Goal: Task Accomplishment & Management: Complete application form

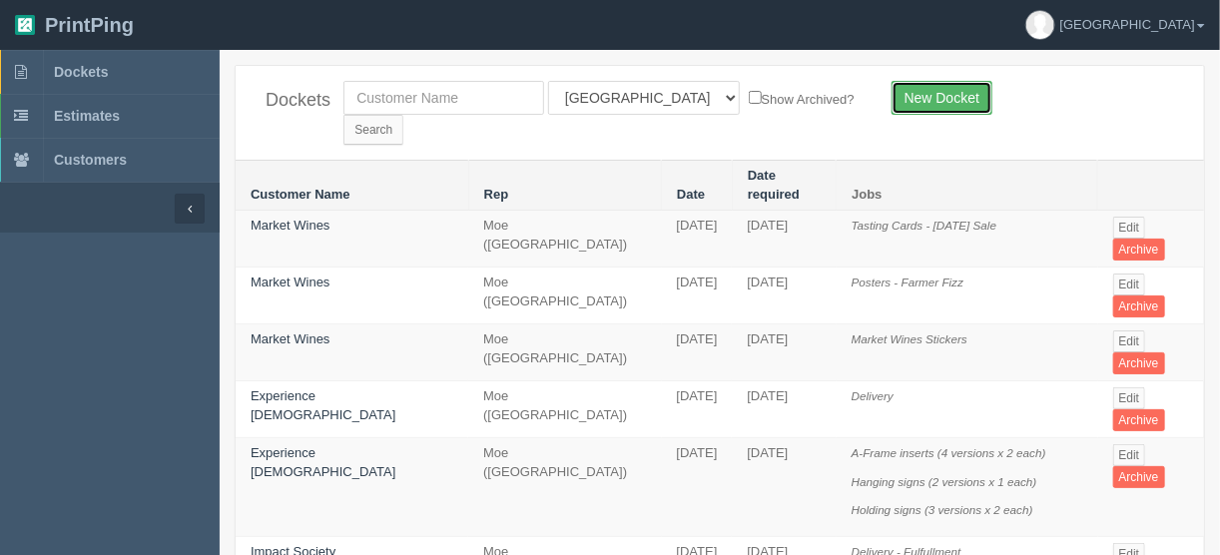
click at [931, 88] on link "New Docket" at bounding box center [941, 98] width 101 height 34
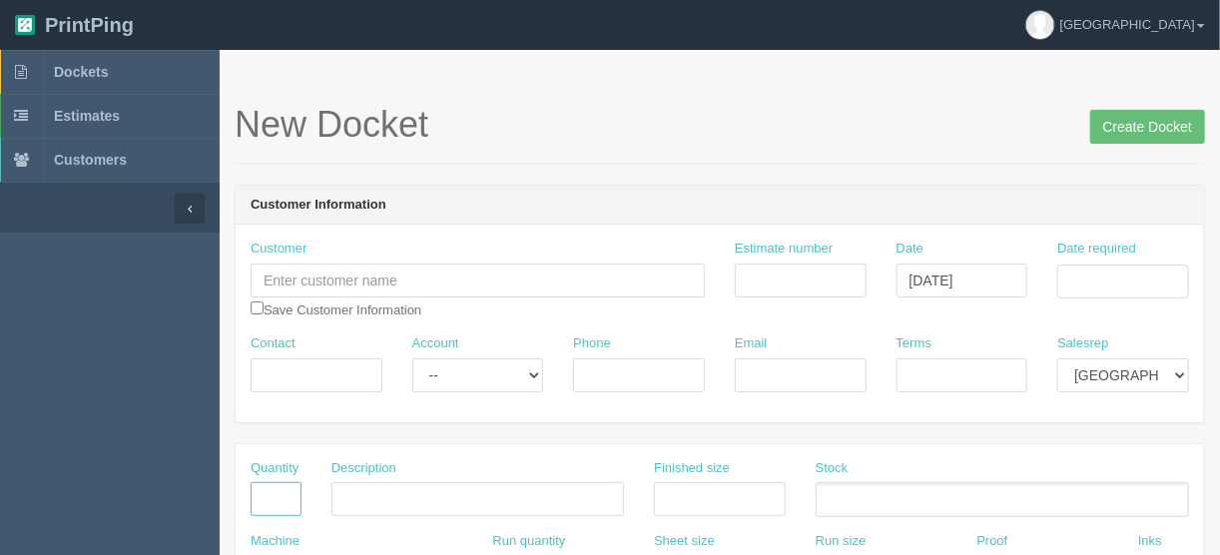
click at [278, 489] on input "text" at bounding box center [276, 499] width 51 height 34
type input "12"
type input "Posters (6 versions x 2 each)"
click at [732, 486] on input "text" at bounding box center [720, 499] width 132 height 34
type input "16" x 20""
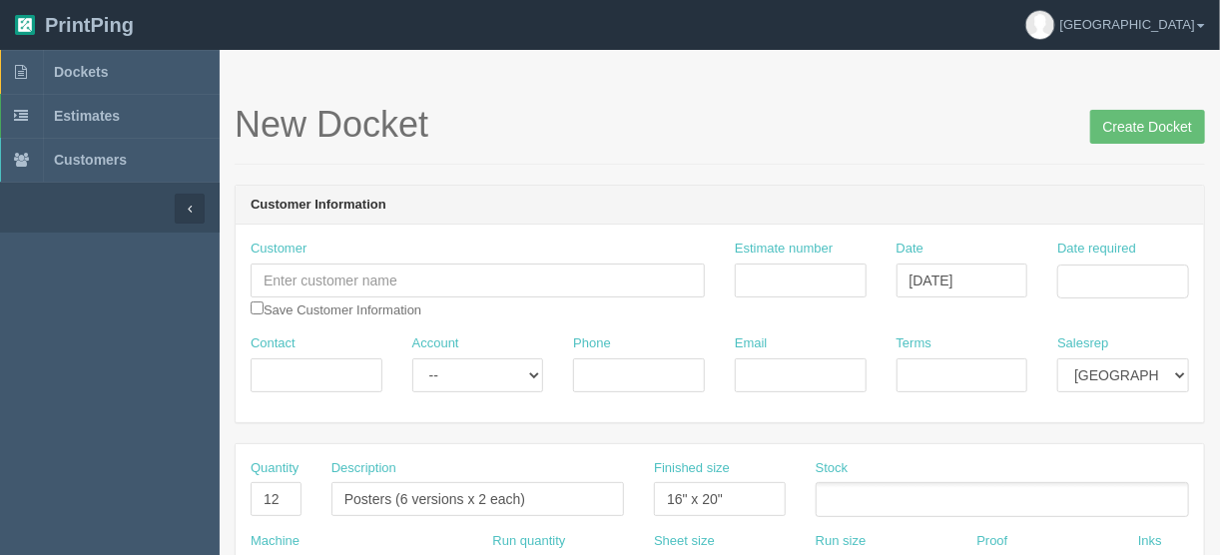
click at [847, 498] on ul at bounding box center [1002, 499] width 373 height 35
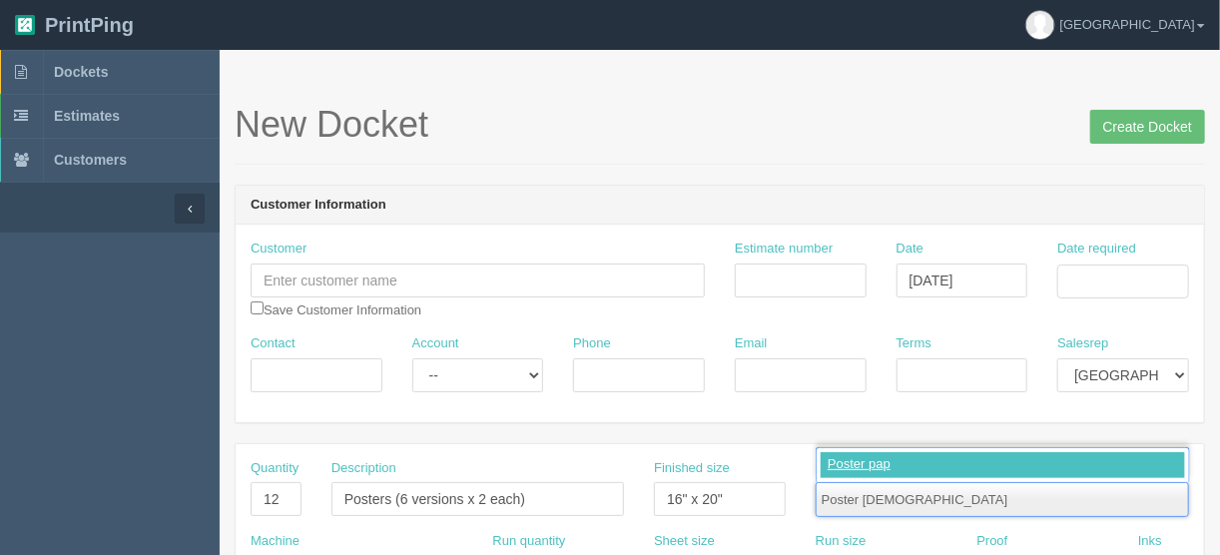
type input "Poster paper"
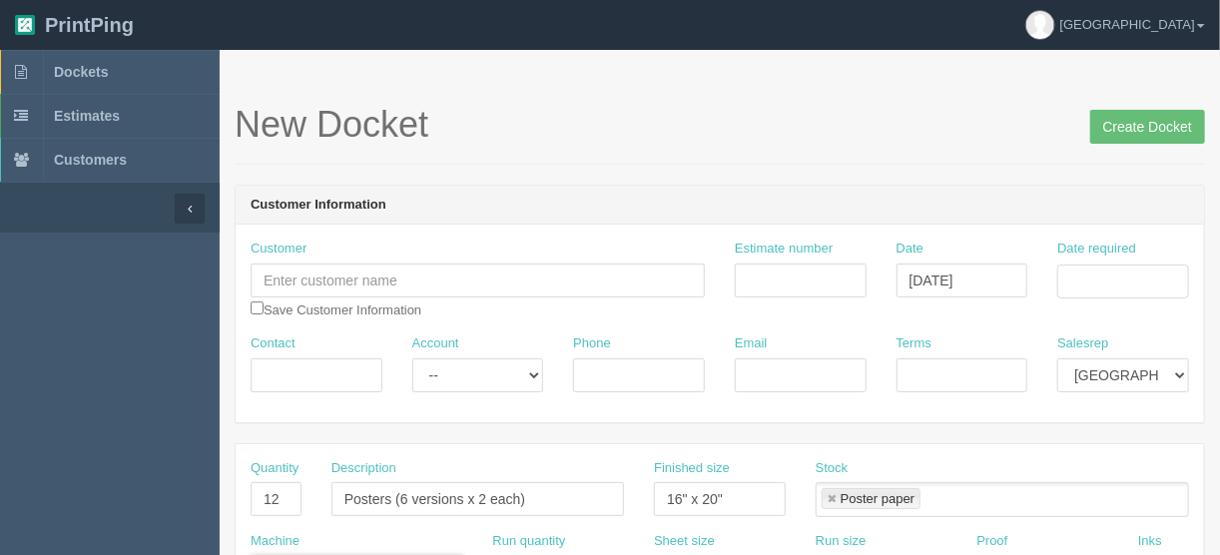
scroll to position [292, 0]
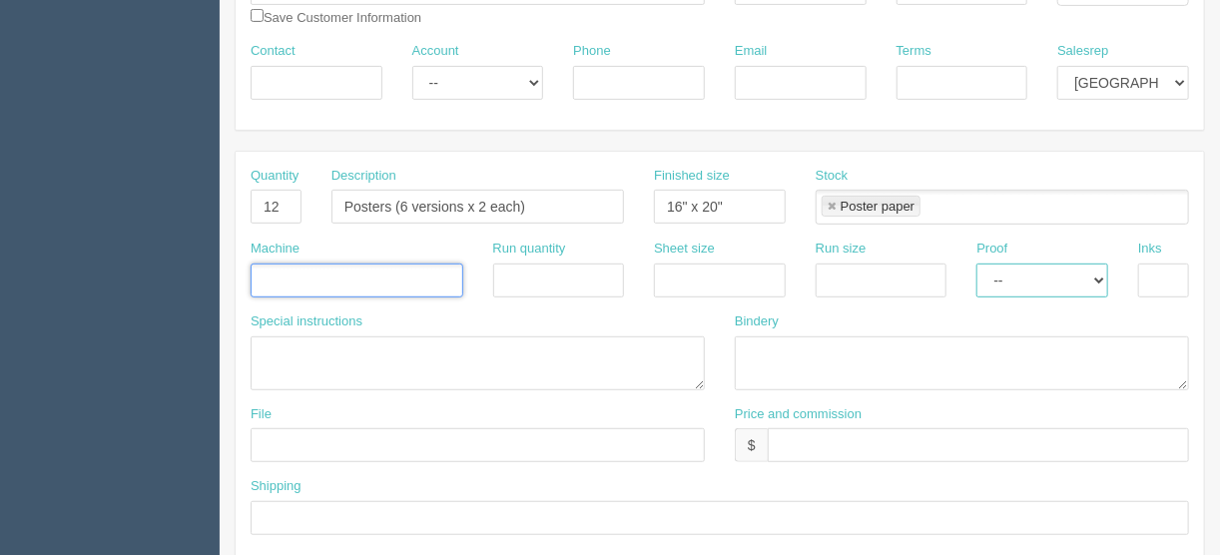
click at [1098, 272] on select "-- Email Hard Copy" at bounding box center [1042, 281] width 132 height 34
select select "Hard Copy"
click at [976, 264] on select "-- Email Hard Copy" at bounding box center [1042, 281] width 132 height 34
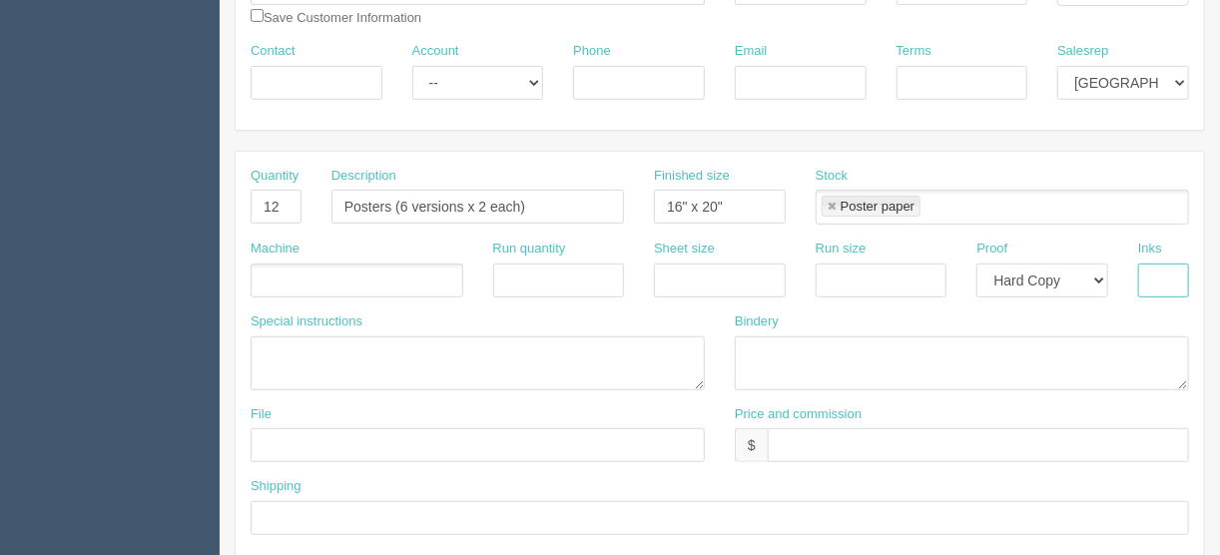
click at [1162, 268] on input "text" at bounding box center [1163, 281] width 51 height 34
type input "4/0"
click at [761, 343] on textarea at bounding box center [962, 363] width 454 height 54
type textarea "ARB - Trim to size - $"
click at [267, 271] on input "text" at bounding box center [262, 282] width 20 height 29
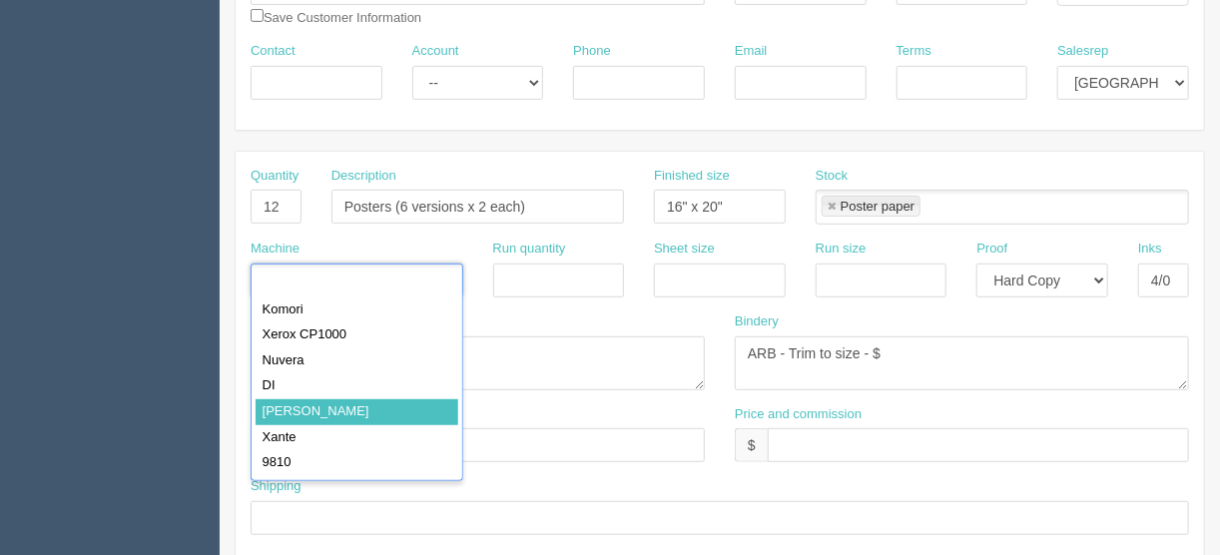
type input "[PERSON_NAME]"
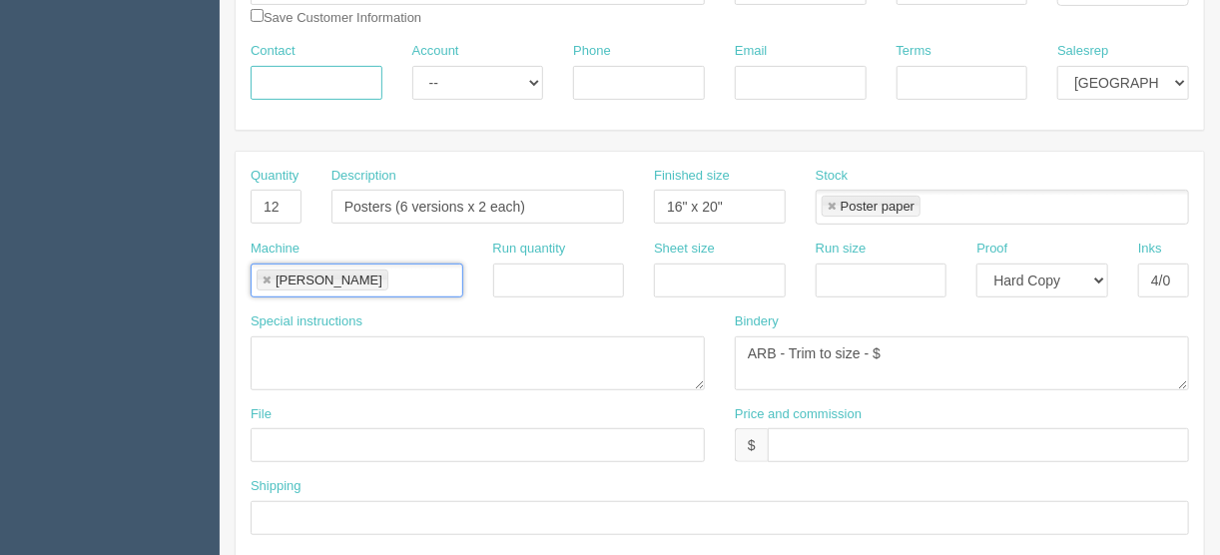
click at [310, 75] on input "Contact" at bounding box center [317, 83] width 132 height 34
type input "Stacy Smolenski"
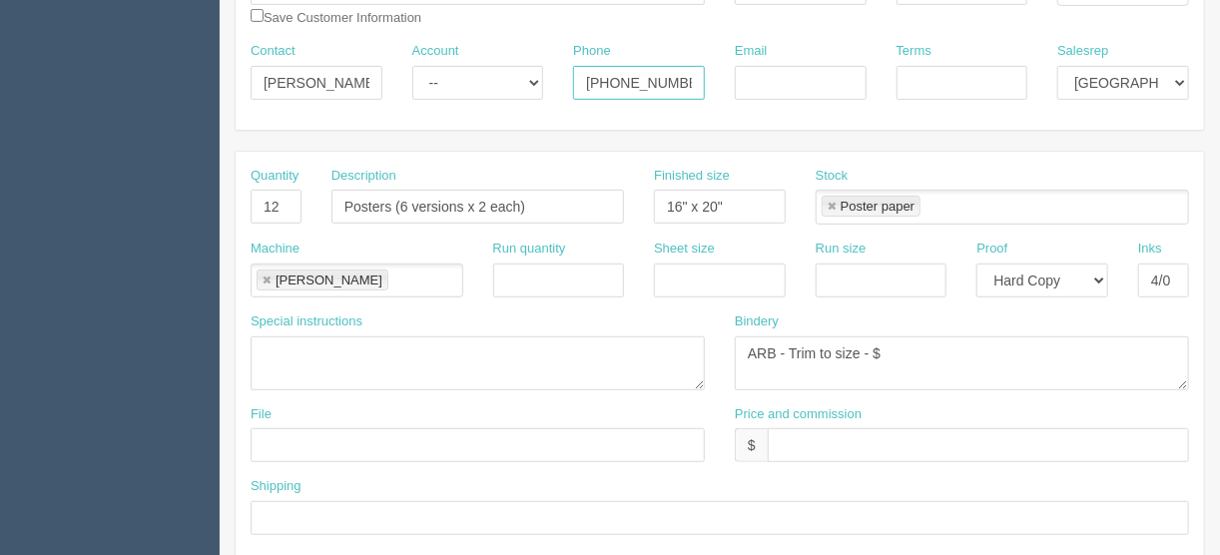
type input "403-892-8442"
click at [768, 76] on input "Email" at bounding box center [801, 83] width 132 height 34
paste input "stacy@acuglow.ca>"
type input "stacy@acuglow.ca"
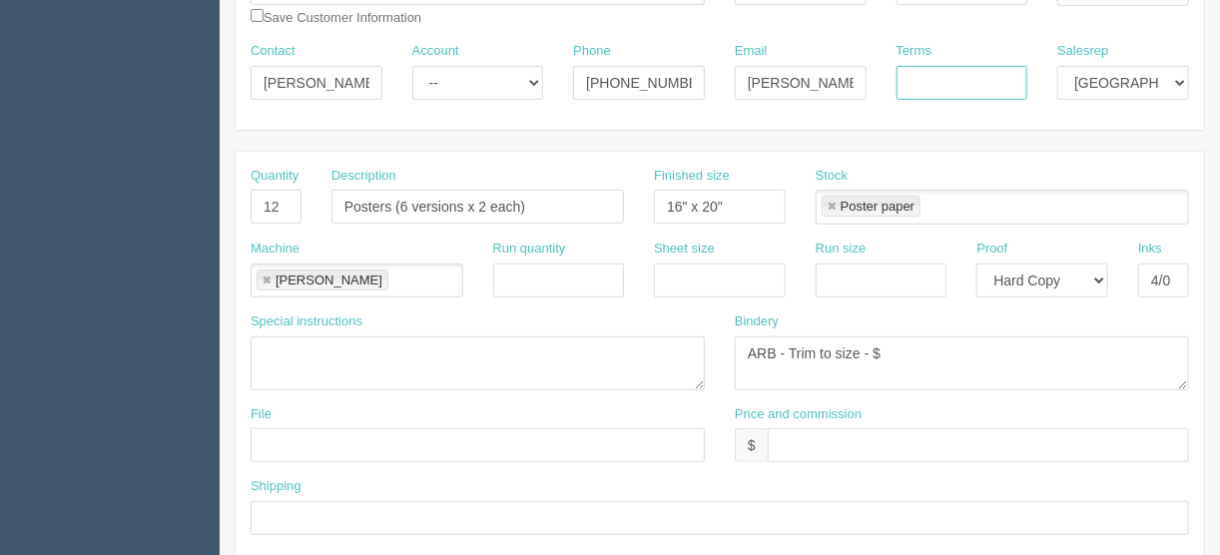
click at [934, 68] on input "Terms" at bounding box center [962, 83] width 132 height 34
type input "COD"
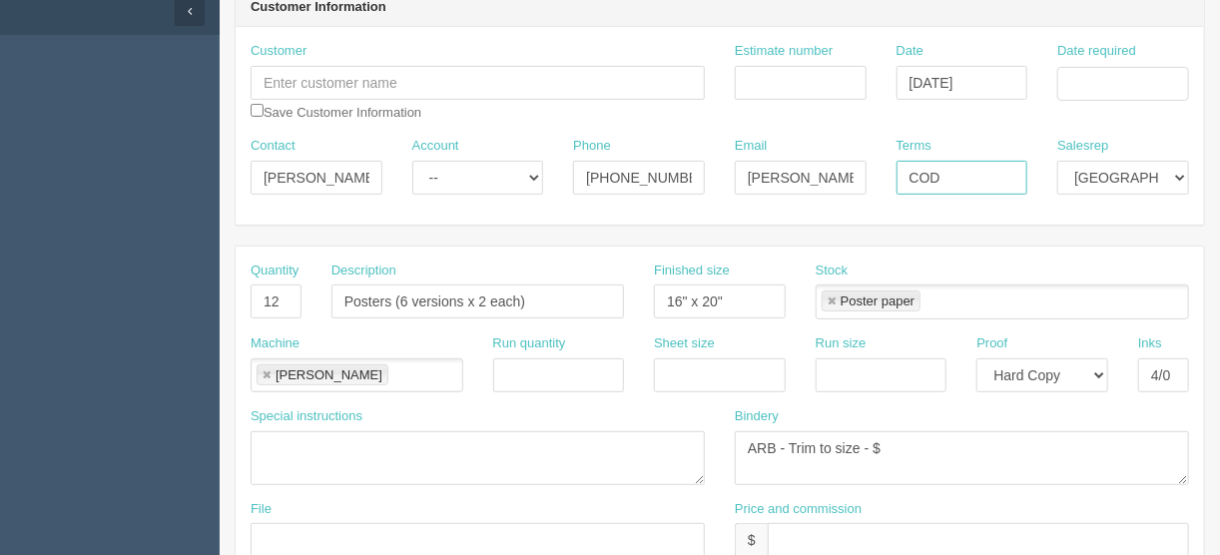
scroll to position [53, 0]
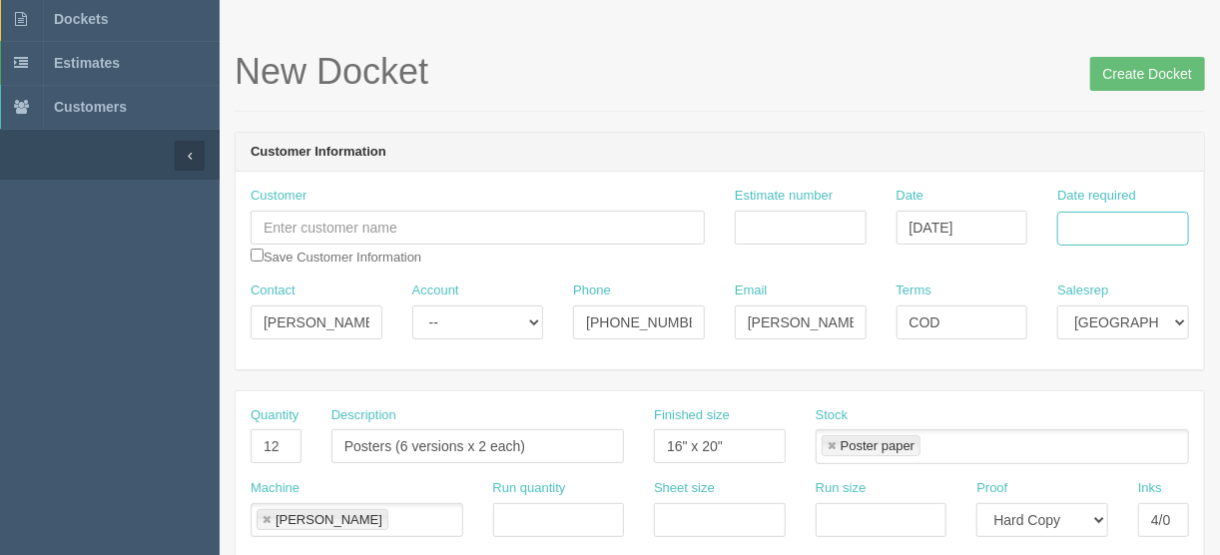
click at [1070, 213] on input "Date required" at bounding box center [1123, 229] width 132 height 34
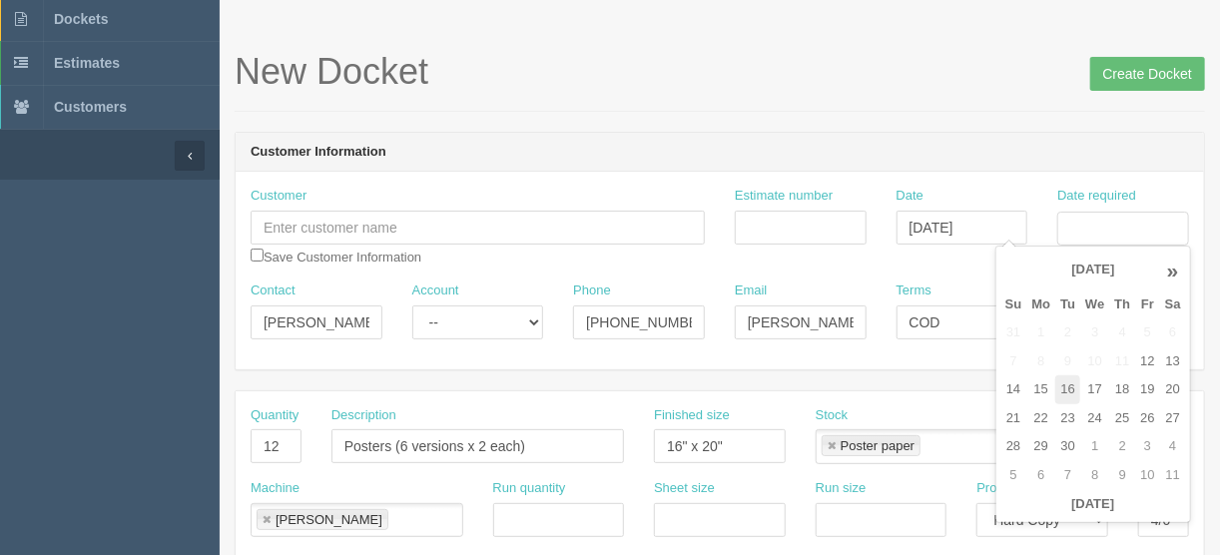
click at [1066, 379] on td "16" at bounding box center [1067, 389] width 25 height 29
click at [1146, 382] on td "19" at bounding box center [1147, 389] width 24 height 29
type input "September 19, 2025"
click at [849, 101] on div "New Docket Create Docket" at bounding box center [720, 82] width 970 height 60
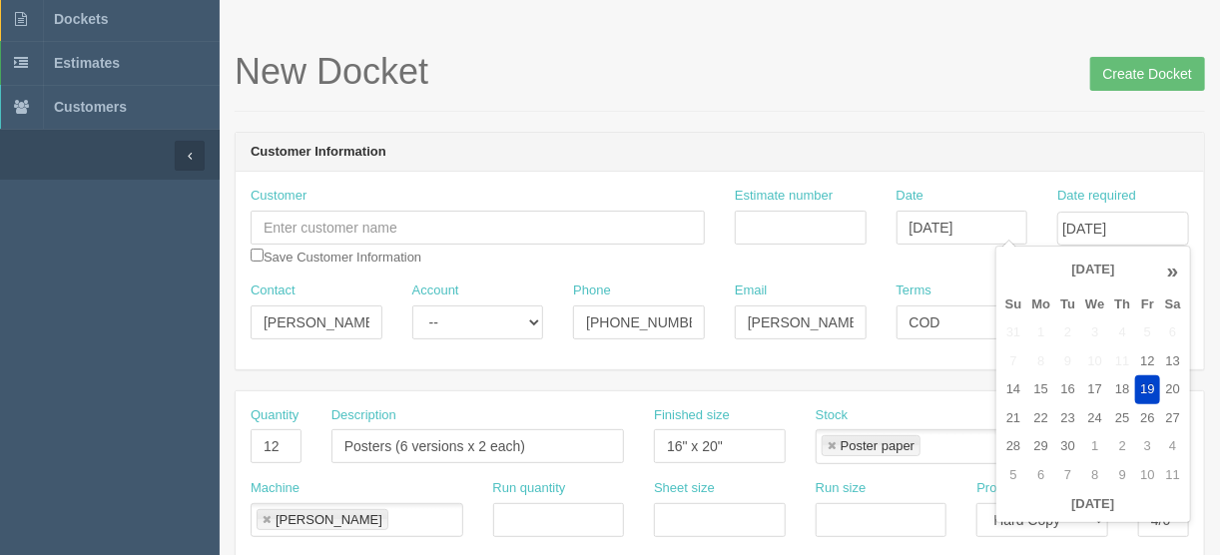
scroll to position [0, 0]
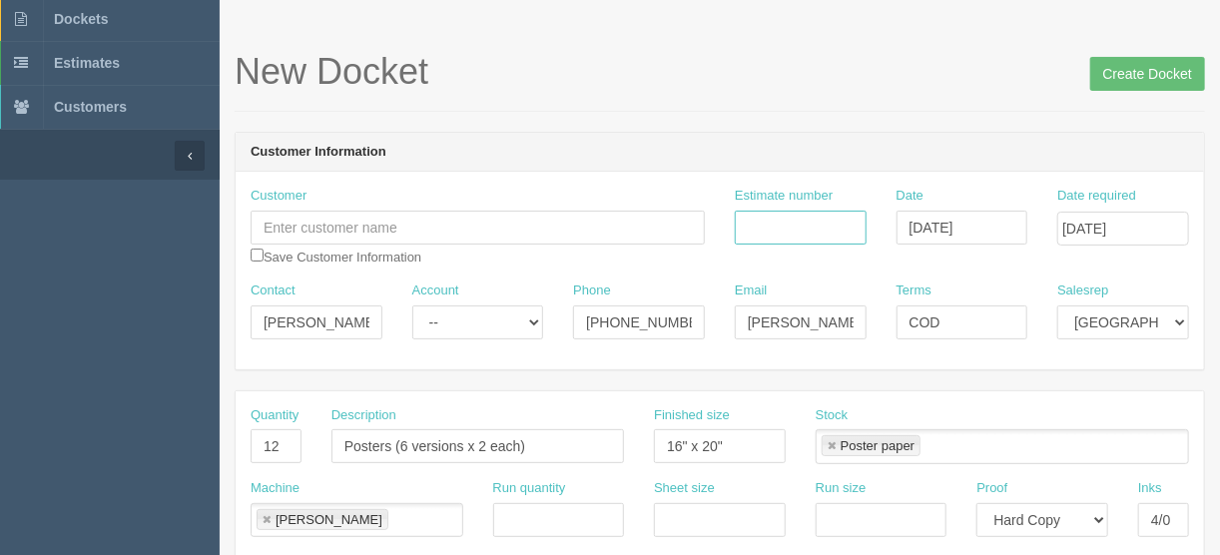
click at [767, 220] on input "Estimate number" at bounding box center [801, 228] width 132 height 34
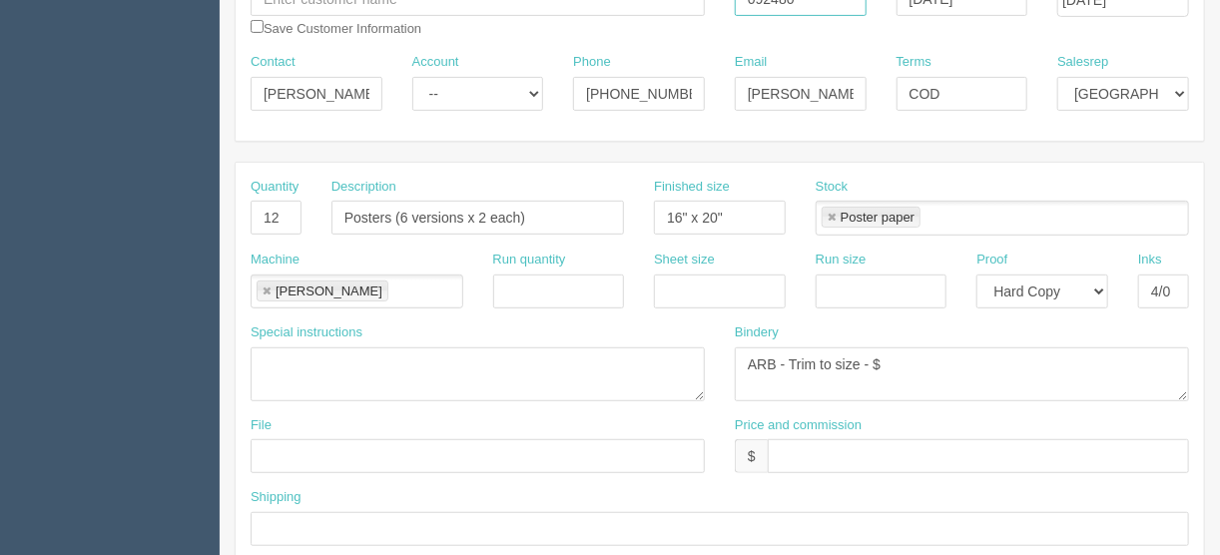
scroll to position [292, 0]
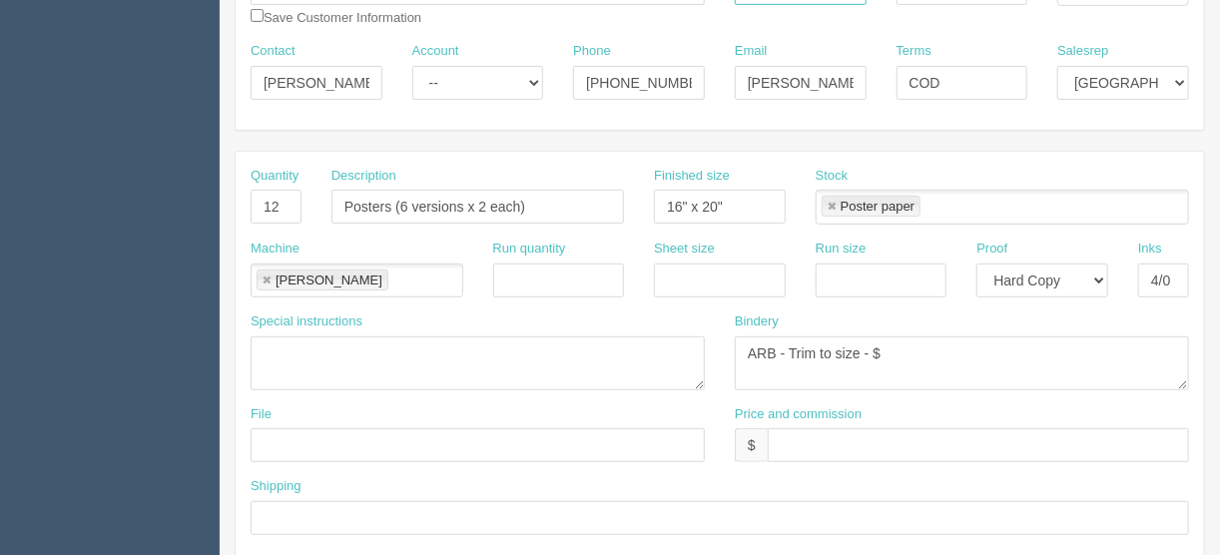
type input "092480"
click at [789, 438] on input "text" at bounding box center [978, 445] width 421 height 34
type input "1"
type input "$120.00 | FL $6.00 | AR $34.04"
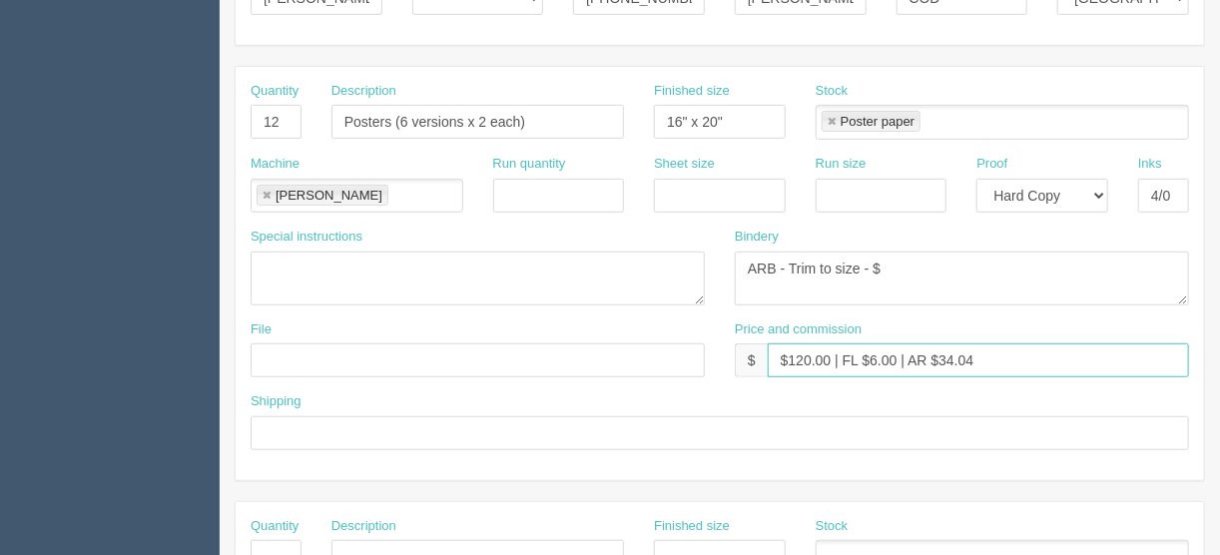
scroll to position [452, 0]
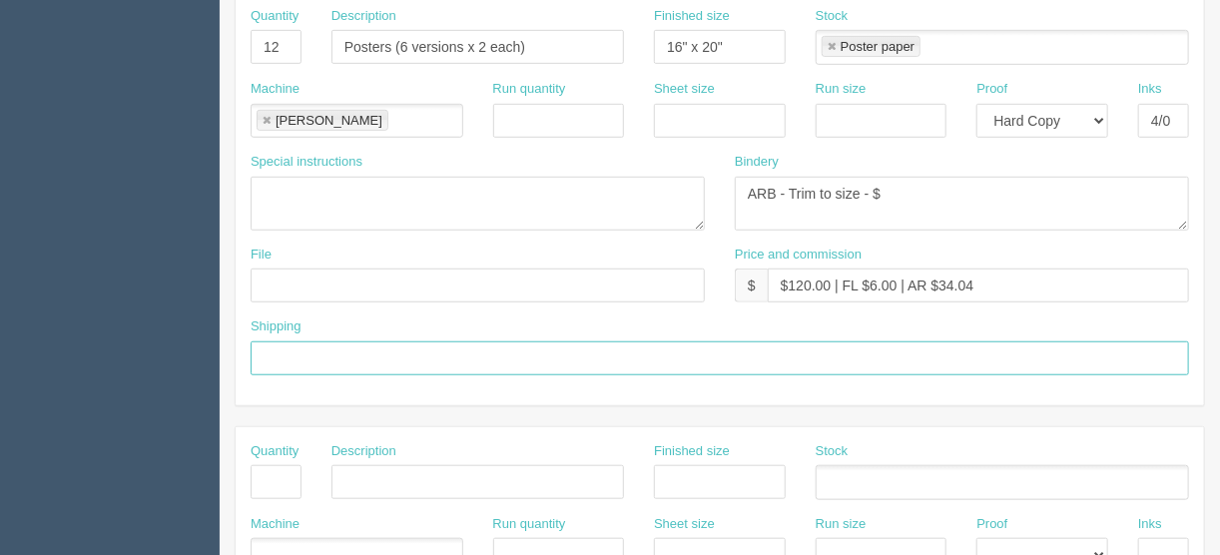
click at [290, 350] on input "text" at bounding box center [720, 358] width 938 height 34
type input "Call/email when ready"
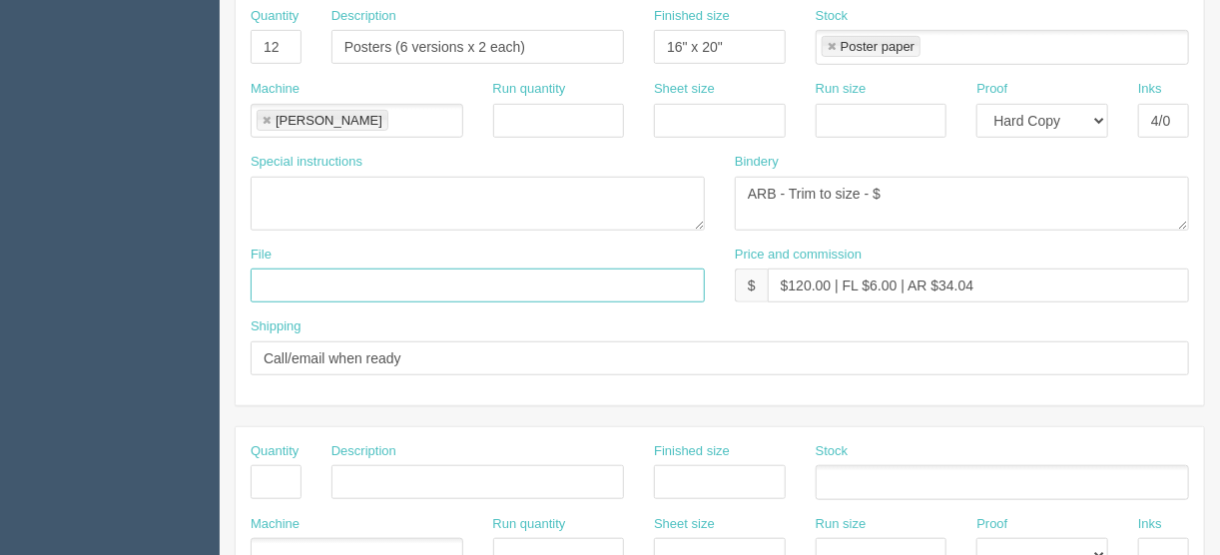
click at [290, 282] on input "text" at bounding box center [478, 286] width 454 height 34
drag, startPoint x: 676, startPoint y: 273, endPoint x: 447, endPoint y: 291, distance: 229.4
click at [447, 291] on input "Client files > September 2025 > EC Kids Prayer Card_091625" at bounding box center [478, 286] width 454 height 34
type input "Client files > September 2025"
click at [882, 181] on textarea "ARB - Trim to size - $" at bounding box center [962, 204] width 454 height 54
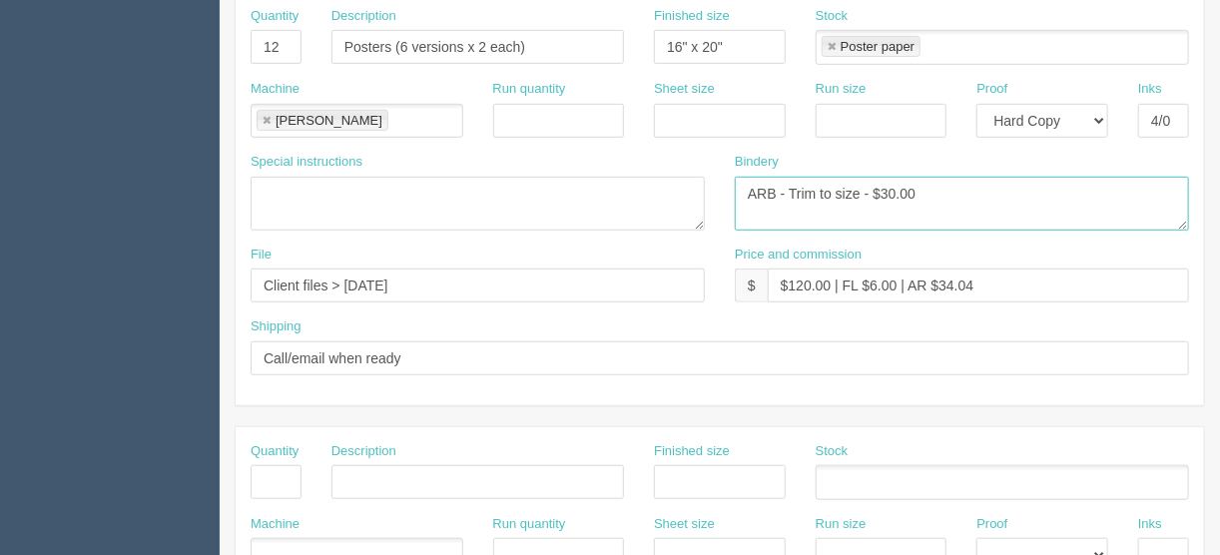
type textarea "ARB - Trim to size - $30.00"
drag, startPoint x: 1016, startPoint y: 282, endPoint x: 935, endPoint y: 281, distance: 80.9
click at [935, 281] on input "$120.00 | FL $6.00 | AR $34.04" at bounding box center [978, 286] width 421 height 34
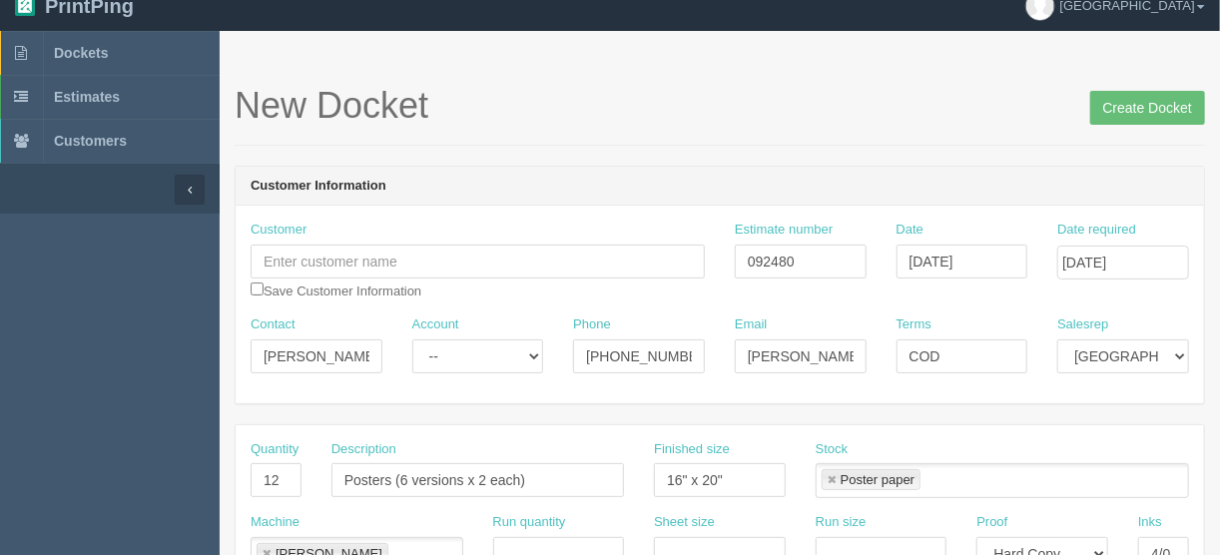
scroll to position [0, 0]
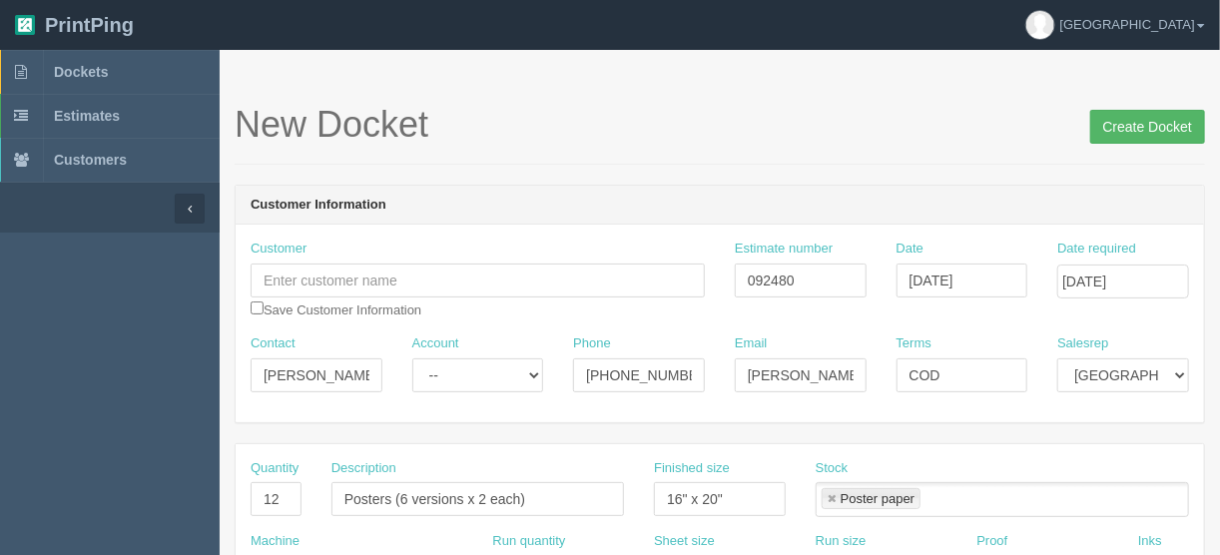
type input "$120.00 | FL $6.00 | AR $41.08"
click at [1146, 125] on input "Create Docket" at bounding box center [1147, 127] width 115 height 34
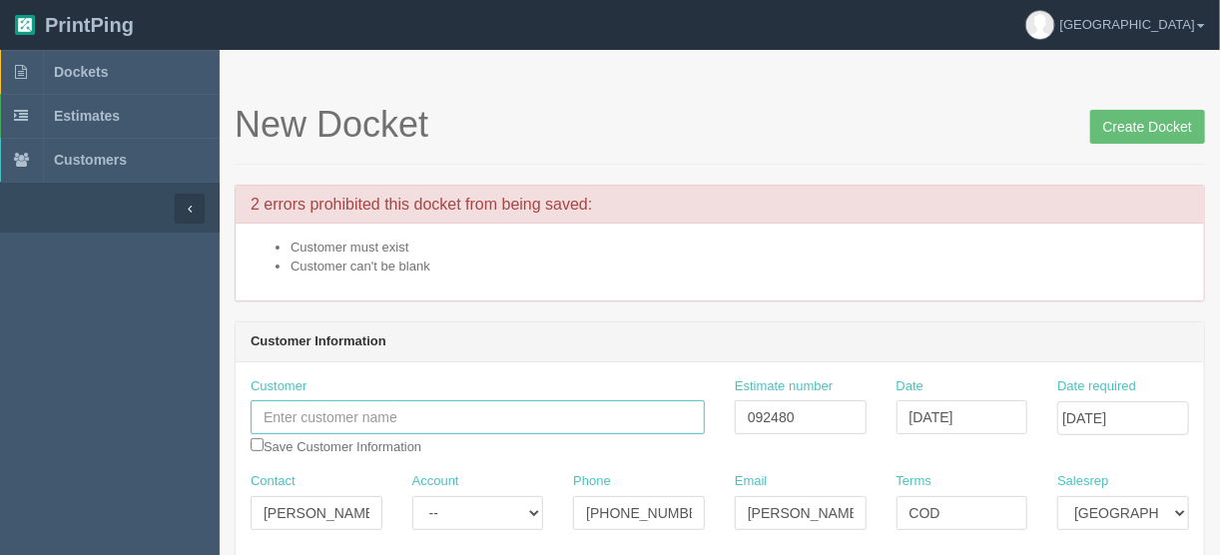
click at [322, 421] on input "text" at bounding box center [478, 417] width 454 height 34
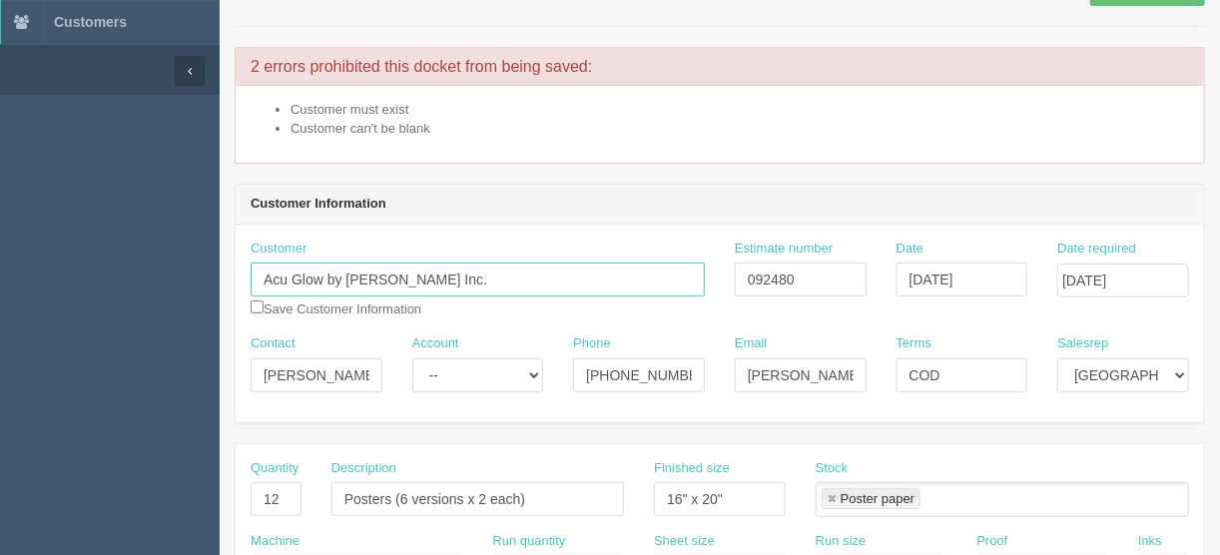
scroll to position [160, 0]
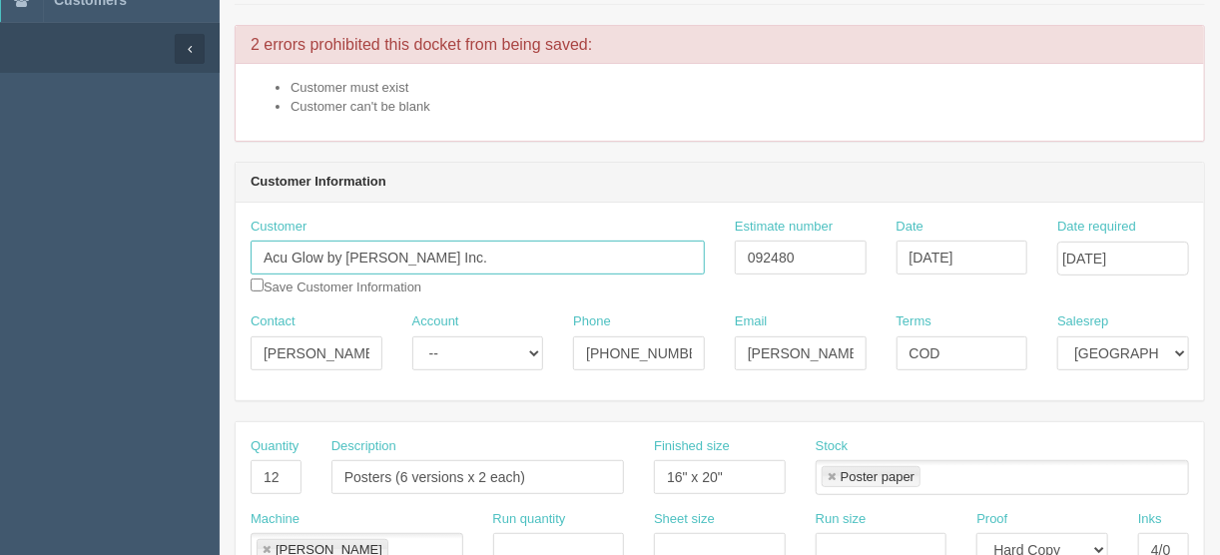
type input "Acu Glow by Stacy Inc."
click at [254, 283] on input "checkbox" at bounding box center [257, 284] width 13 height 13
checkbox input "true"
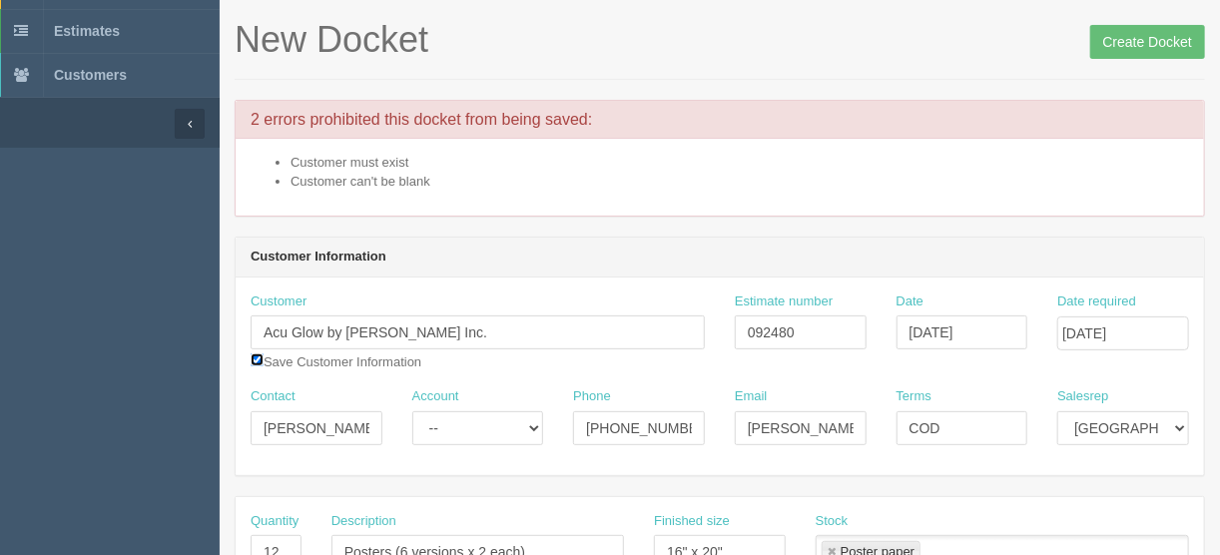
scroll to position [0, 0]
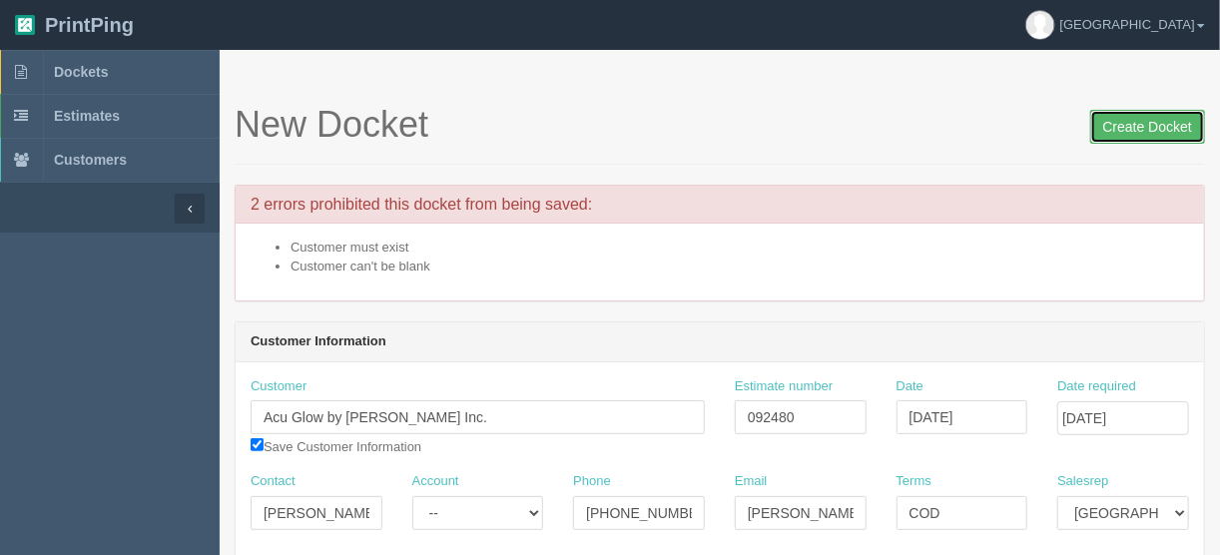
click at [1140, 127] on input "Create Docket" at bounding box center [1147, 127] width 115 height 34
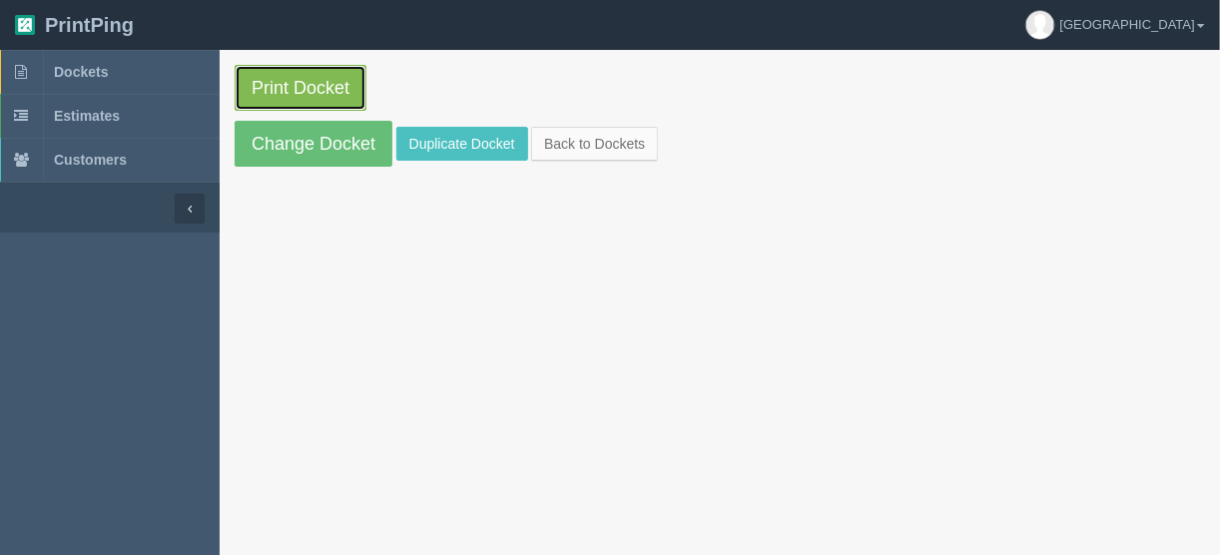
click at [298, 84] on link "Print Docket" at bounding box center [301, 88] width 132 height 46
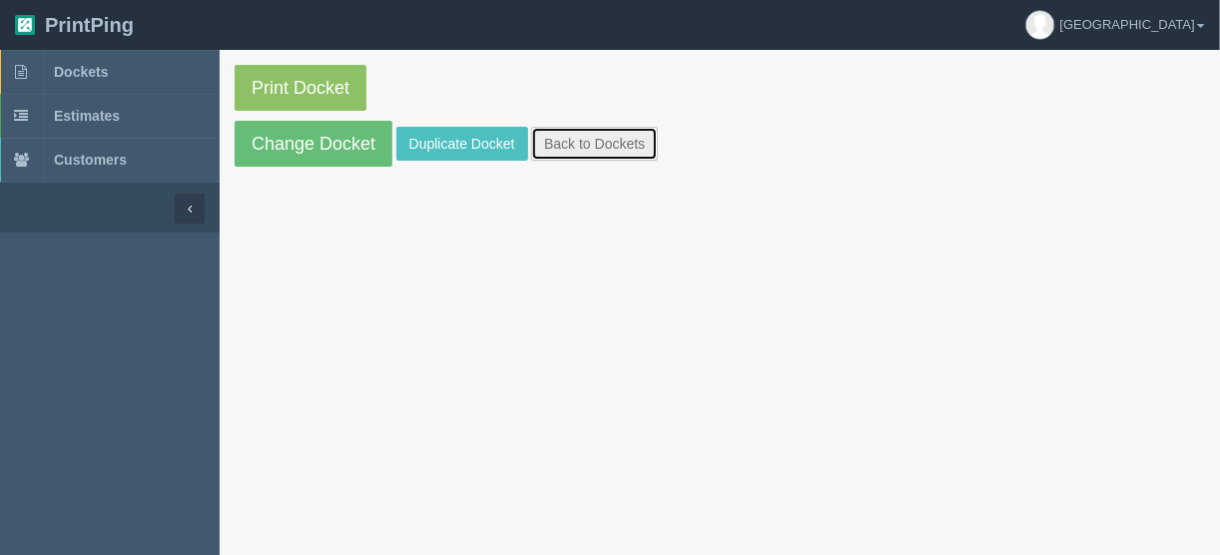
click at [582, 146] on link "Back to Dockets" at bounding box center [594, 144] width 127 height 34
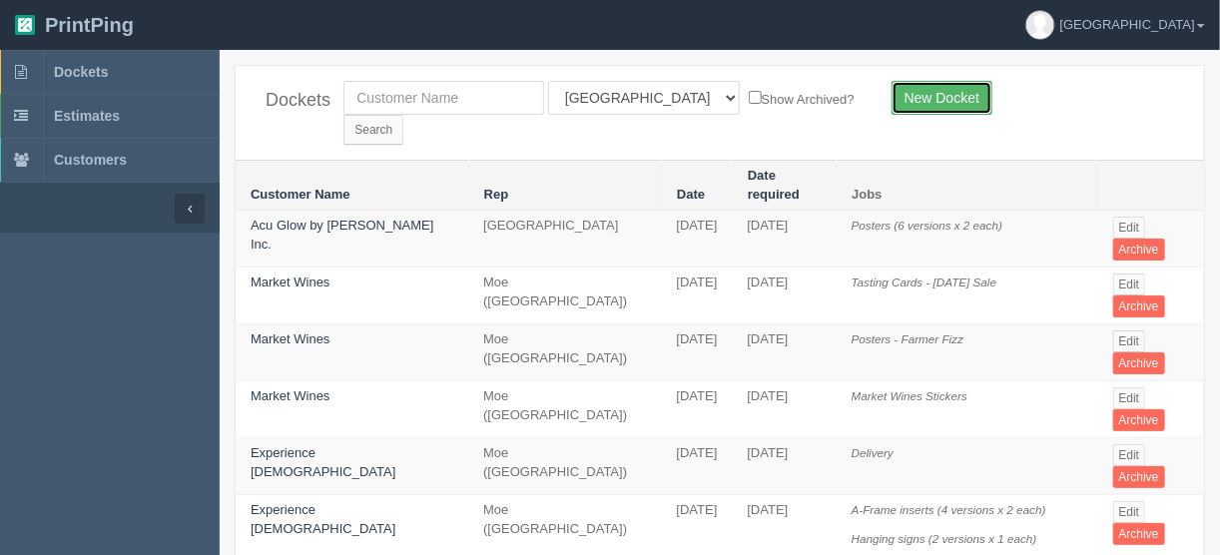
click at [932, 97] on link "New Docket" at bounding box center [941, 98] width 101 height 34
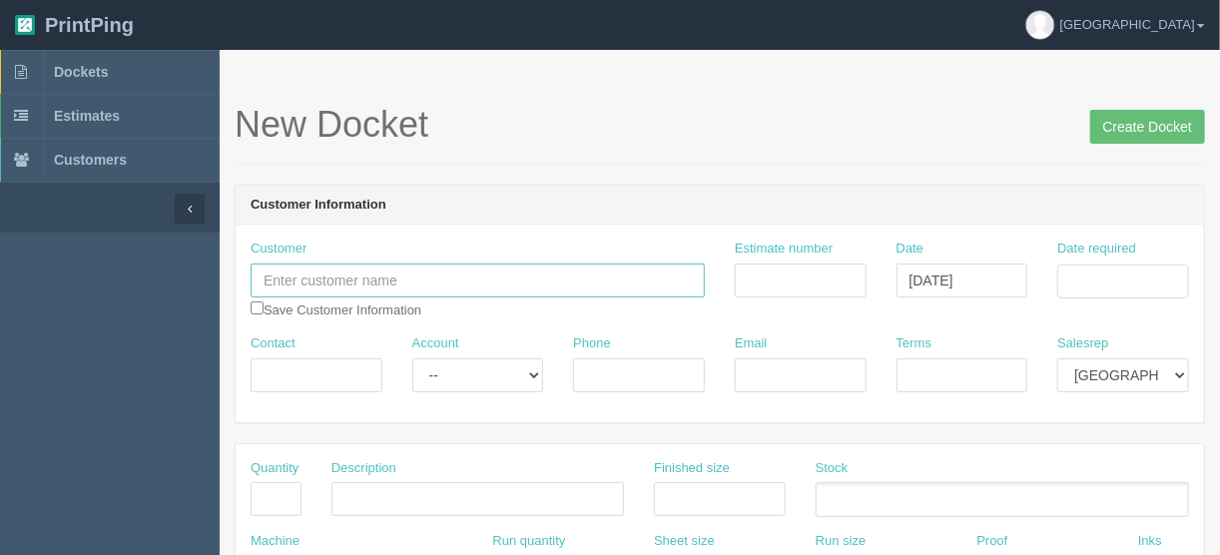
click at [304, 276] on input "text" at bounding box center [478, 281] width 454 height 34
type input "Sweet Gourmet"
click at [256, 307] on input "checkbox" at bounding box center [257, 307] width 13 height 13
checkbox input "true"
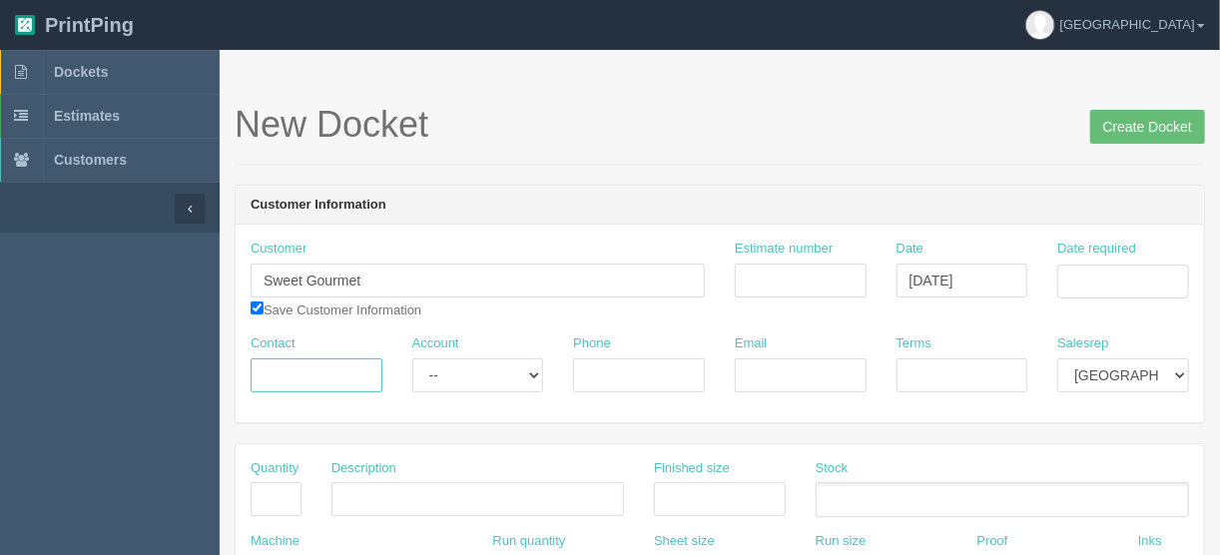
click at [268, 366] on input "Contact" at bounding box center [317, 375] width 132 height 34
type input "Fauzi"
click at [628, 374] on input "Phone" at bounding box center [639, 375] width 132 height 34
type input "[PHONE_NUMBER]"
click at [767, 367] on input "Email" at bounding box center [801, 375] width 132 height 34
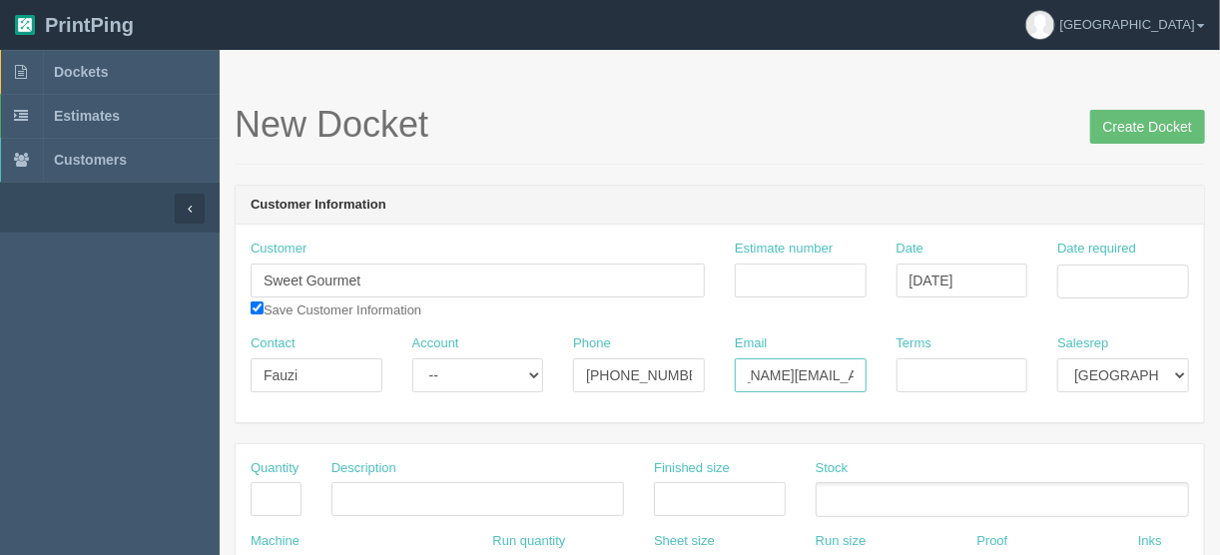
scroll to position [0, 77]
type input "[DOMAIN_NAME][EMAIL_ADDRESS][DOMAIN_NAME]"
click at [909, 368] on input "Terms" at bounding box center [962, 375] width 132 height 34
type input "COD"
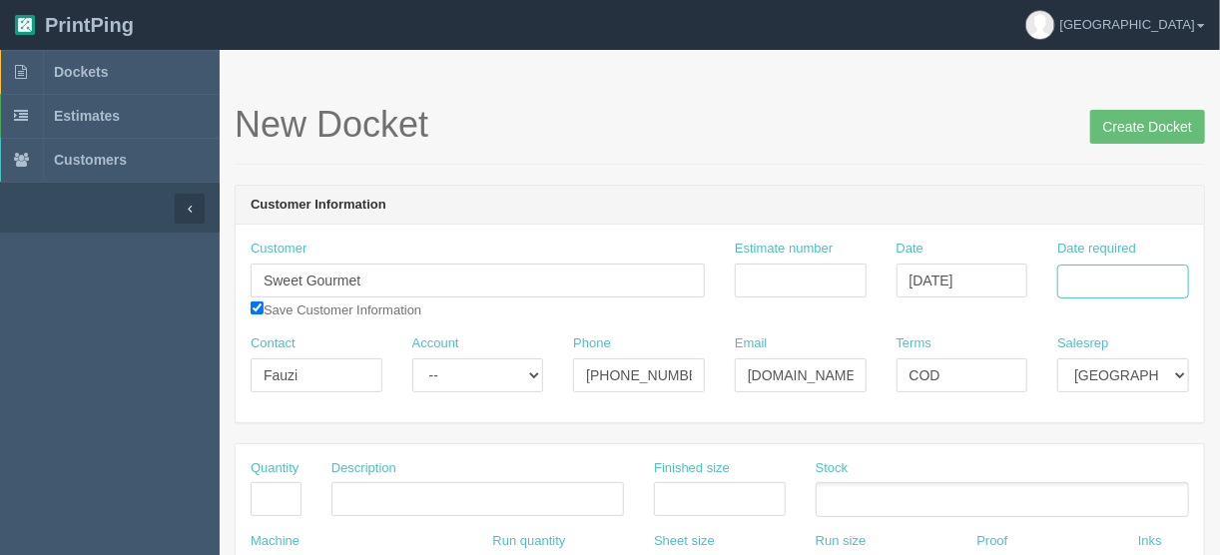
click at [1079, 273] on input "Date required" at bounding box center [1123, 282] width 132 height 34
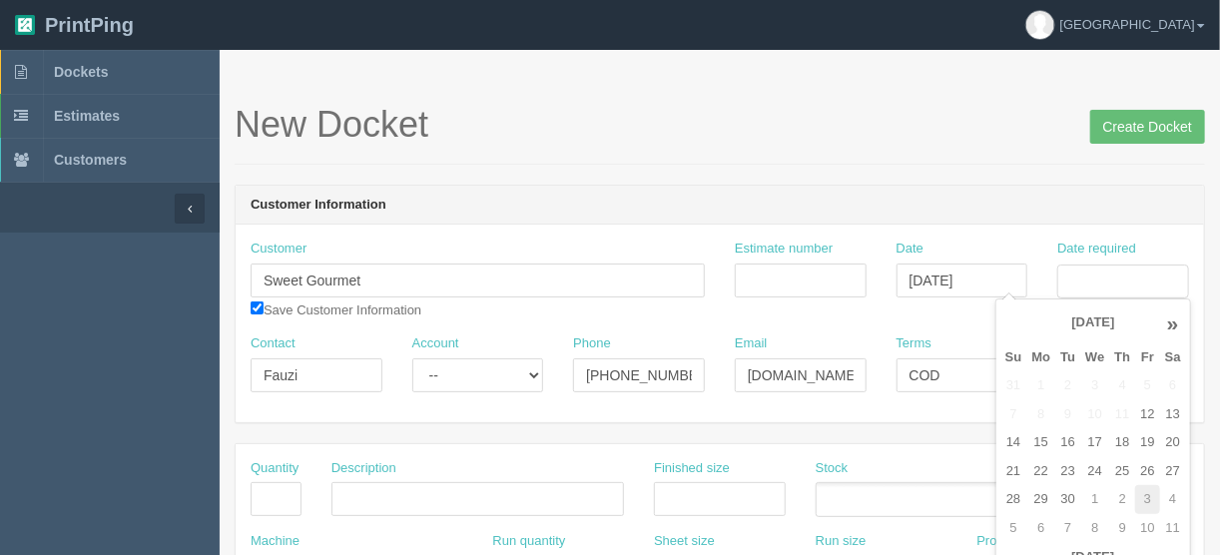
click at [1148, 494] on td "3" at bounding box center [1147, 499] width 24 height 29
type input "October 3, 2025"
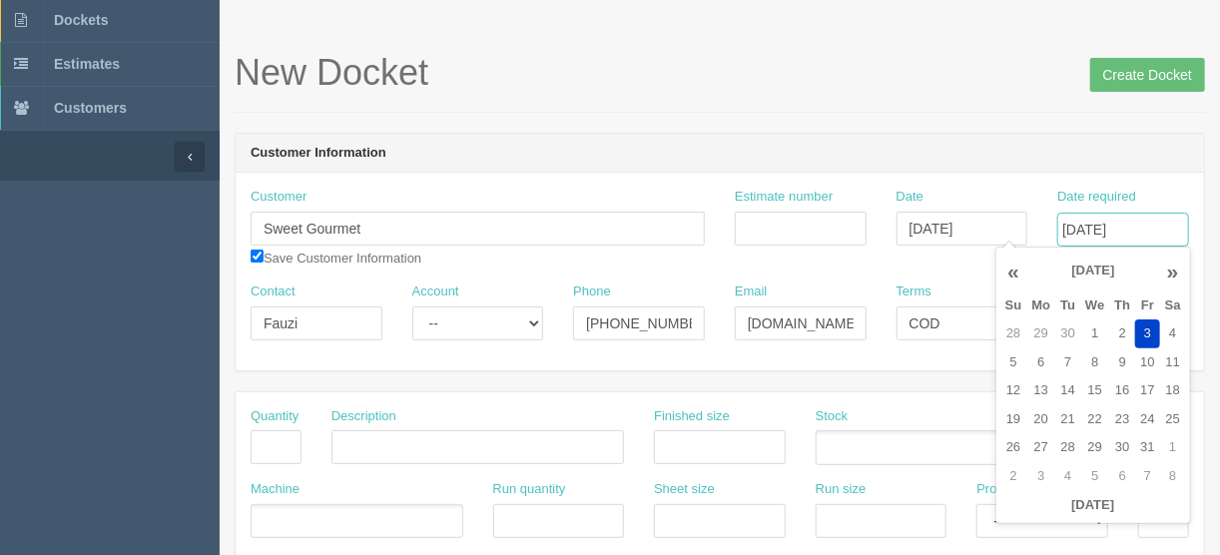
scroll to position [80, 0]
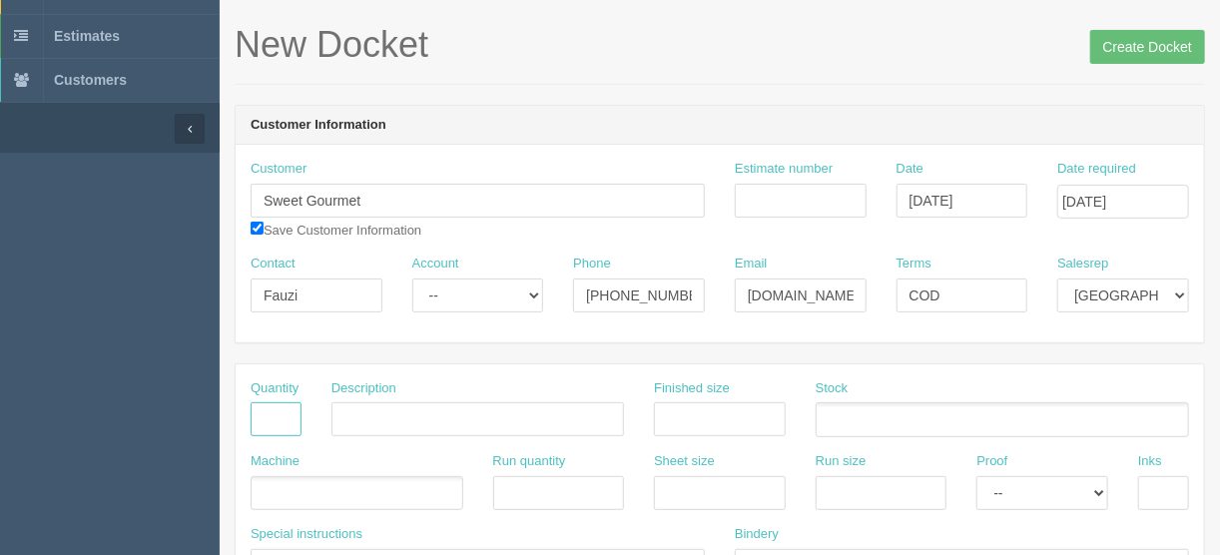
click at [276, 414] on input "text" at bounding box center [276, 419] width 51 height 34
type input "500"
type input "Magnets (see breakdown below)"
type input "2" x 3.5""
click at [1102, 492] on select "-- Email Hard Copy" at bounding box center [1042, 493] width 132 height 34
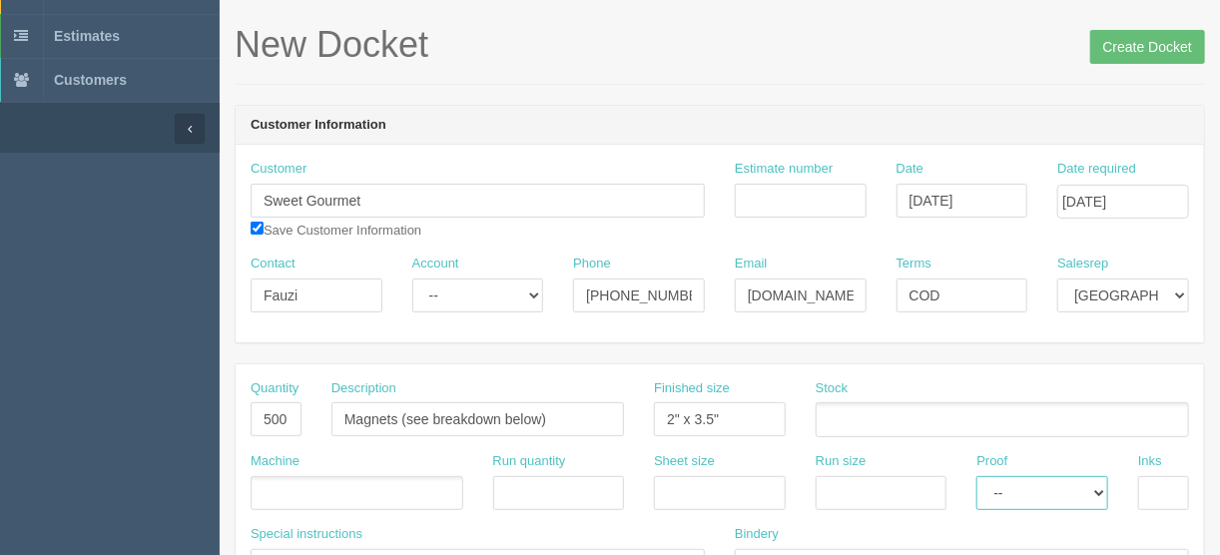
select select "Email"
click at [976, 476] on select "-- Email Hard Copy" at bounding box center [1042, 493] width 132 height 34
click at [276, 492] on ul at bounding box center [357, 493] width 213 height 35
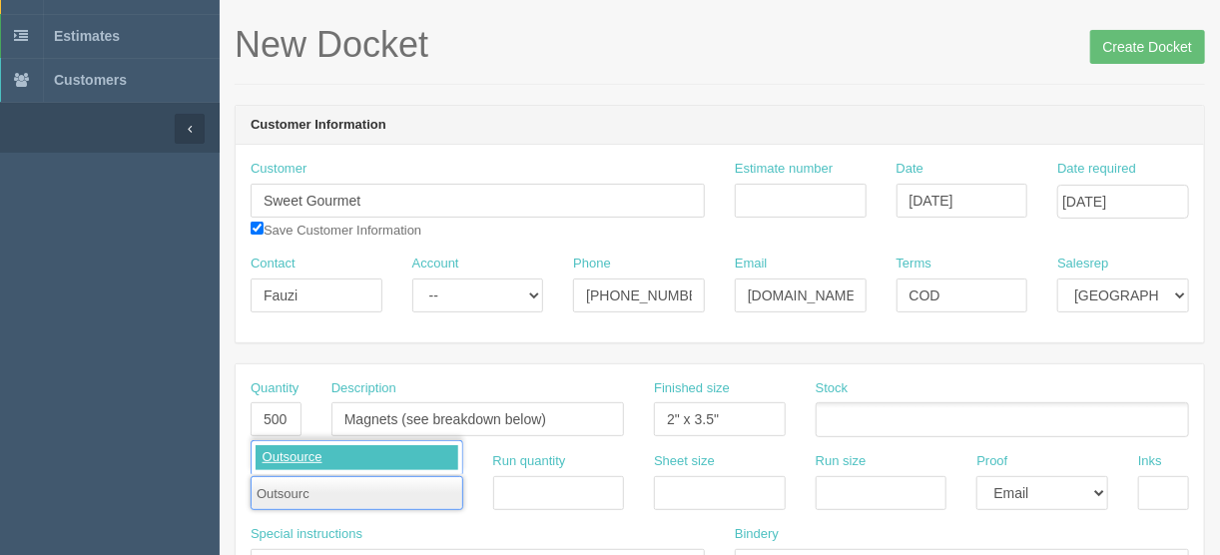
type input "Outsource"
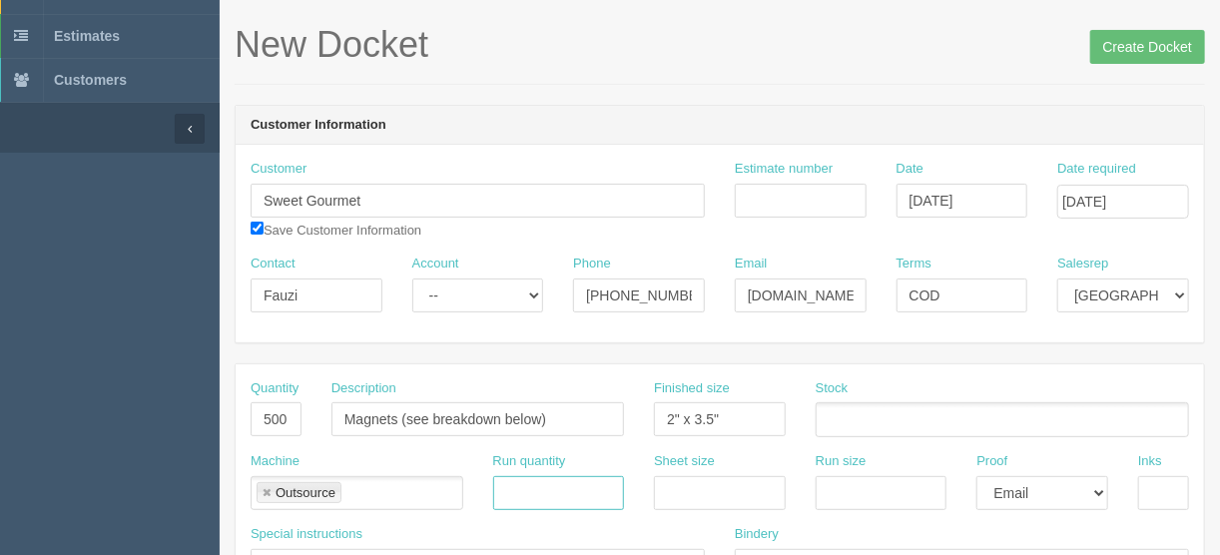
scroll to position [240, 0]
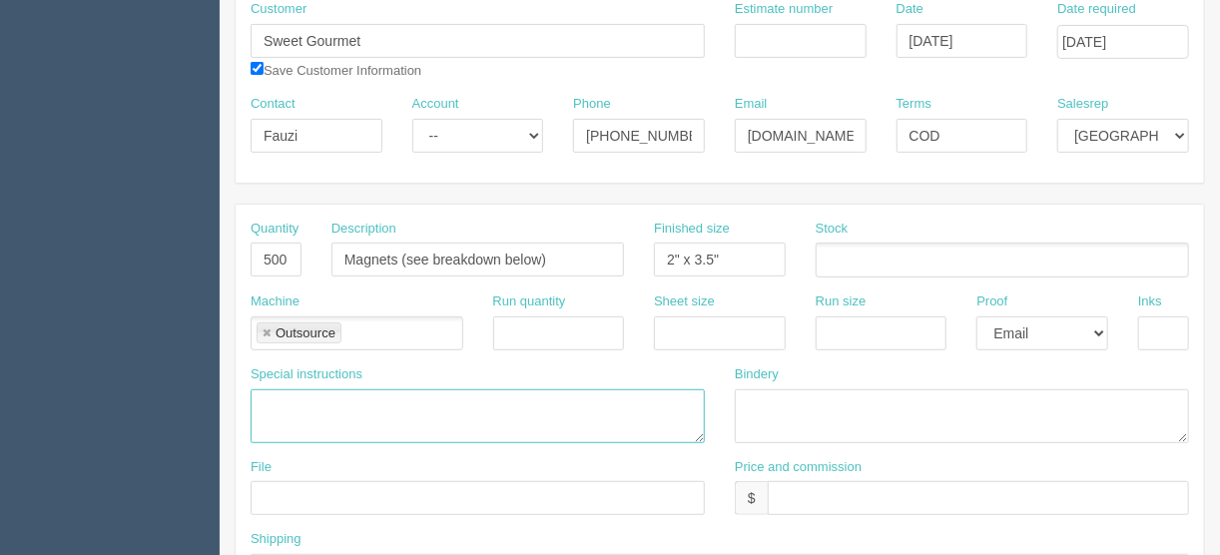
click at [274, 406] on textarea at bounding box center [478, 416] width 454 height 54
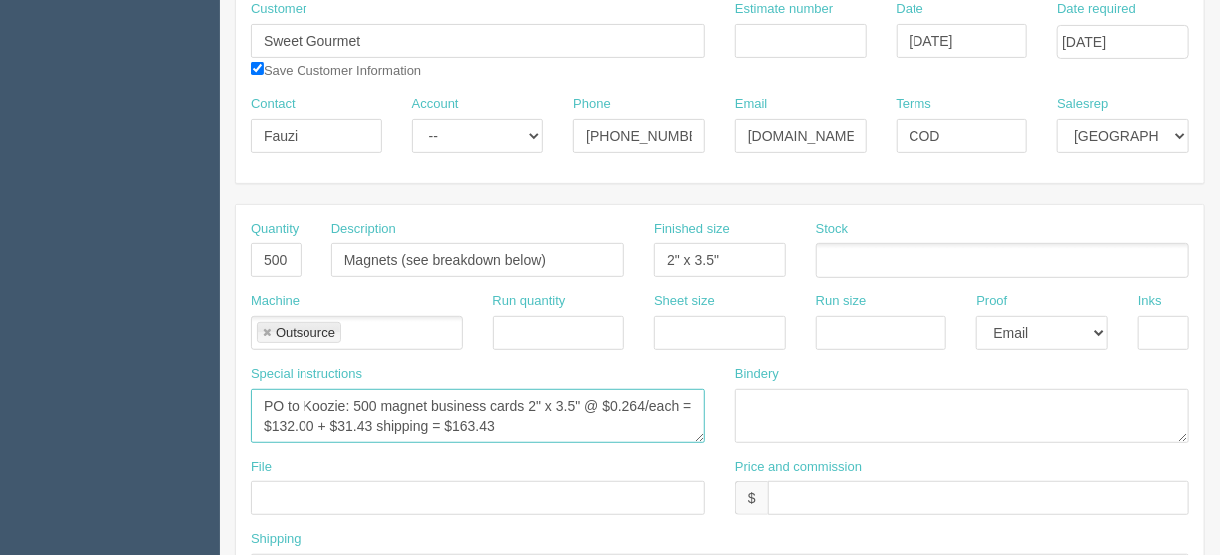
type textarea "PO to Koozie: 500 magnet business cards 2" x 3.5" @ $0.264/each = $132.00 + $31…"
click at [790, 496] on input "text" at bounding box center [978, 498] width 421 height 34
type input "$255."
click at [258, 489] on input "text" at bounding box center [478, 498] width 454 height 34
type input "Client files"
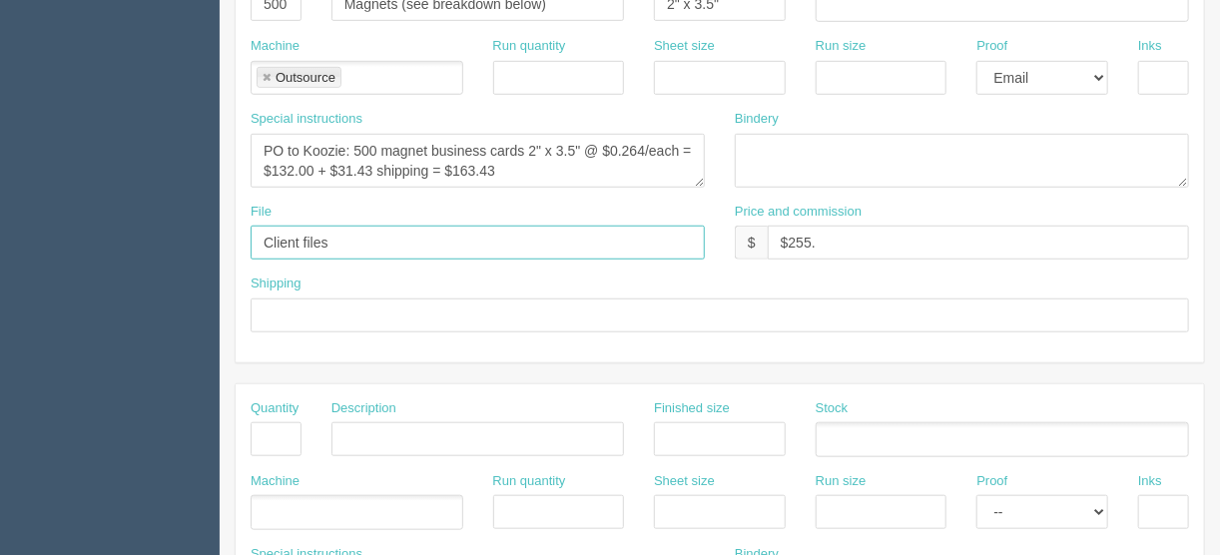
scroll to position [559, 0]
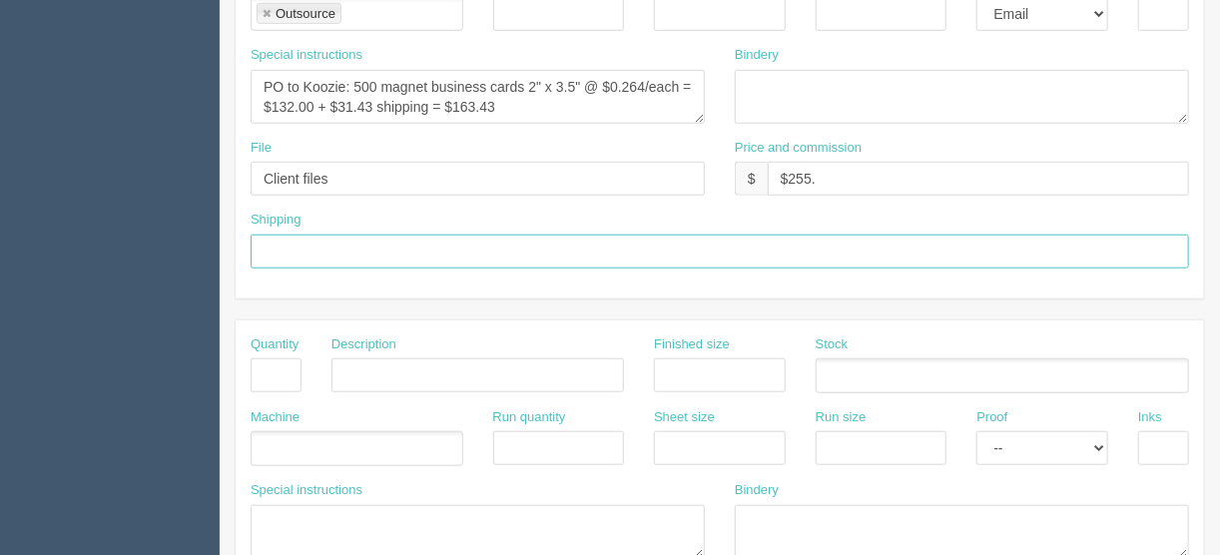
click at [272, 235] on input "text" at bounding box center [720, 252] width 938 height 34
type input "Call/email when ready"
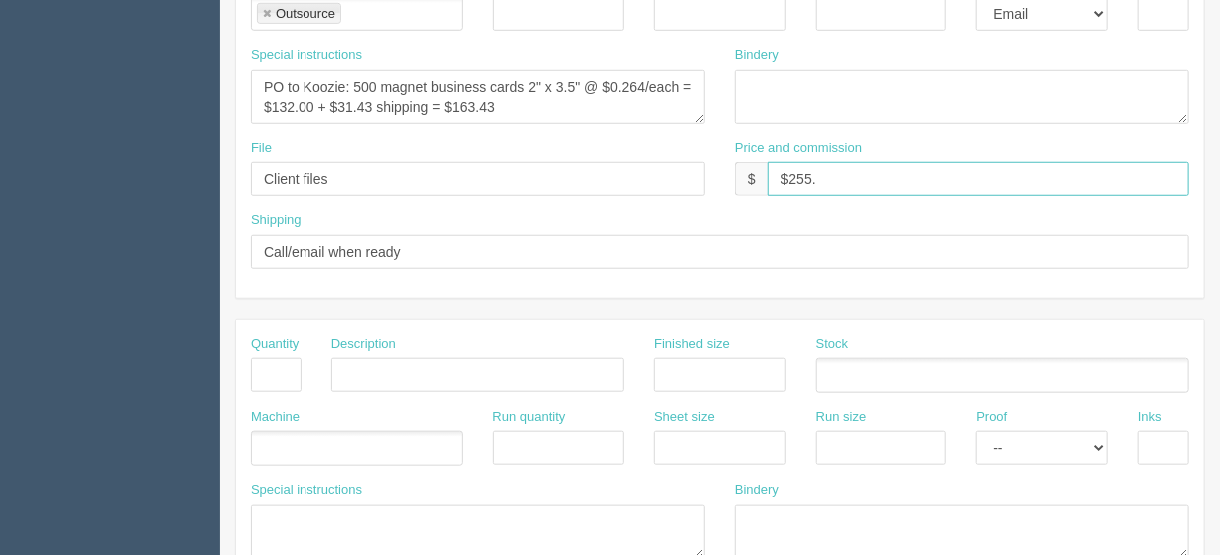
click at [815, 172] on input "$255." at bounding box center [978, 179] width 421 height 34
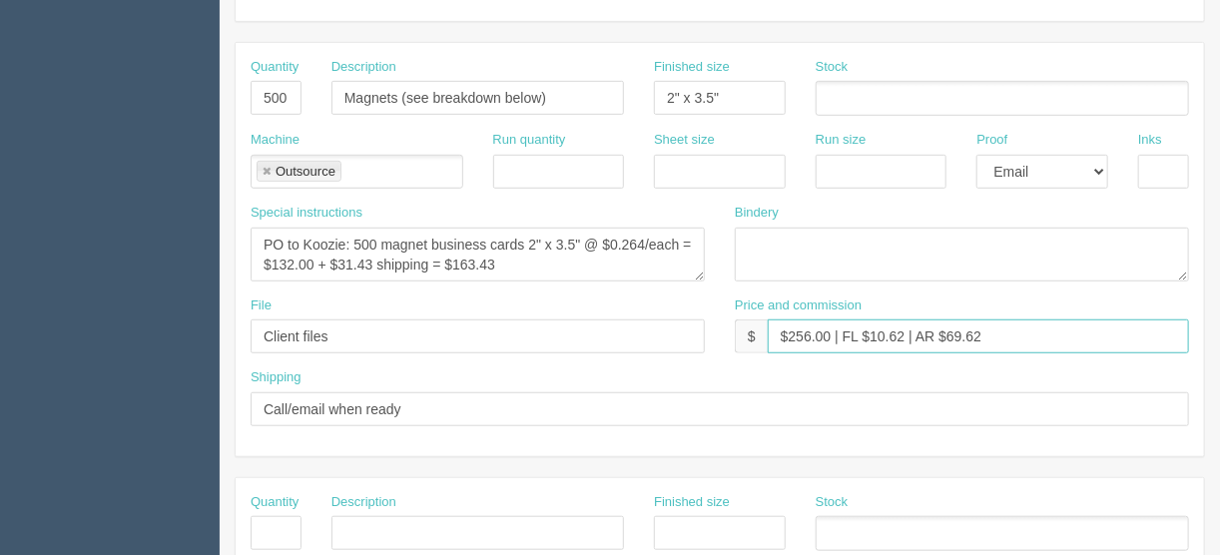
scroll to position [319, 0]
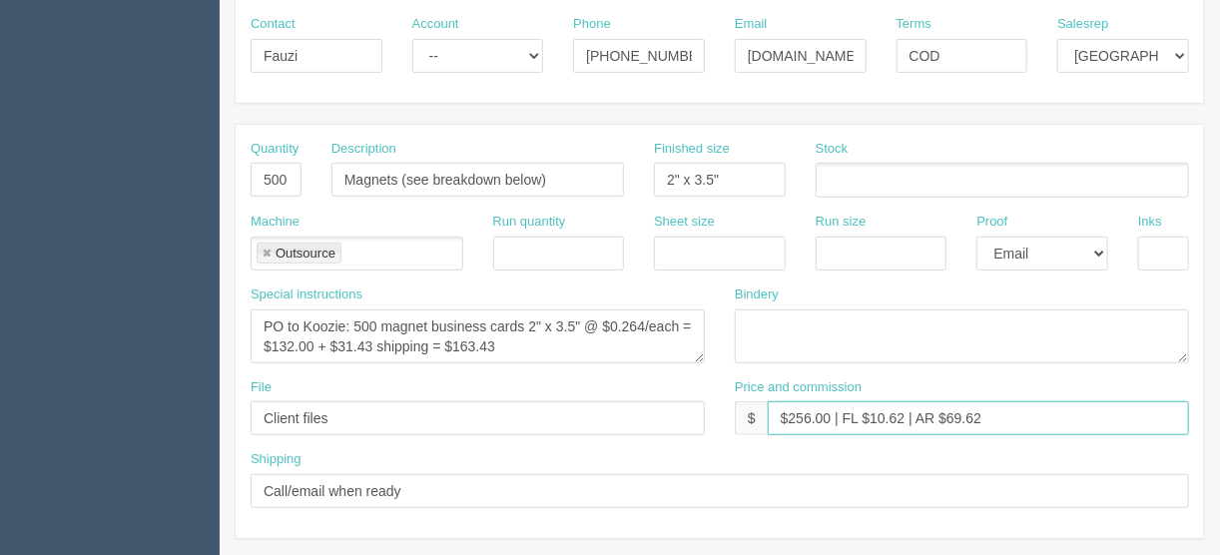
type input "$256.00 | FL $10.62 | AR $69.62"
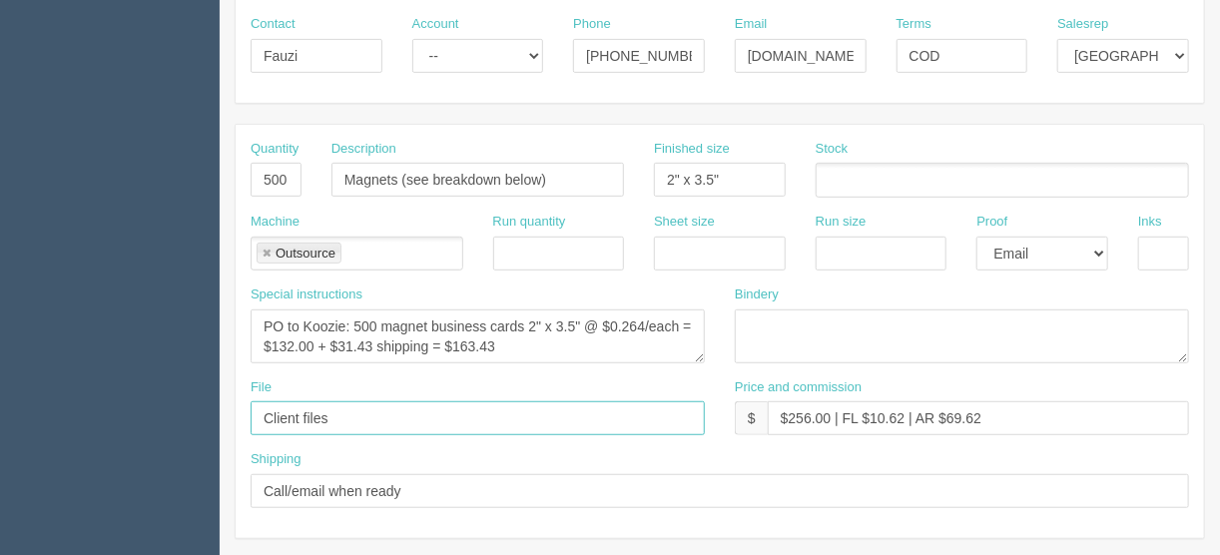
drag, startPoint x: 336, startPoint y: 418, endPoint x: 245, endPoint y: 409, distance: 92.3
click at [247, 410] on div "File Client files" at bounding box center [478, 414] width 484 height 73
type input "Emailed to vendor"
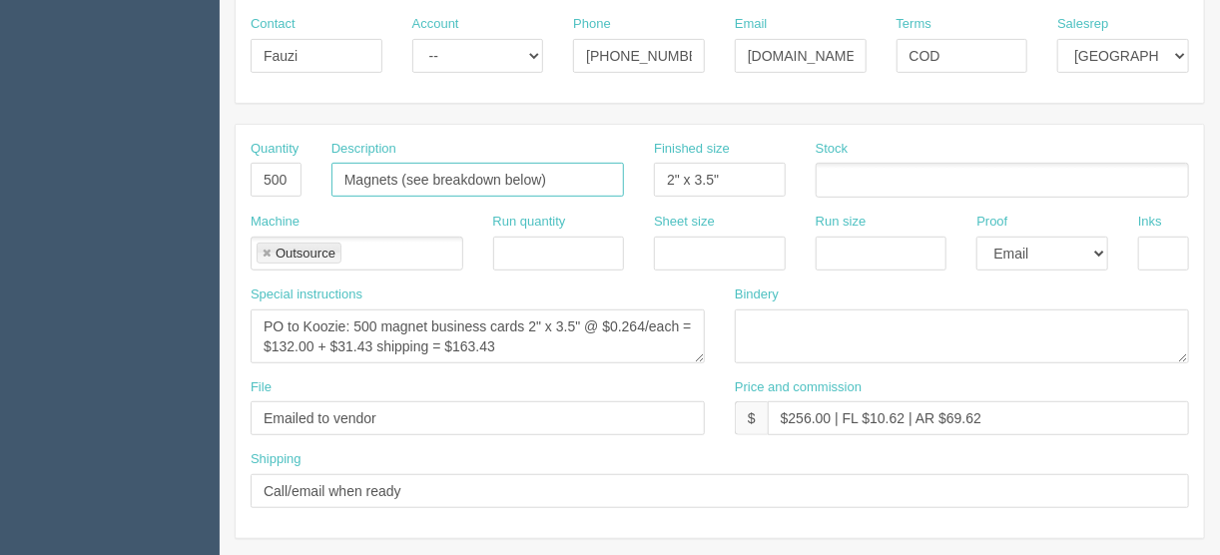
drag, startPoint x: 564, startPoint y: 177, endPoint x: 400, endPoint y: 177, distance: 163.7
click at [400, 177] on input "Magnets (see breakdown below)" at bounding box center [477, 180] width 292 height 34
type input "Magnets"
click at [388, 247] on ul "Outsource" at bounding box center [357, 254] width 213 height 35
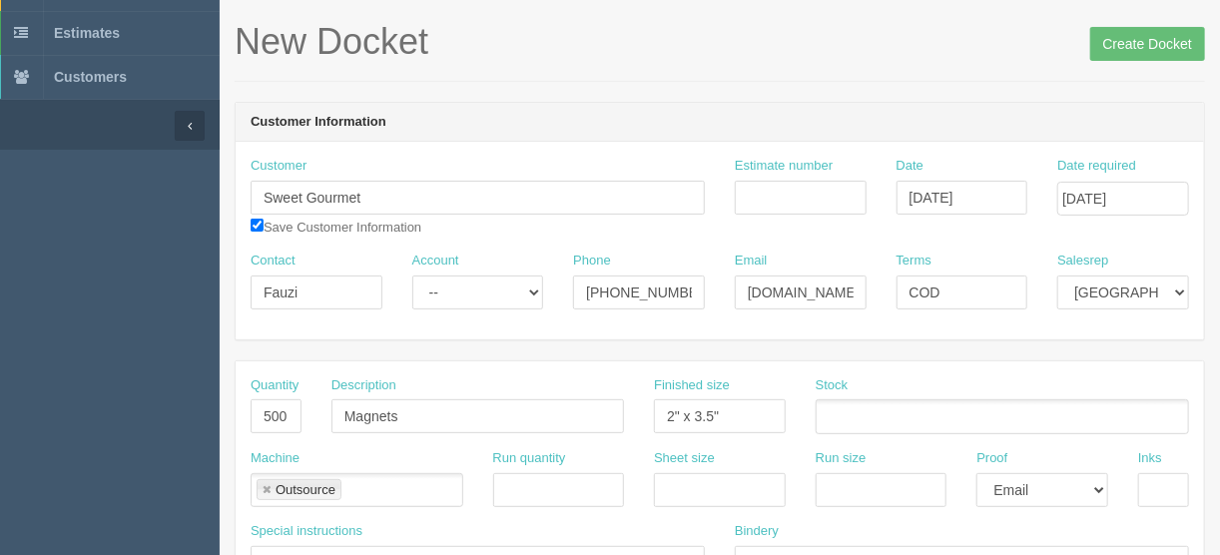
scroll to position [0, 0]
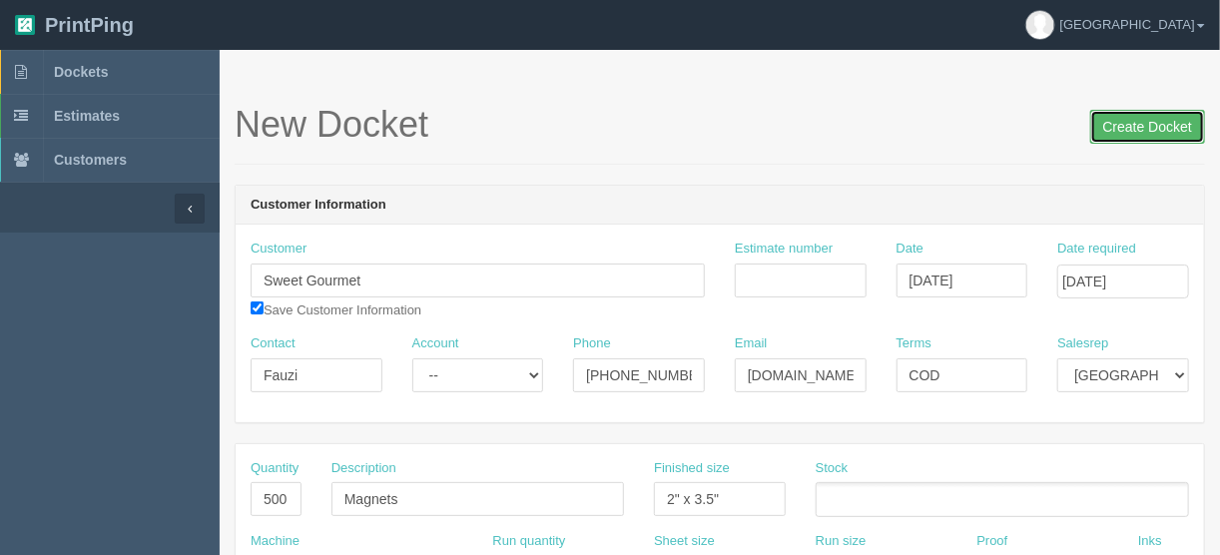
click at [1150, 124] on input "Create Docket" at bounding box center [1147, 127] width 115 height 34
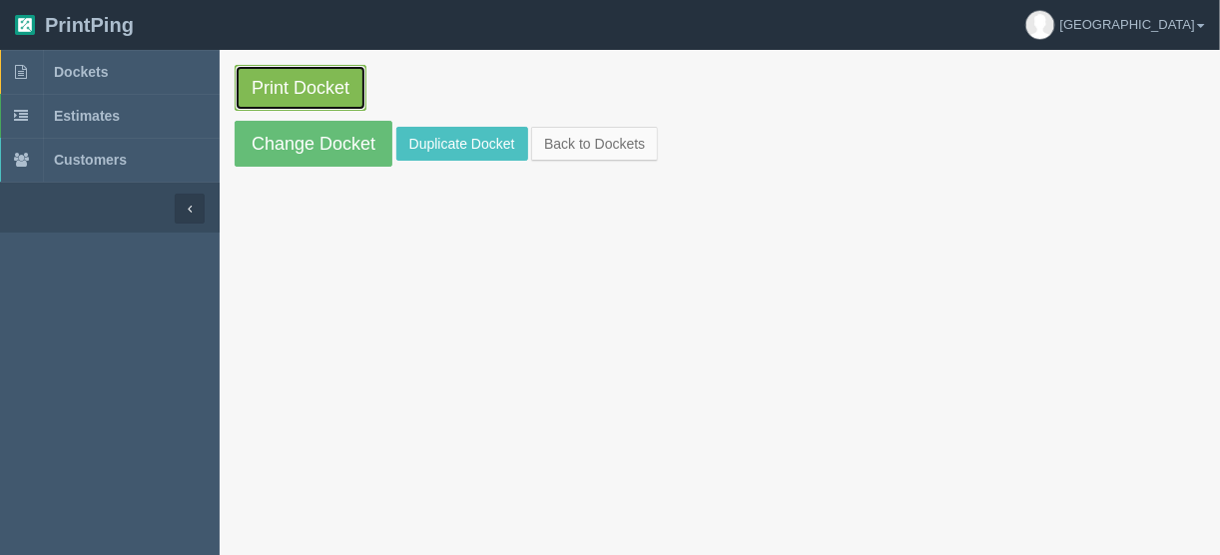
click at [308, 84] on link "Print Docket" at bounding box center [301, 88] width 132 height 46
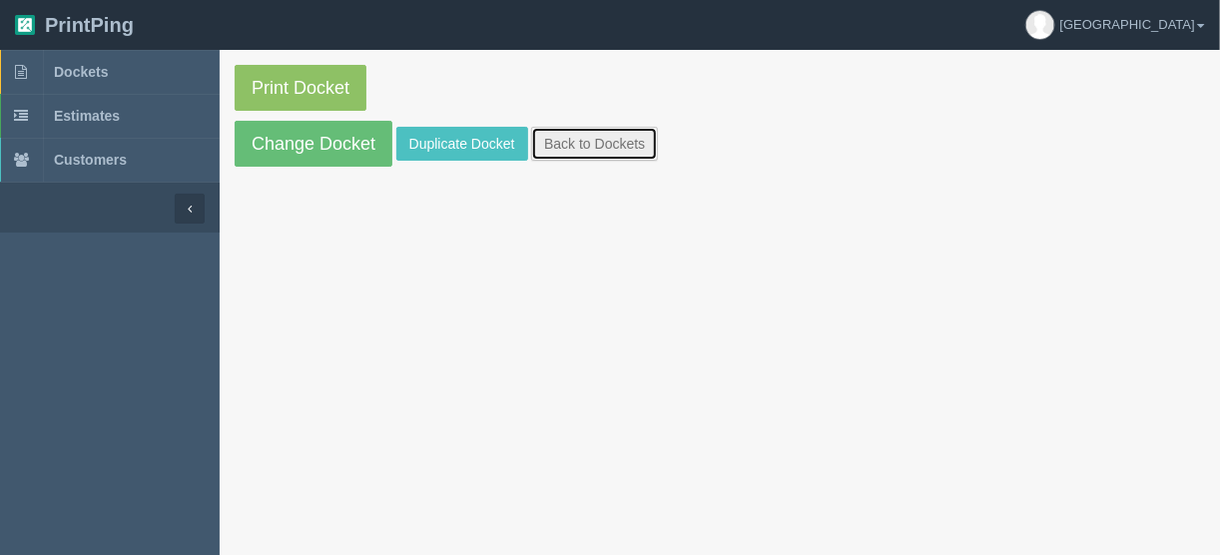
click at [584, 136] on link "Back to Dockets" at bounding box center [594, 144] width 127 height 34
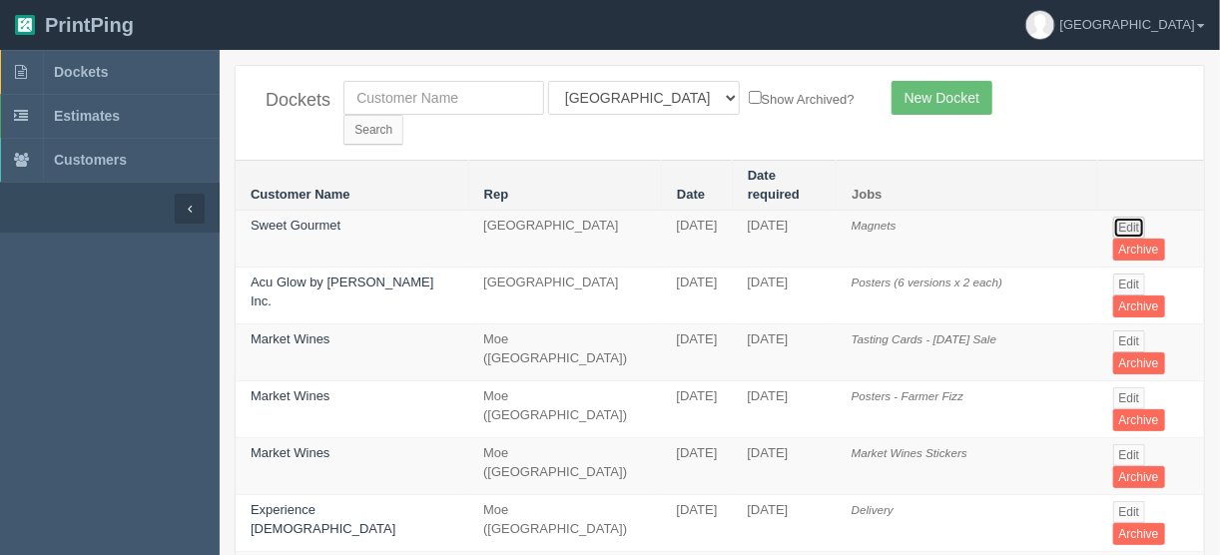
click at [1125, 217] on link "Edit" at bounding box center [1129, 228] width 33 height 22
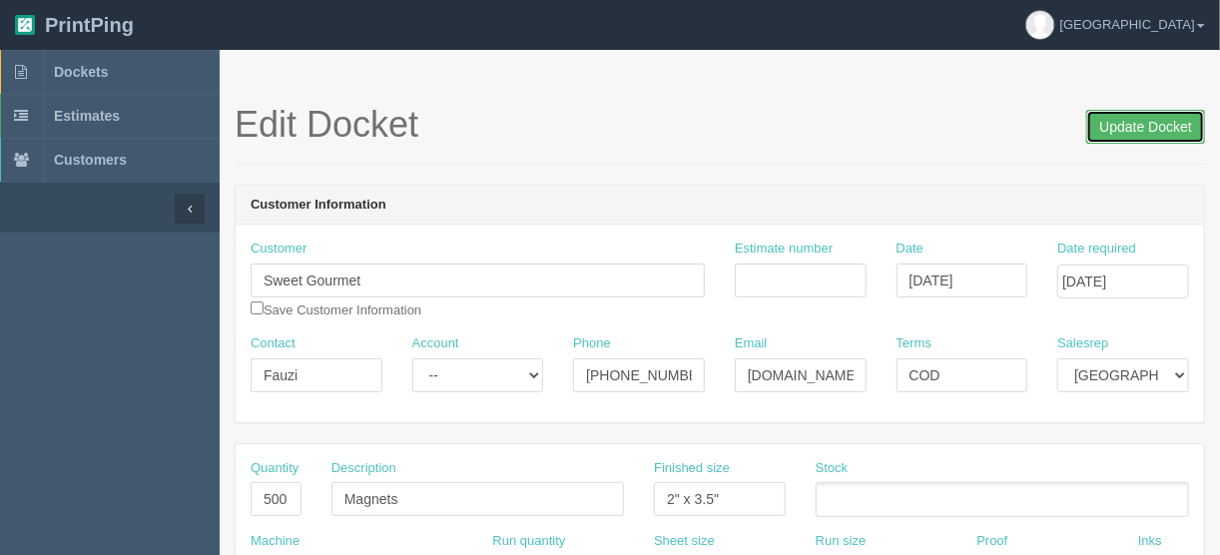
click at [1126, 127] on input "Update Docket" at bounding box center [1145, 127] width 119 height 34
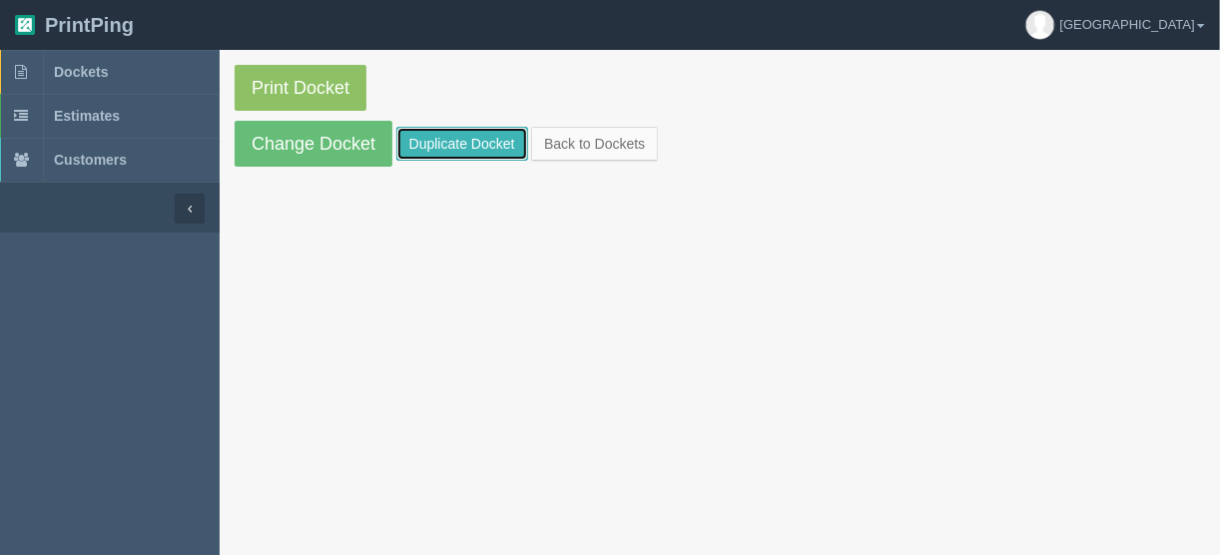
click at [451, 144] on link "Duplicate Docket" at bounding box center [462, 144] width 132 height 34
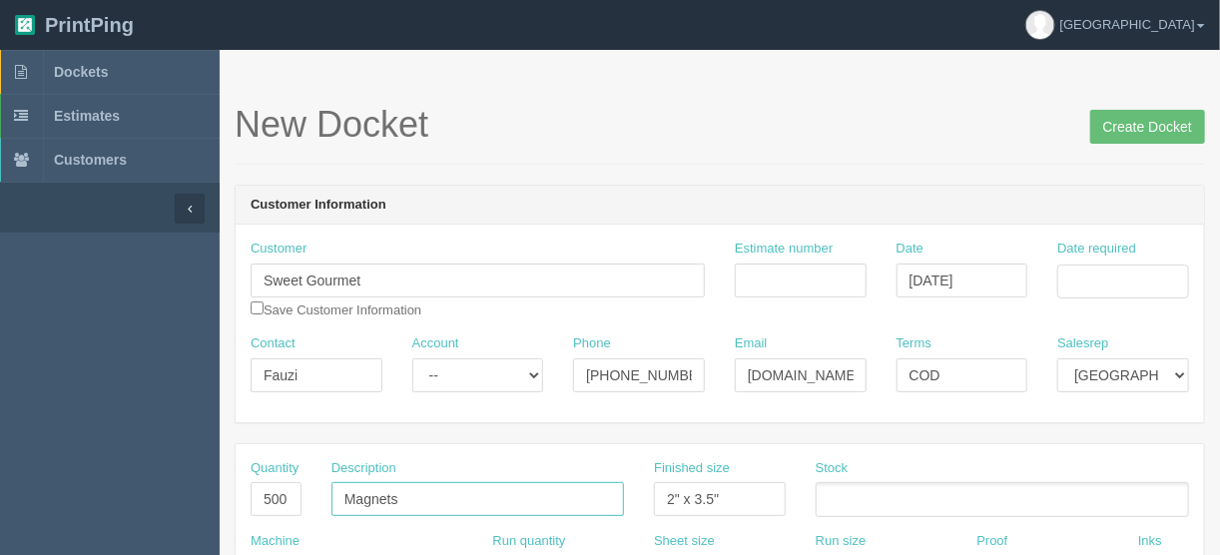
drag, startPoint x: 406, startPoint y: 501, endPoint x: 277, endPoint y: 504, distance: 128.8
click at [280, 504] on div "Quantity 500 Description Magnets Finished size 2" x 3.5" Stock" at bounding box center [720, 495] width 968 height 73
type input "Pull up banner"
click at [770, 274] on input "Estimate number" at bounding box center [801, 281] width 132 height 34
click at [799, 279] on input "Estimate number" at bounding box center [801, 281] width 132 height 34
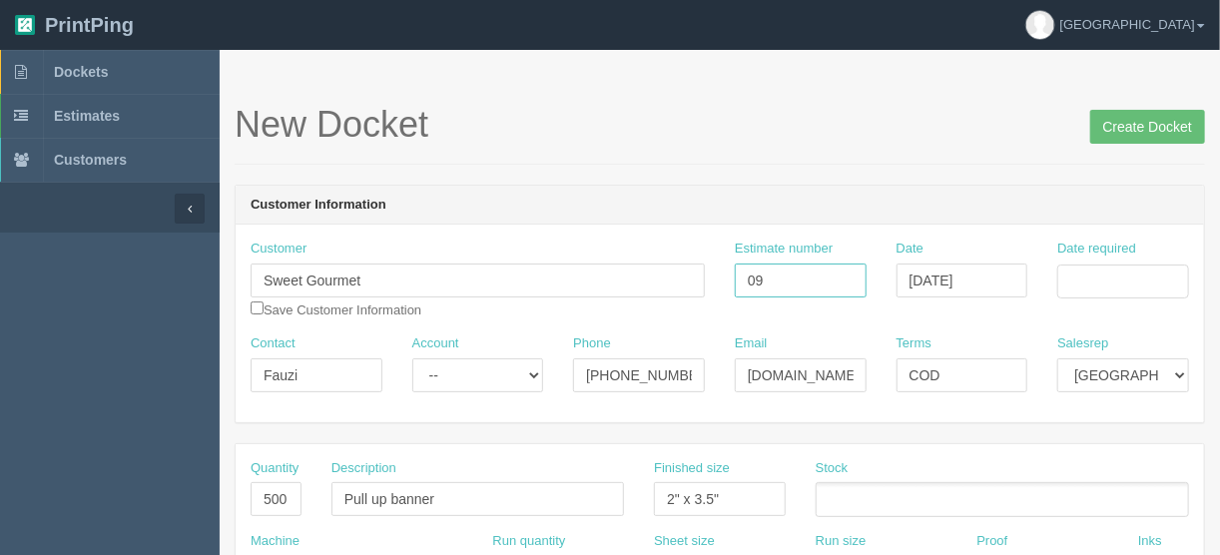
type input "09"
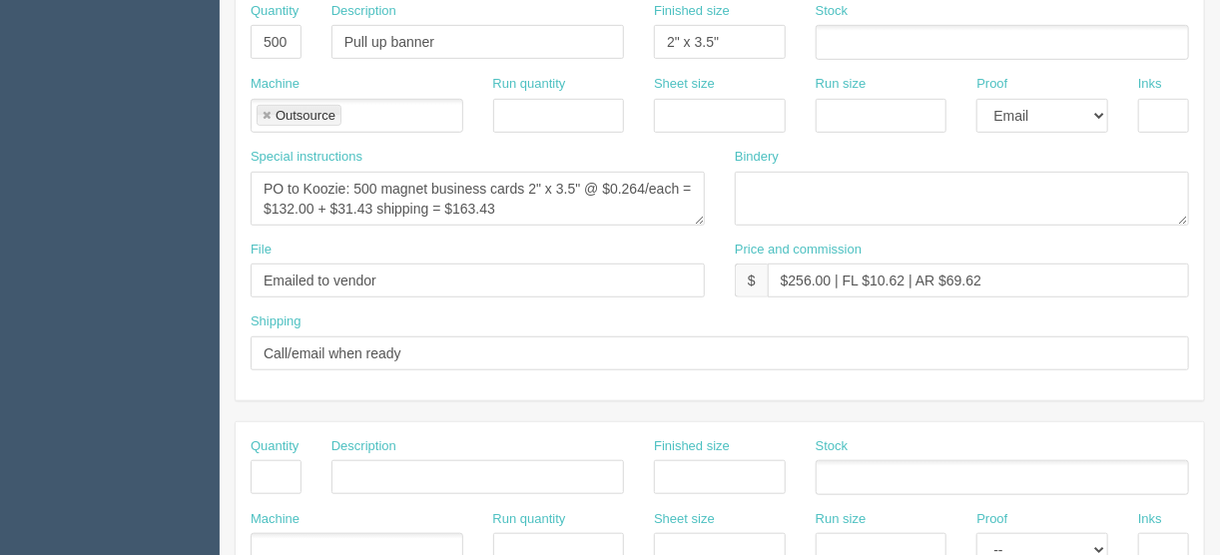
scroll to position [639, 0]
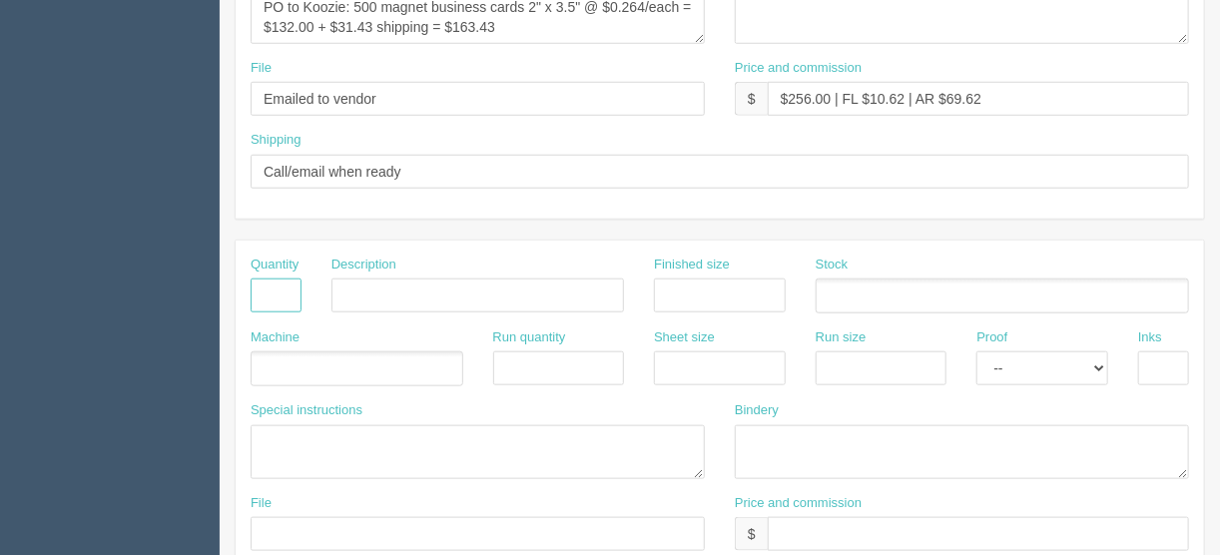
click at [270, 284] on input "text" at bounding box center [276, 295] width 51 height 34
type input "1"
type input "Design - create artwork"
click at [350, 354] on ul at bounding box center [357, 368] width 213 height 35
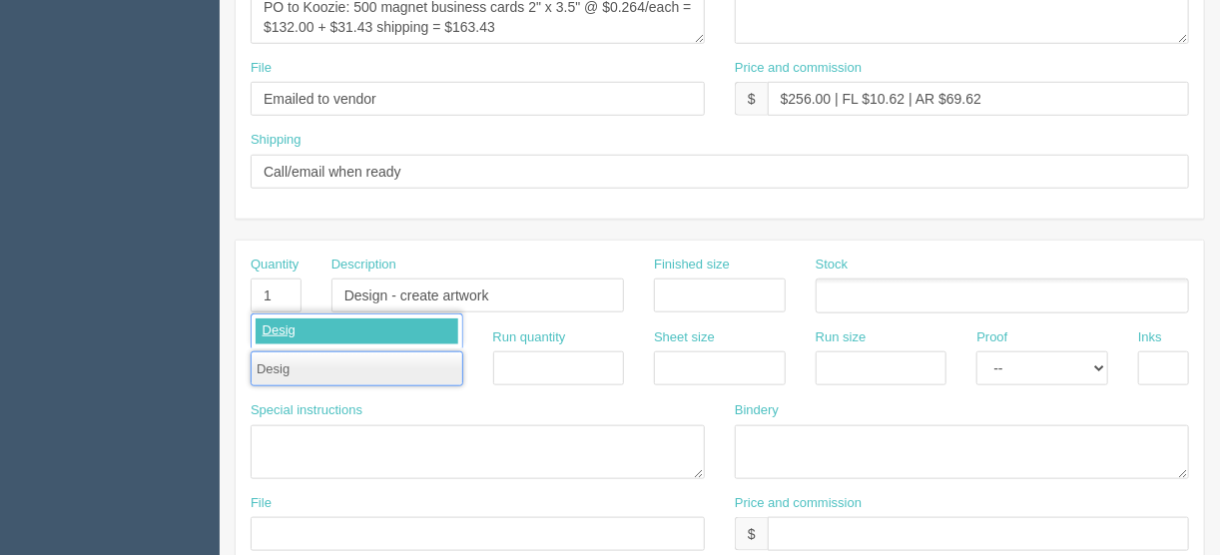
type input "Design"
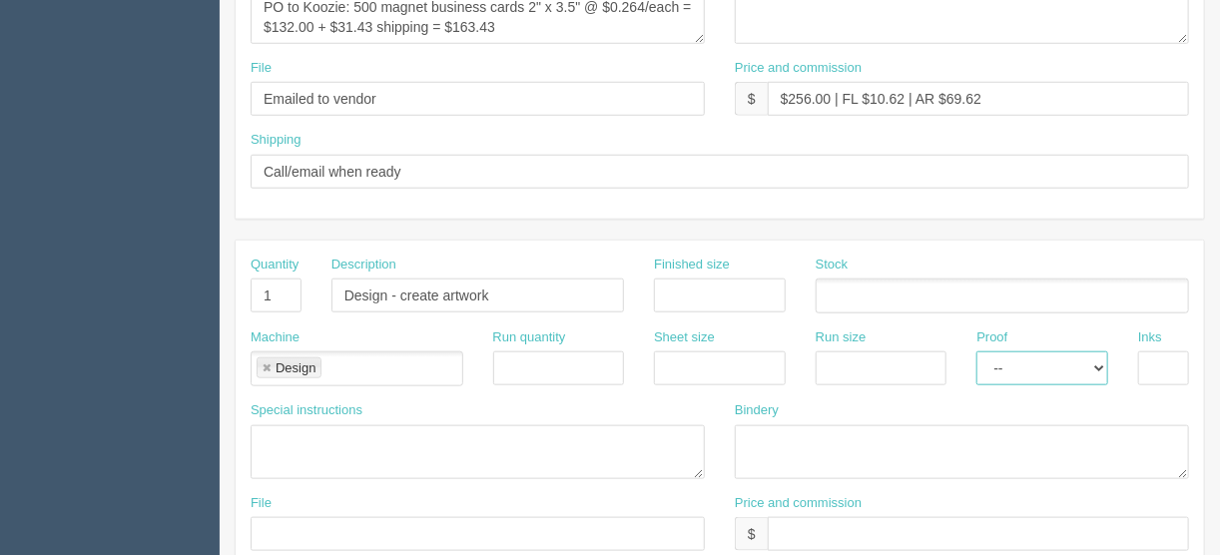
click at [1102, 359] on select "-- Email Hard Copy" at bounding box center [1042, 368] width 132 height 34
select select "Email"
click at [976, 351] on select "-- Email Hard Copy" at bounding box center [1042, 368] width 132 height 34
click at [270, 425] on textarea at bounding box center [478, 452] width 454 height 54
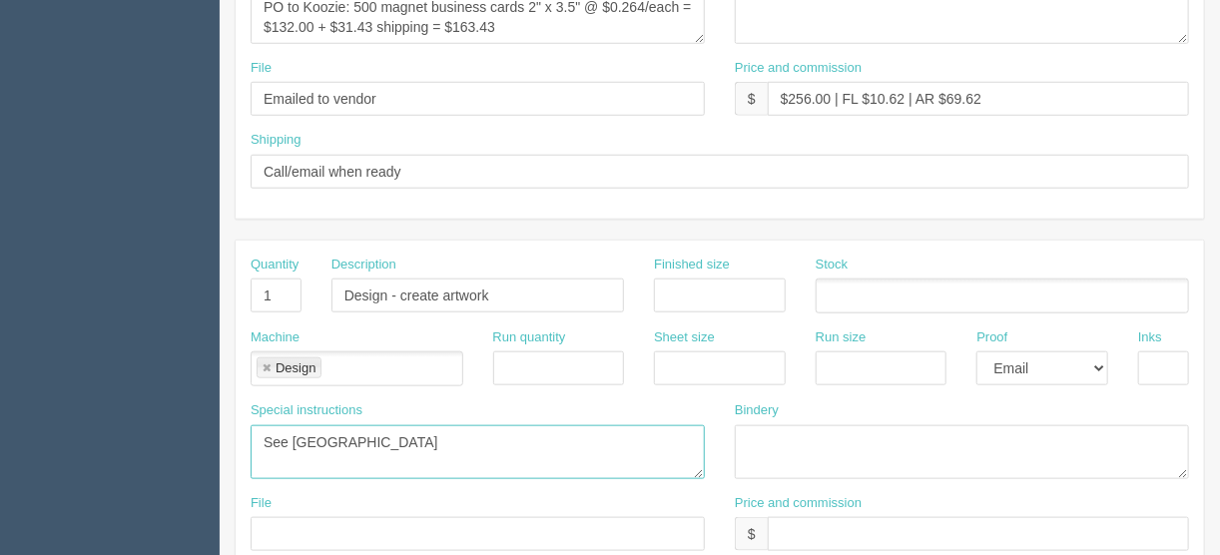
scroll to position [719, 0]
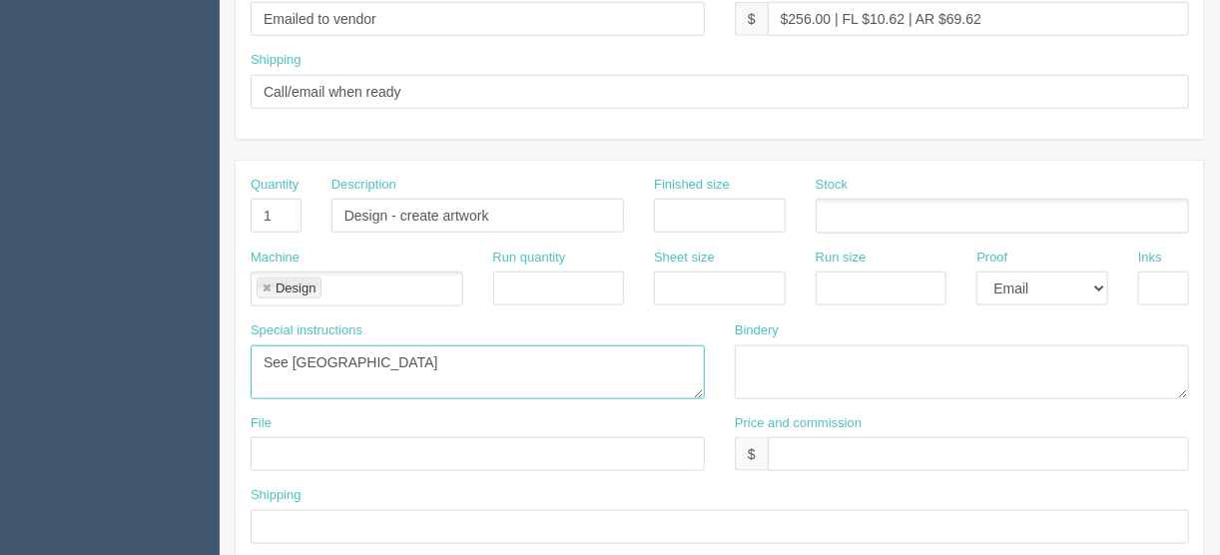
type textarea "See [GEOGRAPHIC_DATA]"
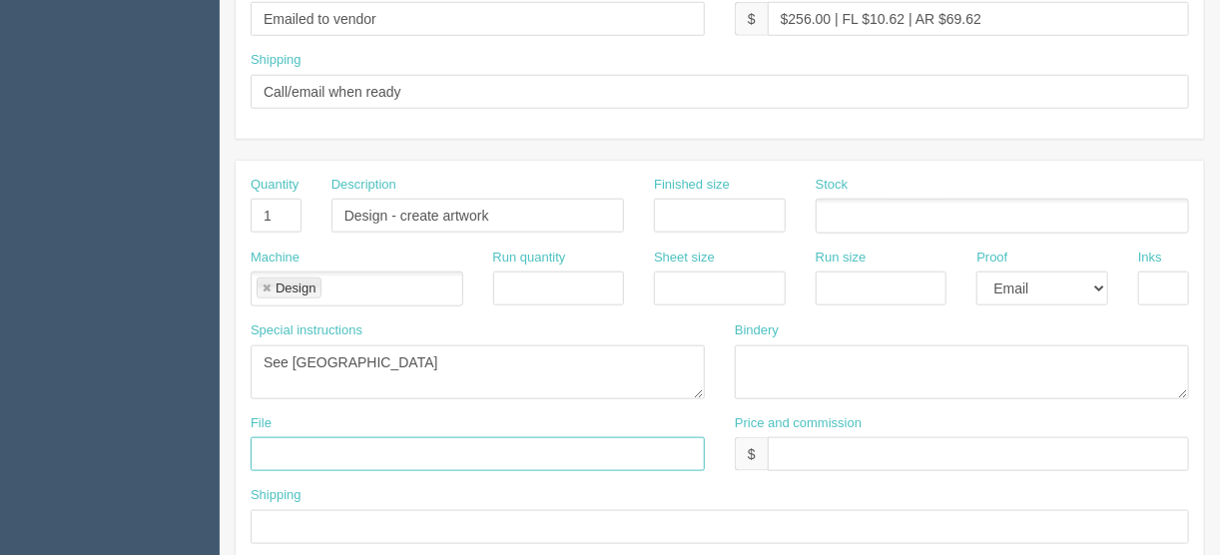
click at [302, 448] on input "text" at bounding box center [478, 454] width 454 height 34
type input "[EMAIL_ADDRESS][DOMAIN_NAME]"
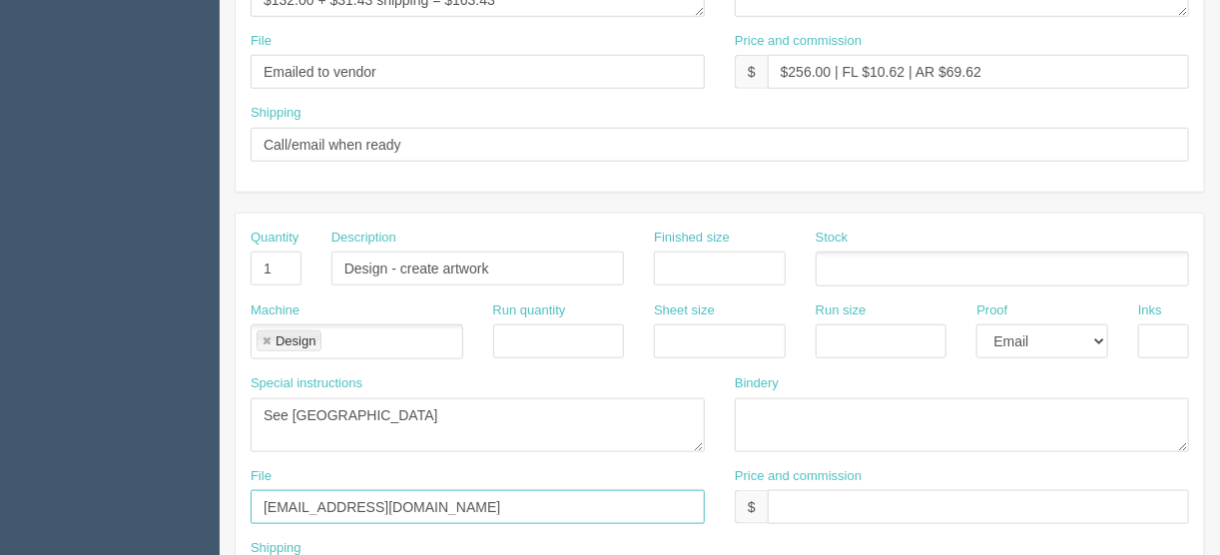
scroll to position [639, 0]
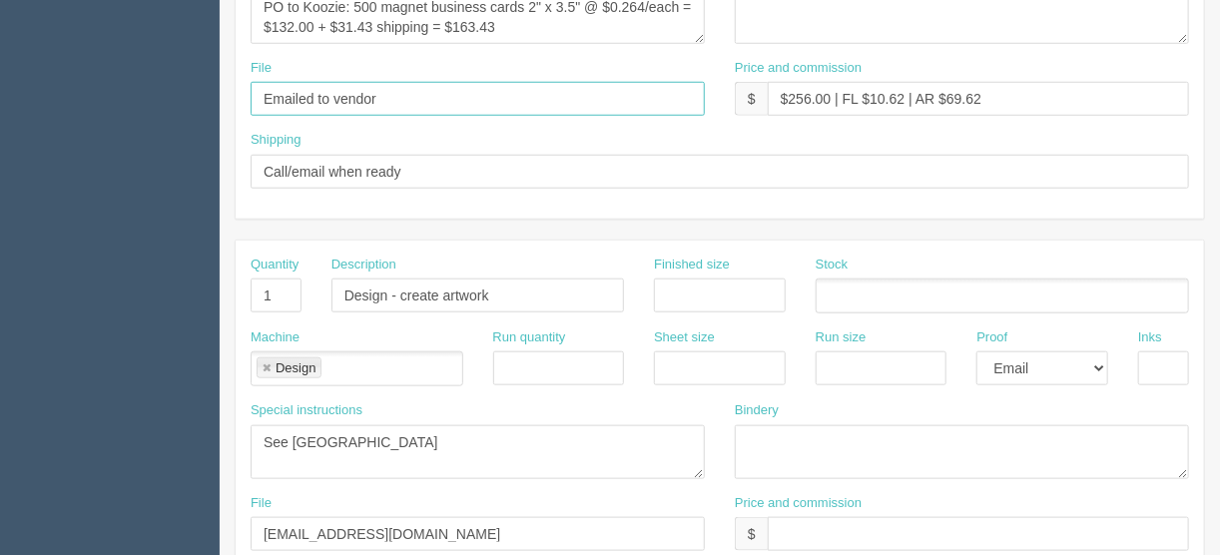
drag, startPoint x: 392, startPoint y: 95, endPoint x: 200, endPoint y: 87, distance: 192.8
click at [200, 87] on section "Dockets Estimates Customers" at bounding box center [610, 292] width 1220 height 1763
type input "Client files"
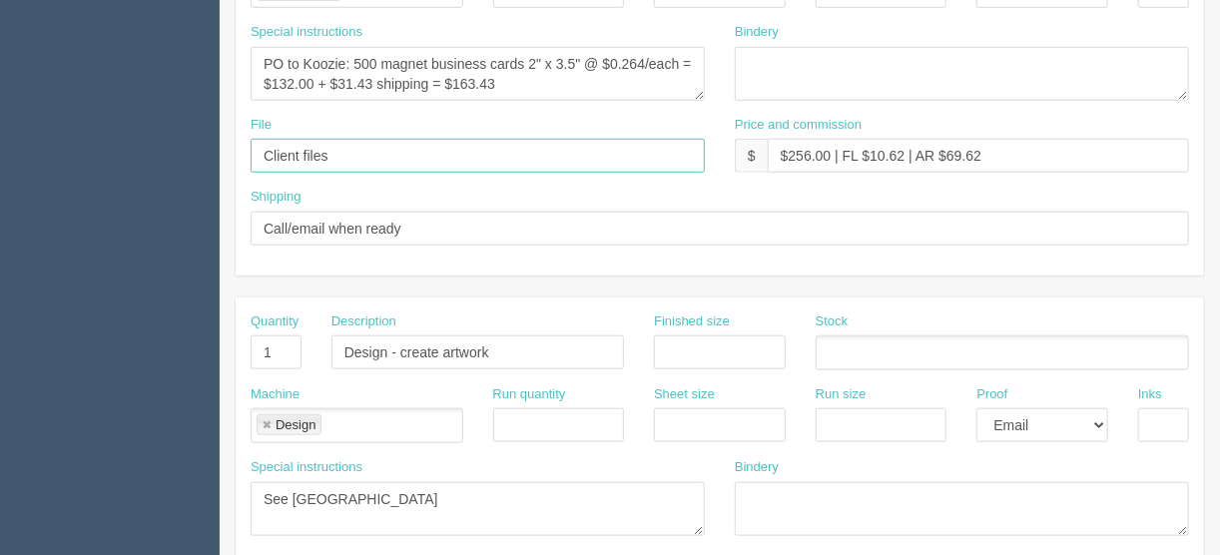
scroll to position [559, 0]
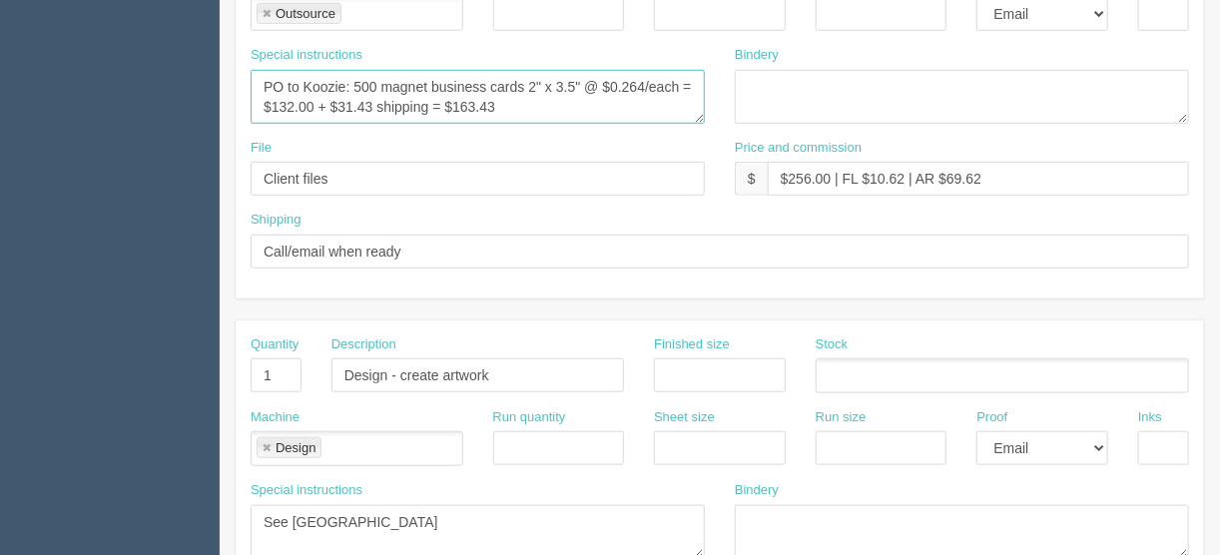
drag, startPoint x: 503, startPoint y: 99, endPoint x: 209, endPoint y: 84, distance: 294.8
click at [210, 90] on section "Dockets Estimates Customers" at bounding box center [610, 372] width 1220 height 1763
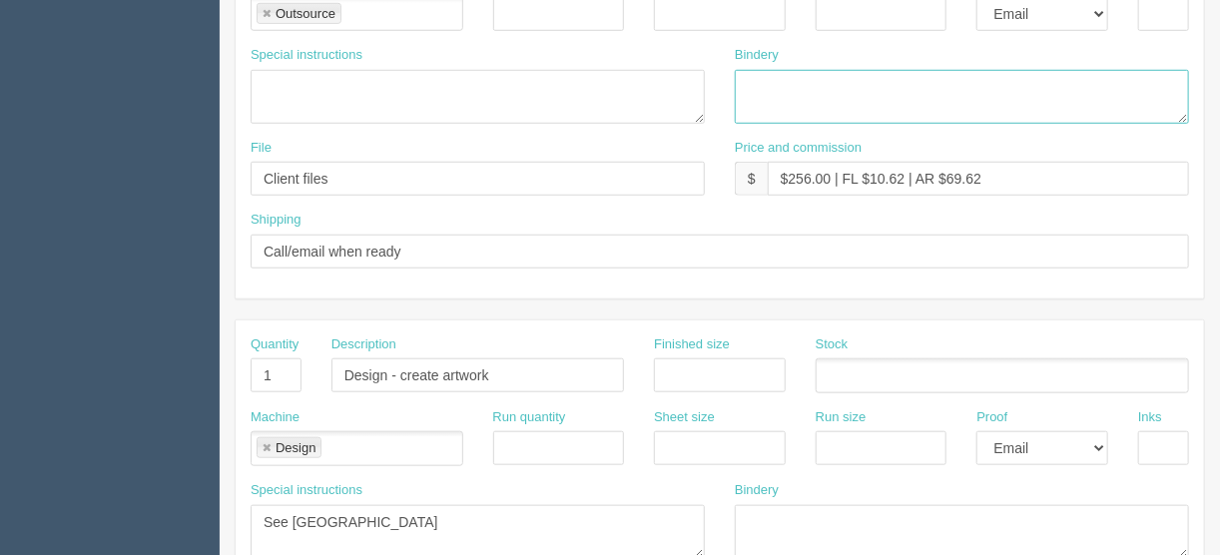
click at [748, 78] on textarea at bounding box center [962, 97] width 454 height 54
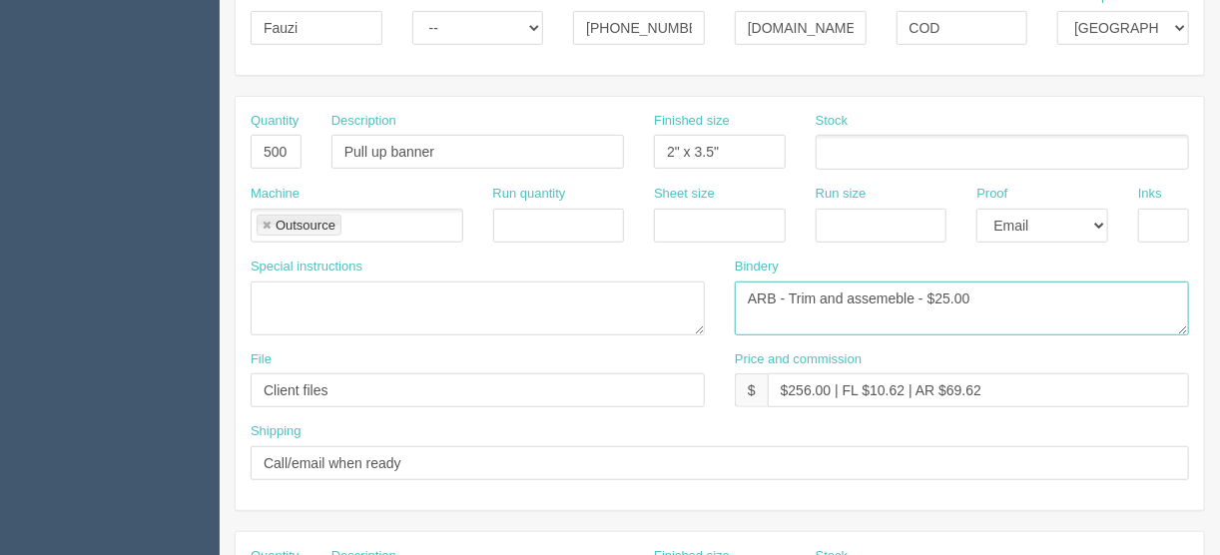
scroll to position [319, 0]
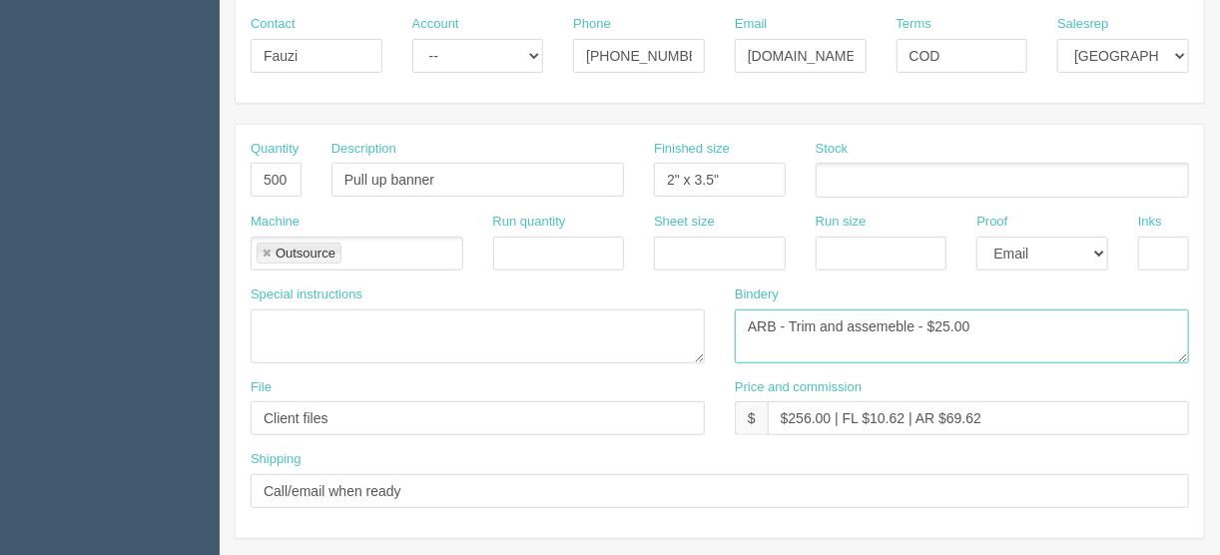
type textarea "ARB - Trim and assemeble - $25.00"
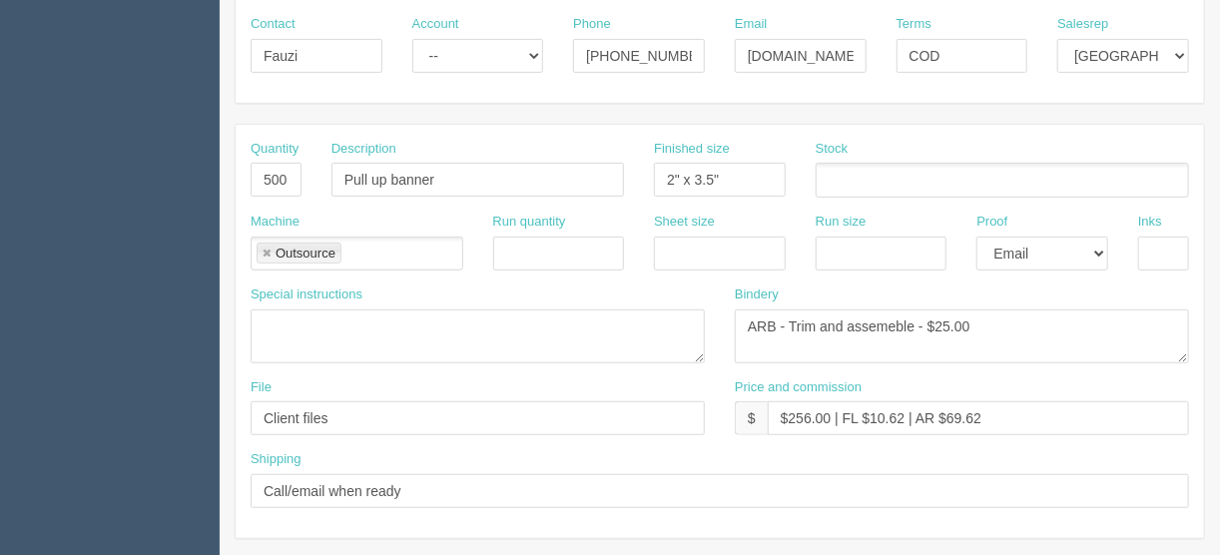
click at [837, 174] on ul at bounding box center [1002, 180] width 373 height 35
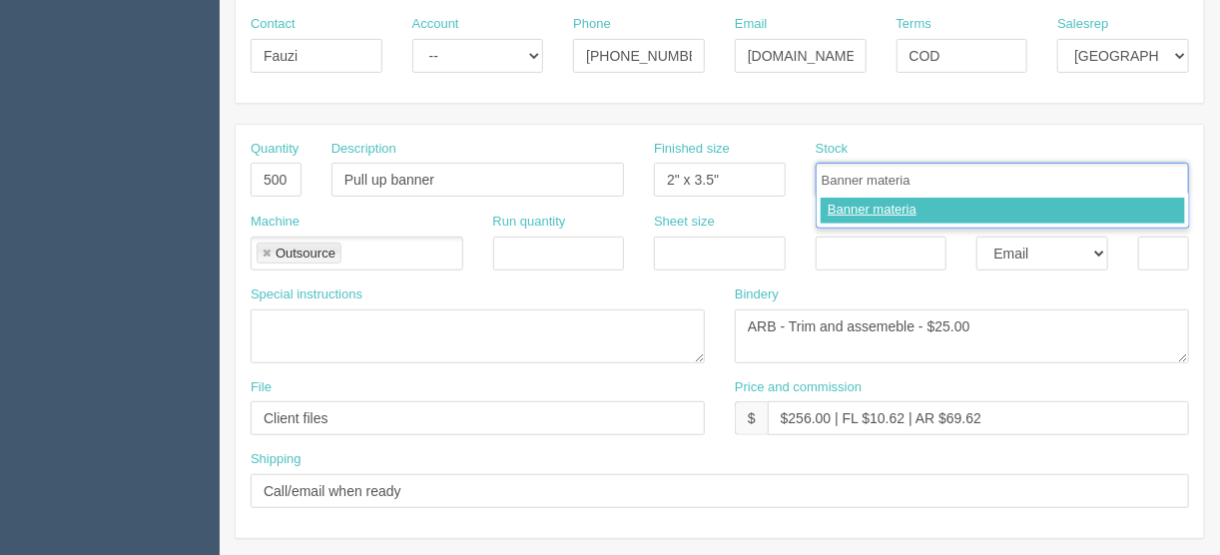
type input "Banner material"
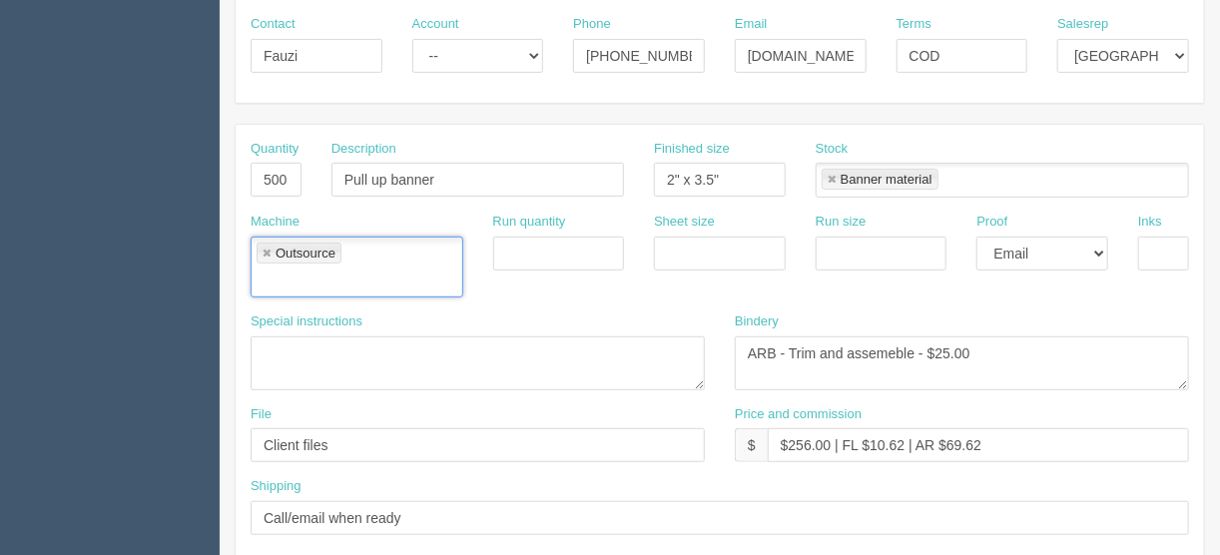
click at [268, 250] on link at bounding box center [267, 254] width 12 height 13
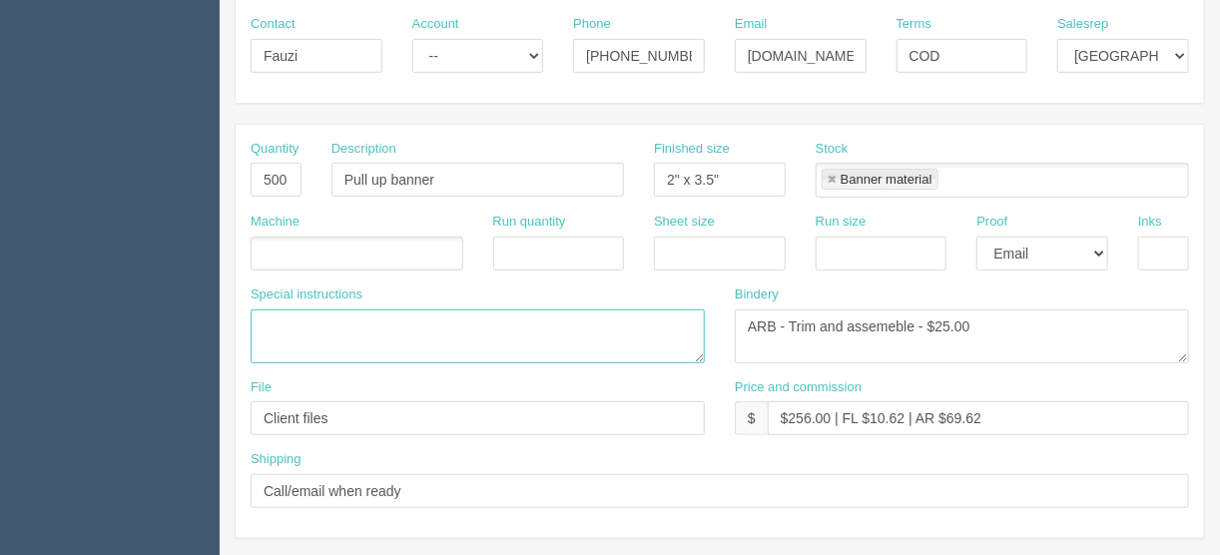
click at [281, 333] on textarea "PO to Koozie: 500 magnet business cards 2" x 3.5" @ $0.264/each = $132.00 + $31…" at bounding box center [478, 336] width 454 height 54
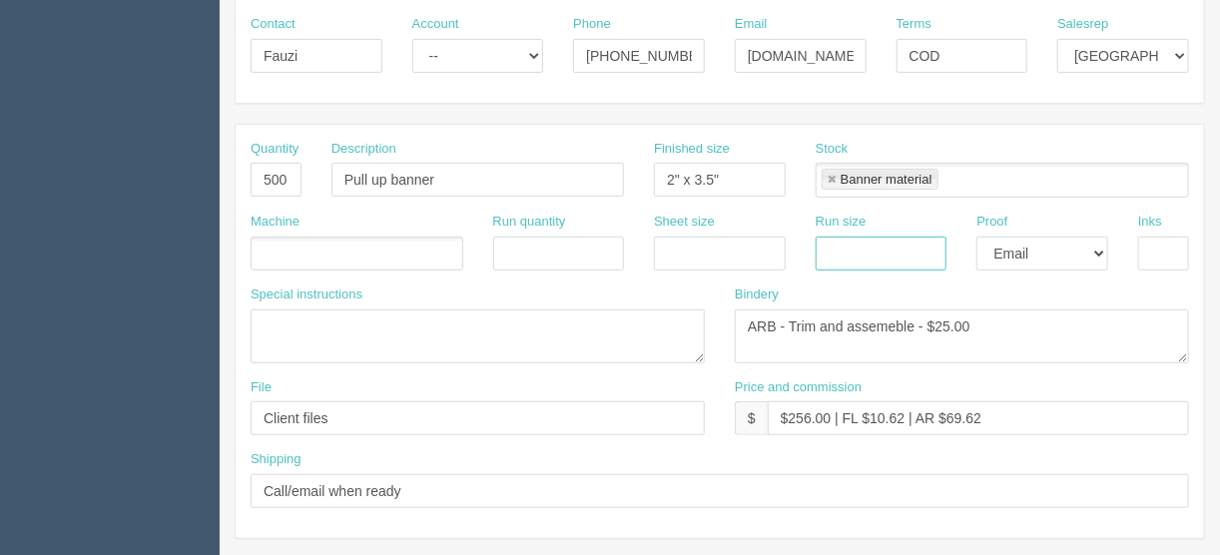
click at [872, 243] on input "text" at bounding box center [882, 254] width 132 height 34
click at [1171, 243] on input "text" at bounding box center [1163, 254] width 51 height 34
type input "4/0"
click at [273, 246] on ul at bounding box center [357, 254] width 213 height 35
type input "[PERSON_NAME]"
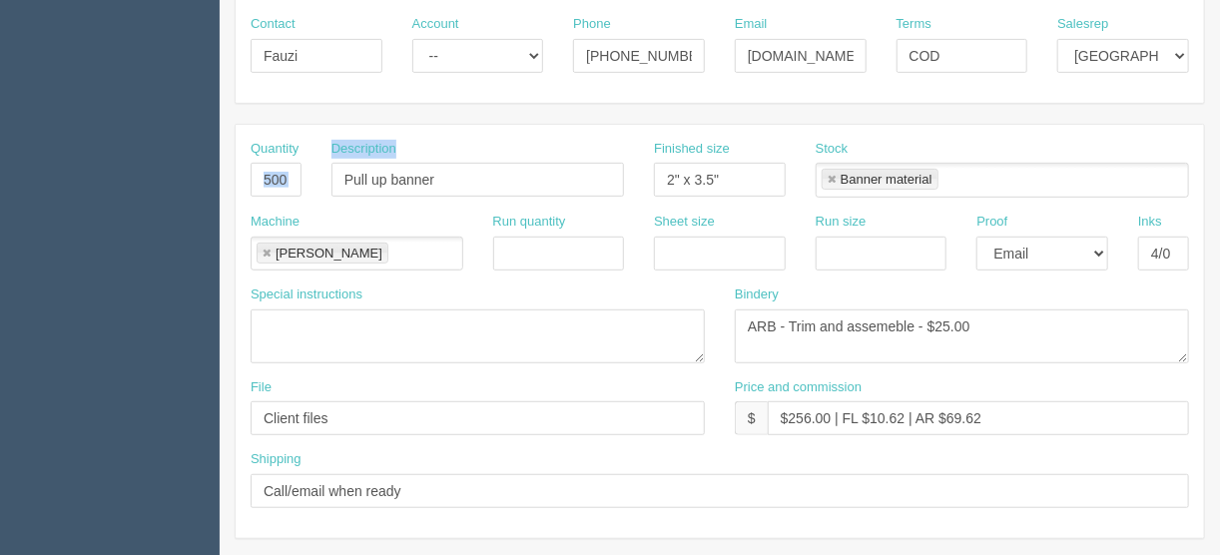
drag, startPoint x: 249, startPoint y: 170, endPoint x: 333, endPoint y: 187, distance: 86.5
click at [333, 187] on div "Quantity 500 Description Pull up banner Finished size 2" x 3.5" Stock Banner ma…" at bounding box center [720, 176] width 968 height 73
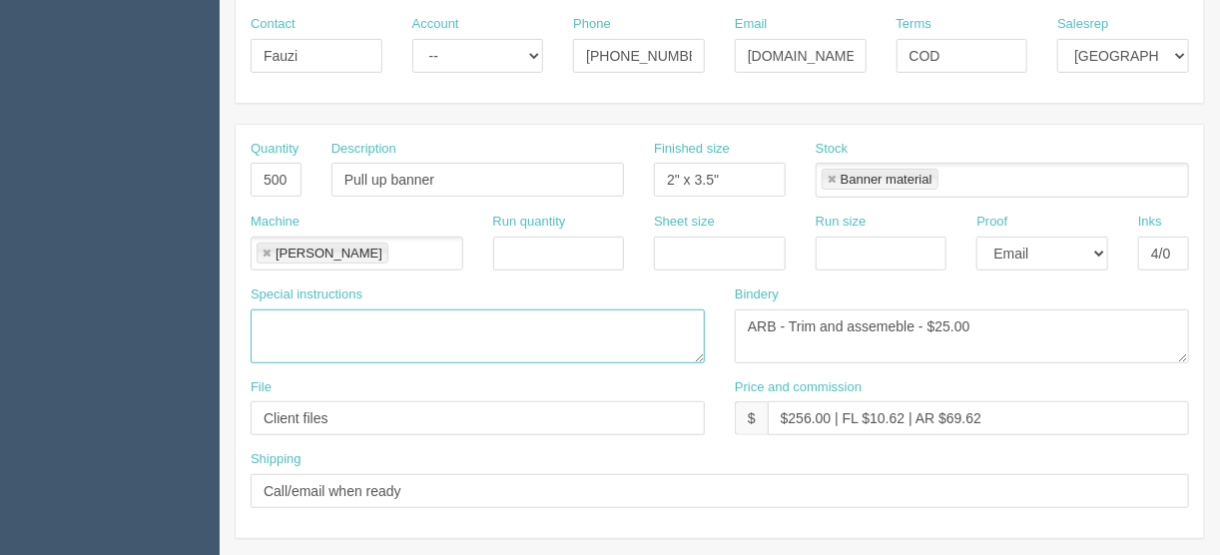
click at [394, 323] on textarea "PO to Koozie: 500 magnet business cards 2" x 3.5" @ $0.264/each = $132.00 + $31…" at bounding box center [478, 336] width 454 height 54
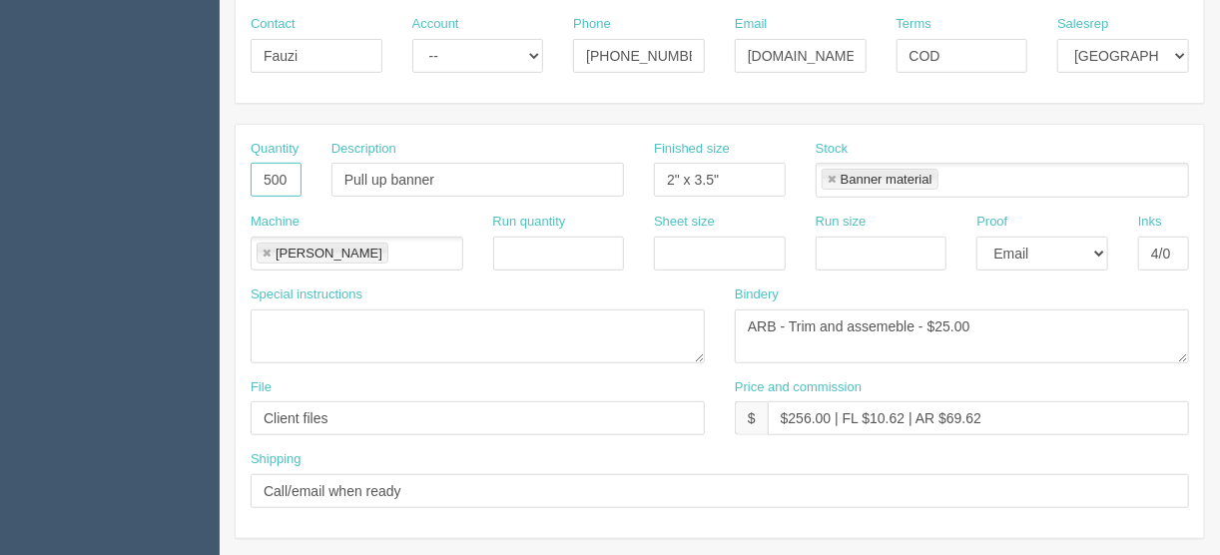
drag, startPoint x: 259, startPoint y: 174, endPoint x: 303, endPoint y: 170, distance: 45.1
click at [302, 170] on div "Quantity 500" at bounding box center [276, 176] width 81 height 73
type input "1"
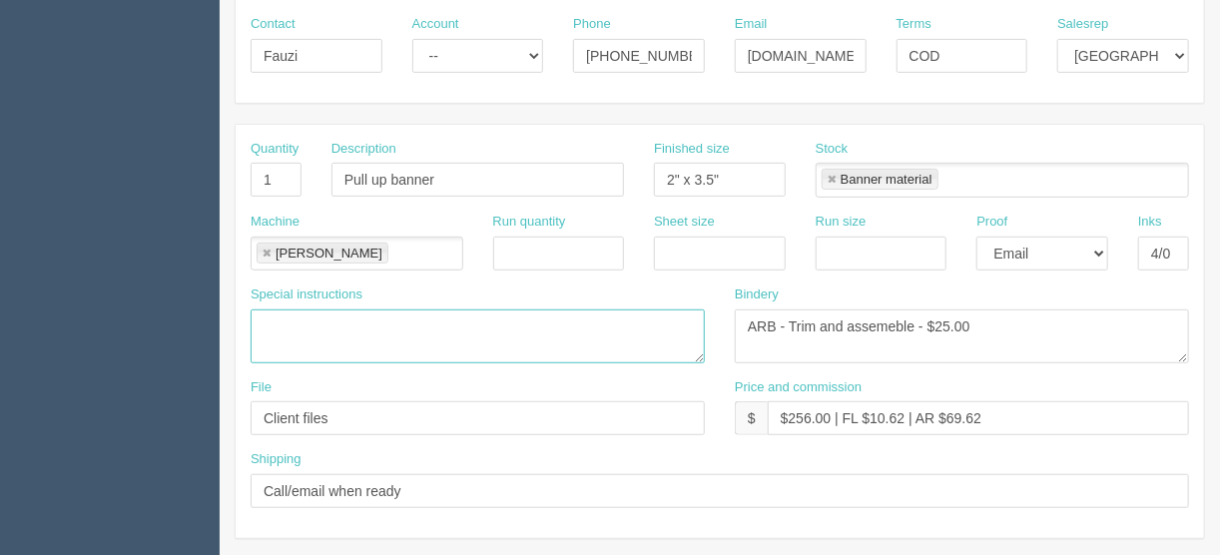
click at [509, 325] on textarea "PO to Koozie: 500 magnet business cards 2" x 3.5" @ $0.264/each = $132.00 + $31…" at bounding box center [478, 336] width 454 height 54
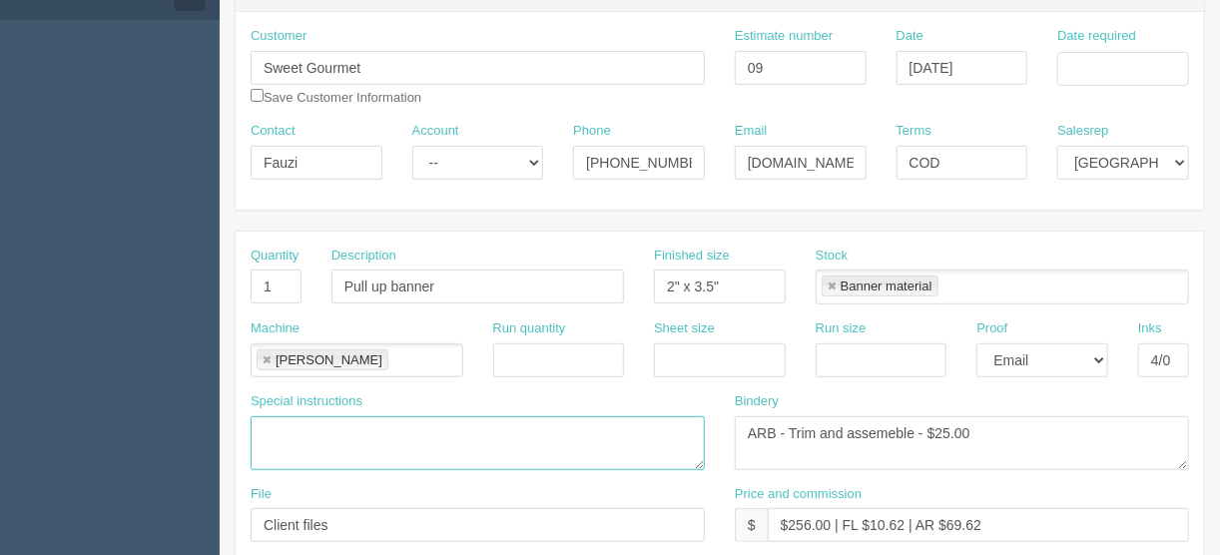
scroll to position [0, 0]
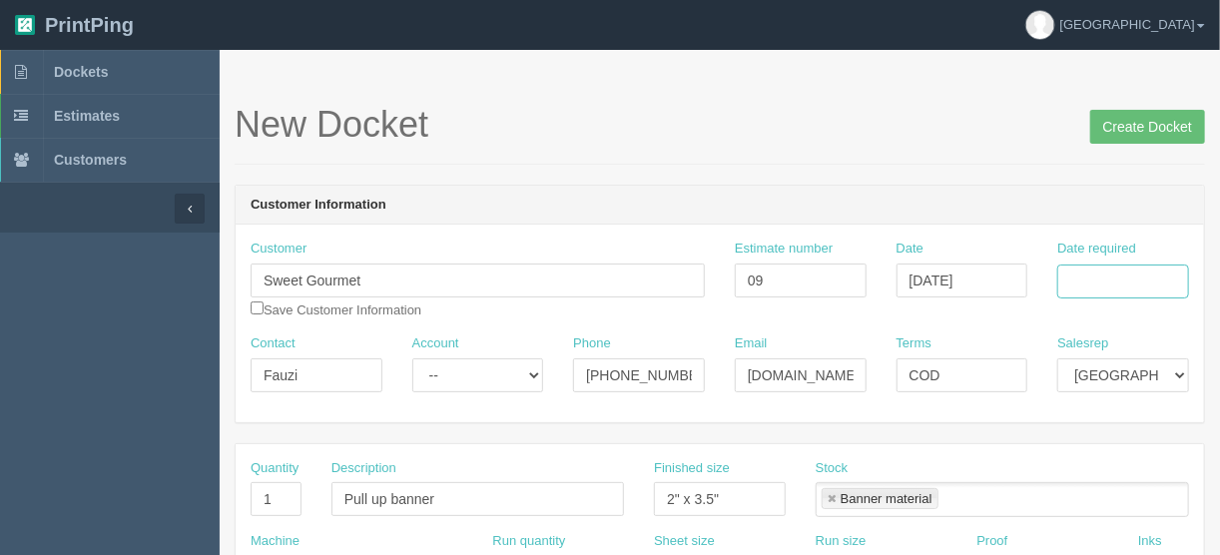
click at [1118, 280] on input "Date required" at bounding box center [1123, 282] width 132 height 34
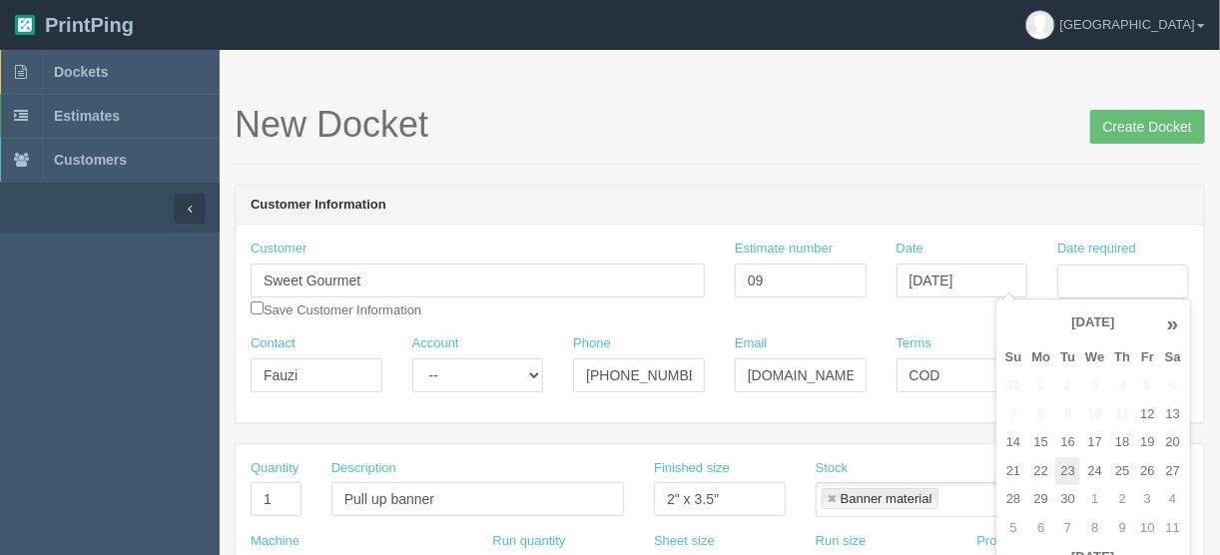
click at [1070, 469] on td "23" at bounding box center [1067, 471] width 25 height 29
click at [1044, 464] on td "22" at bounding box center [1041, 471] width 29 height 29
type input "[DATE]"
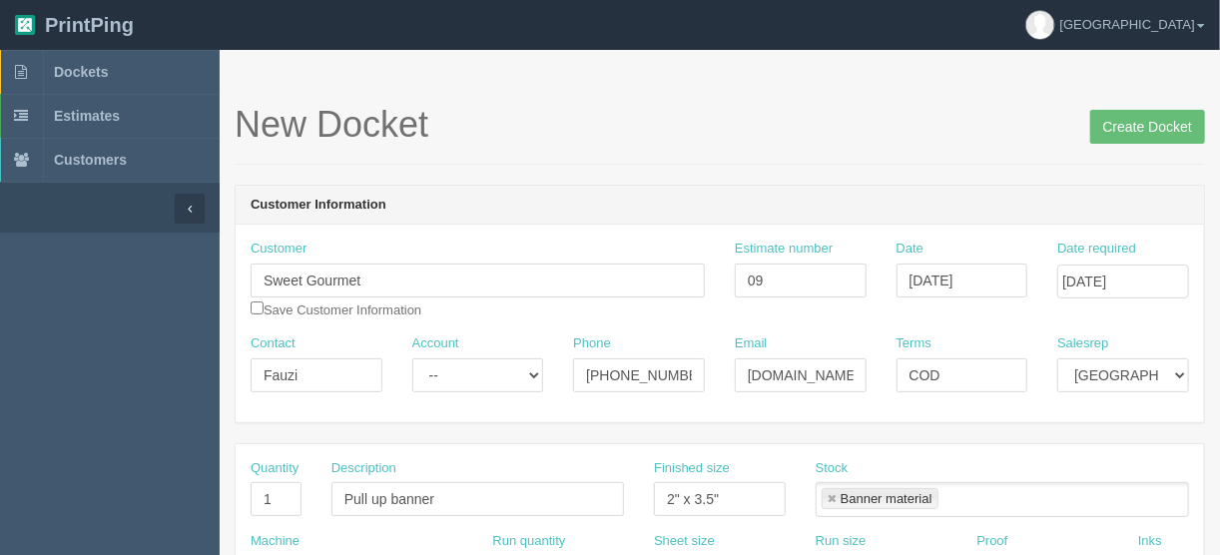
click at [874, 161] on div "New Docket Create Docket" at bounding box center [720, 135] width 970 height 60
click at [783, 277] on input "09" at bounding box center [801, 281] width 132 height 34
click at [765, 277] on input "09498" at bounding box center [801, 281] width 132 height 34
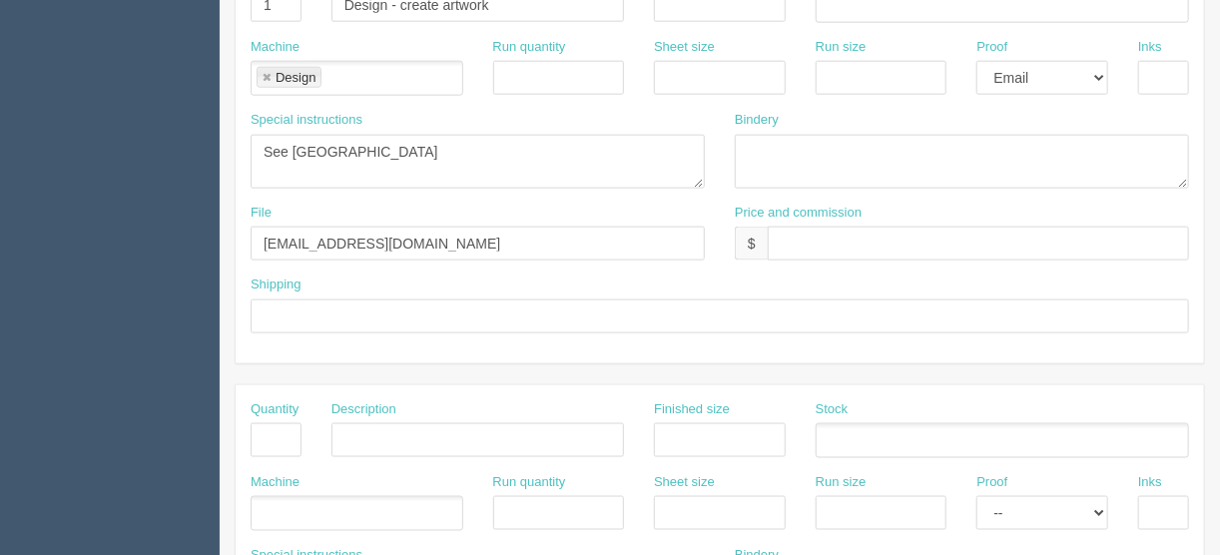
scroll to position [958, 0]
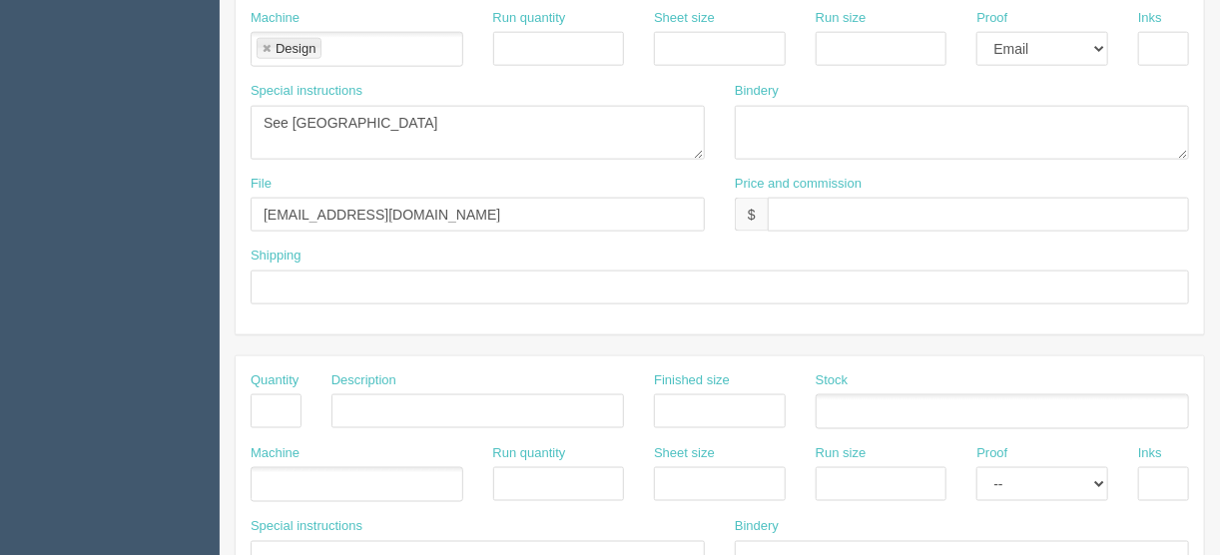
type input "092498"
click at [787, 198] on input "text" at bounding box center [978, 215] width 421 height 34
type input "$Included above"
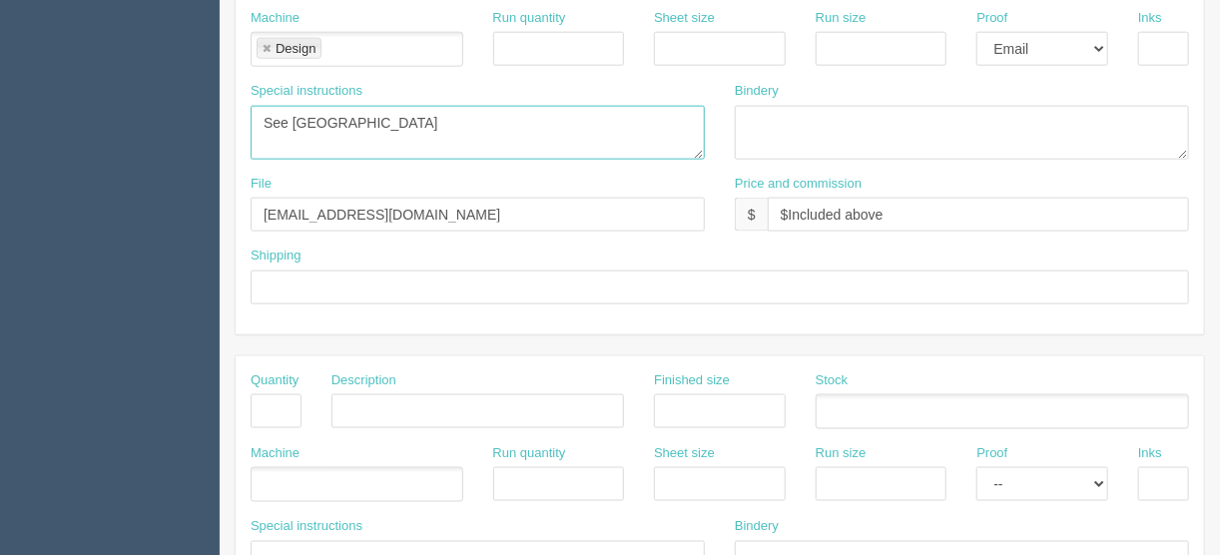
click at [368, 117] on textarea "See France" at bounding box center [478, 133] width 454 height 54
click at [337, 131] on textarea "See France 15 minutes icluded" at bounding box center [478, 133] width 454 height 54
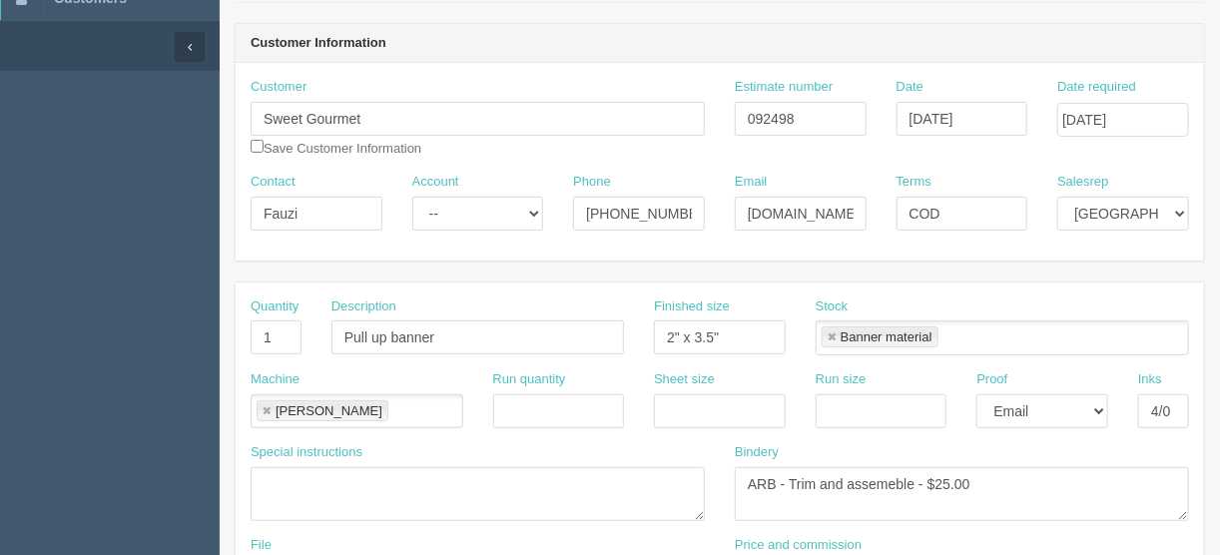
scroll to position [160, 0]
type textarea "See [GEOGRAPHIC_DATA] 15 minutes included"
click at [1098, 409] on select "-- Email Hard Copy" at bounding box center [1042, 413] width 132 height 34
select select "Hard Copy"
click at [976, 396] on select "-- Email Hard Copy" at bounding box center [1042, 413] width 132 height 34
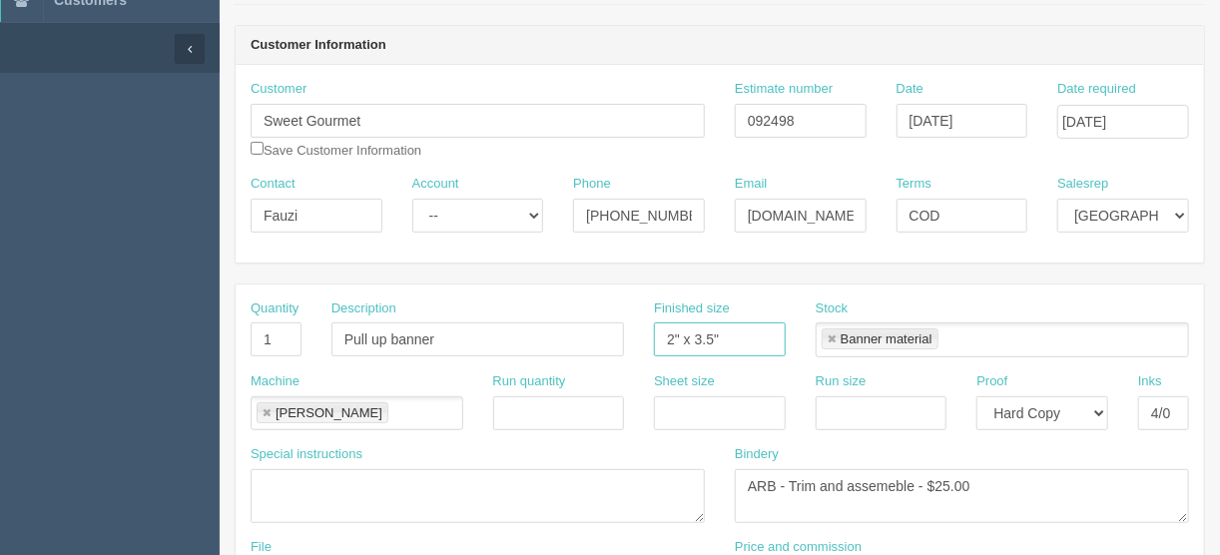
drag, startPoint x: 746, startPoint y: 338, endPoint x: 614, endPoint y: 339, distance: 131.8
click at [565, 343] on div "Quantity 1 Description Pull up banner Finished size 2" x 3.5" Stock Banner mate…" at bounding box center [720, 335] width 968 height 73
type input "33.5" x 84.25""
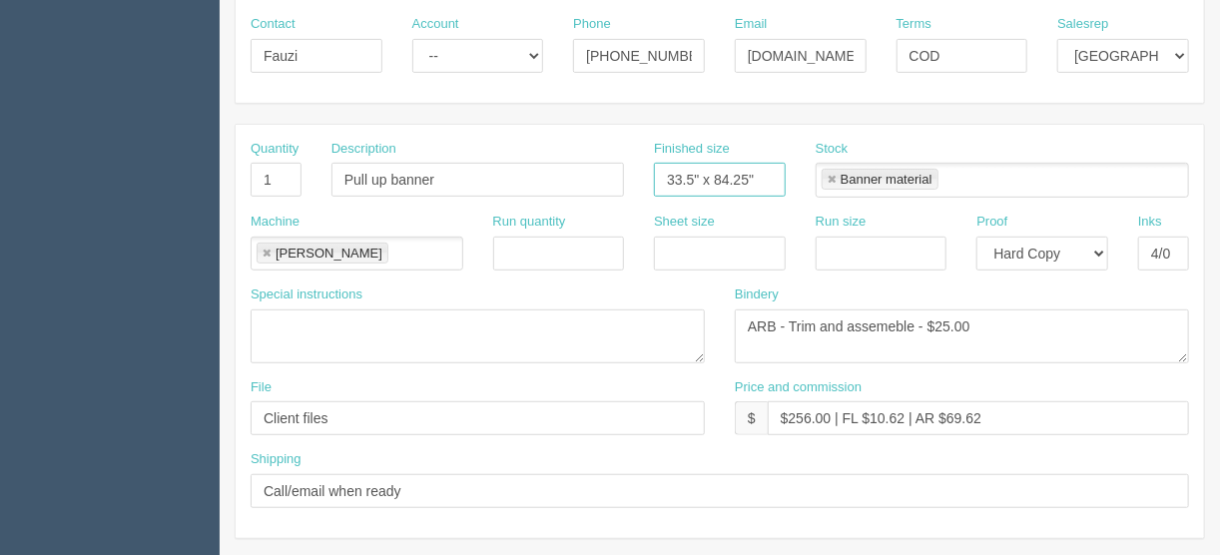
scroll to position [399, 0]
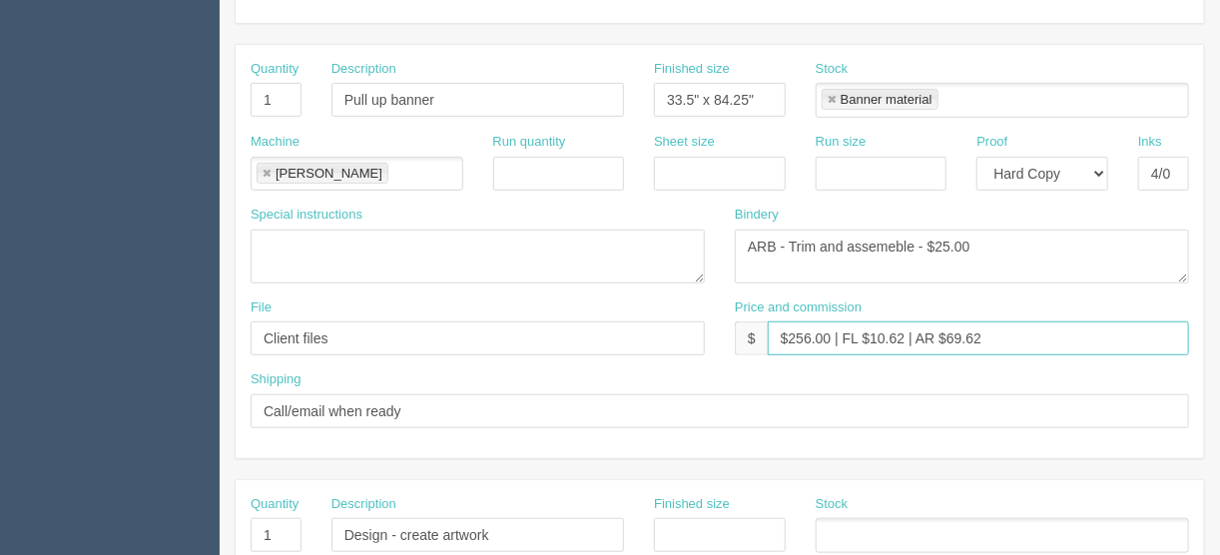
click at [809, 333] on input "$256.00 | FL $10.62 | AR $69.62" at bounding box center [978, 338] width 421 height 34
drag, startPoint x: 904, startPoint y: 332, endPoint x: 876, endPoint y: 329, distance: 28.1
click at [876, 329] on input "$300.00 | FL $10.62 | AR $69.62" at bounding box center [978, 338] width 421 height 34
drag, startPoint x: 991, startPoint y: 331, endPoint x: 947, endPoint y: 331, distance: 43.9
click at [947, 331] on input "$300.00 | FL $15.00 | AR $69.62" at bounding box center [978, 338] width 421 height 34
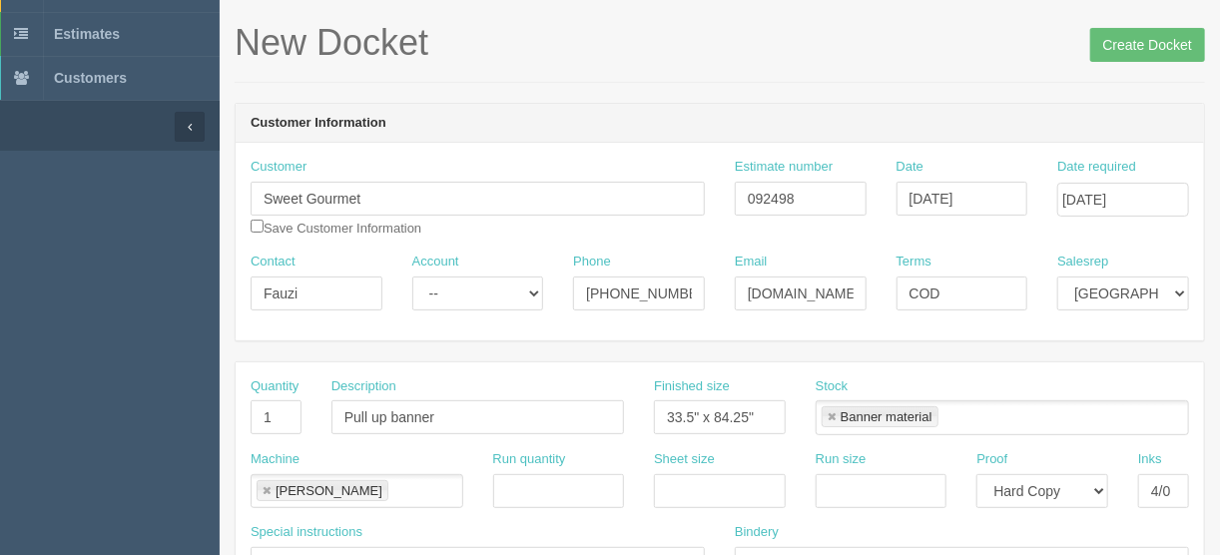
scroll to position [0, 0]
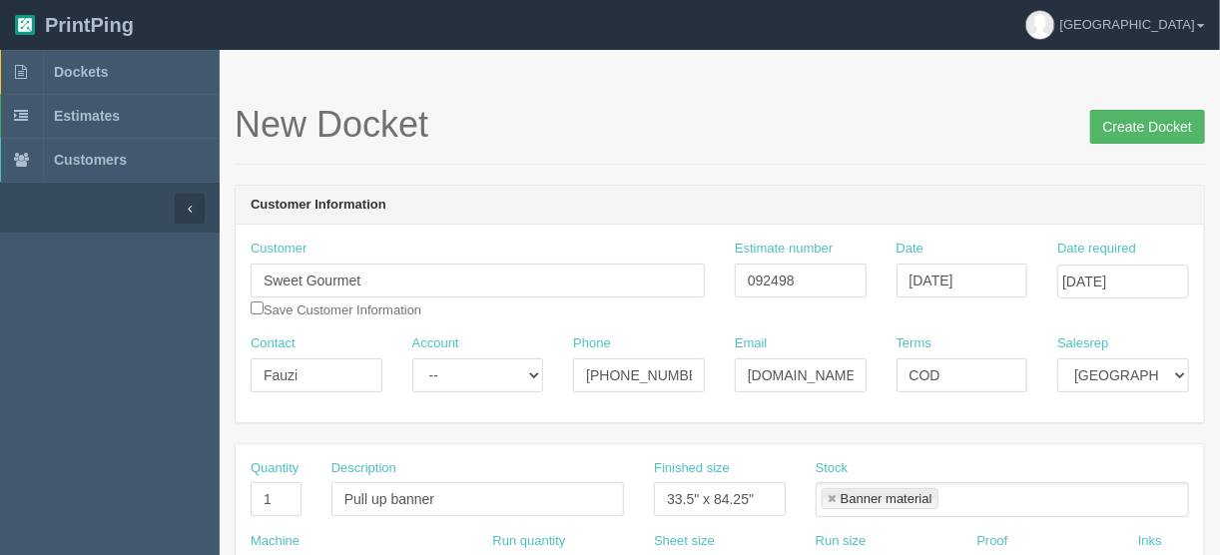
type input "$300.00 | FL $15.00 | AR $101.35"
click at [1132, 123] on input "Create Docket" at bounding box center [1147, 127] width 115 height 34
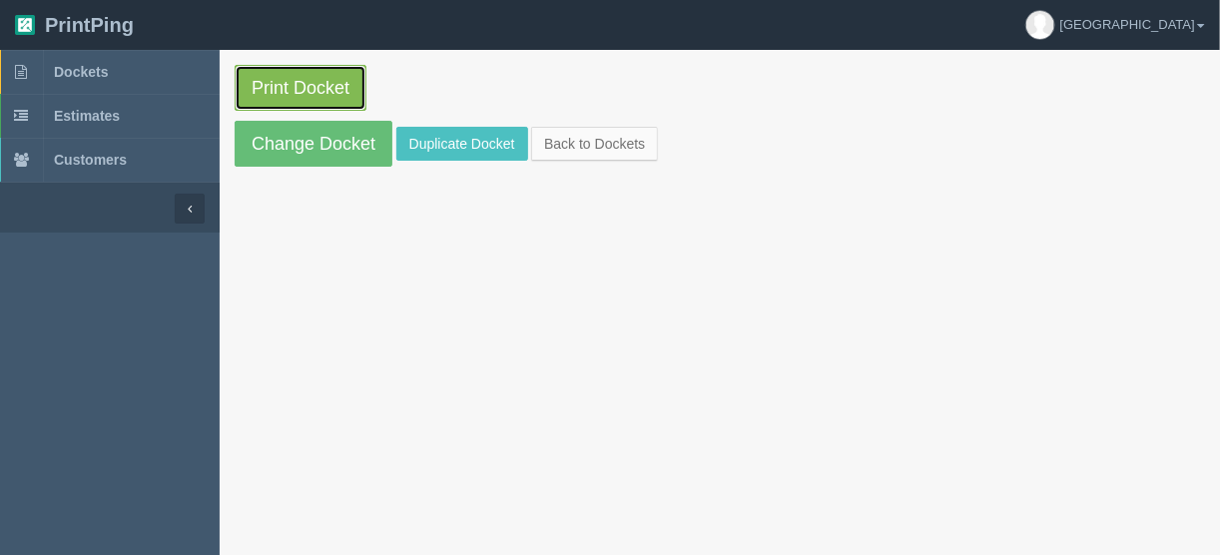
click at [287, 84] on link "Print Docket" at bounding box center [301, 88] width 132 height 46
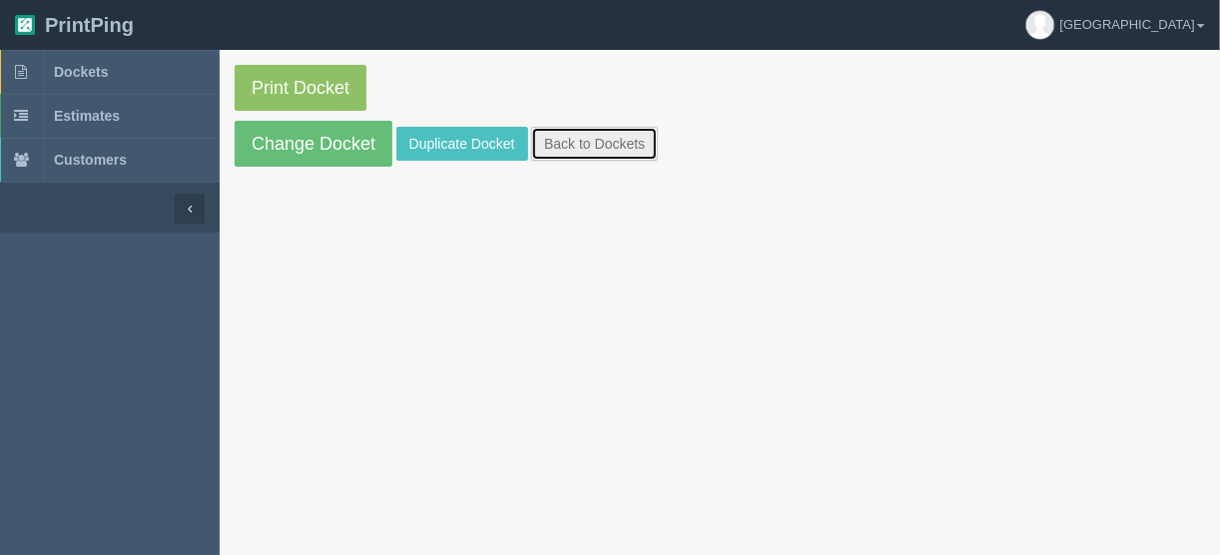
click at [566, 134] on link "Back to Dockets" at bounding box center [594, 144] width 127 height 34
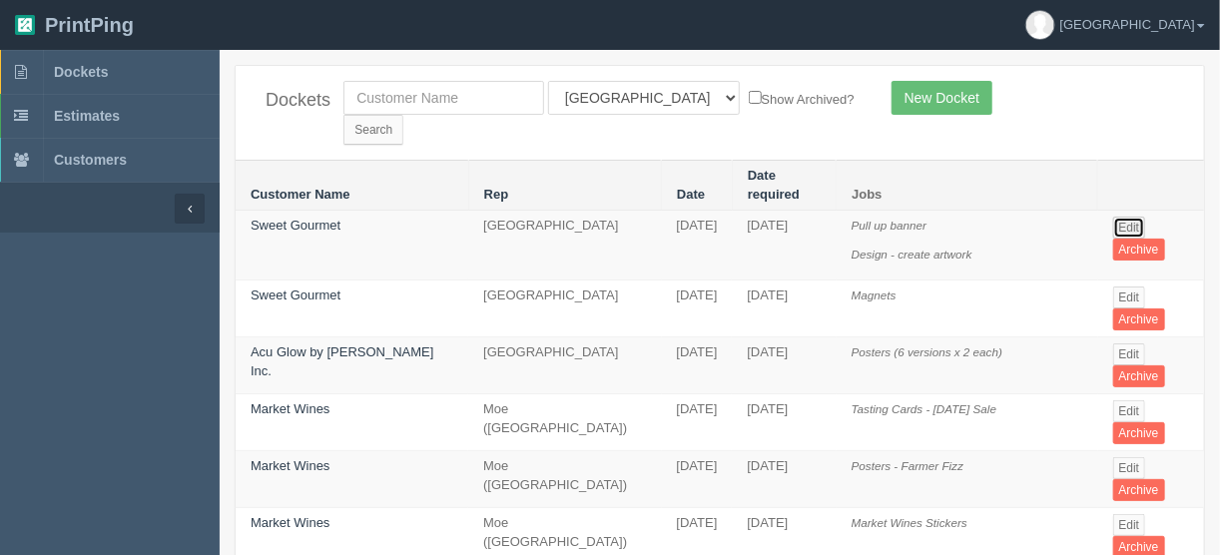
click at [1123, 217] on link "Edit" at bounding box center [1129, 228] width 33 height 22
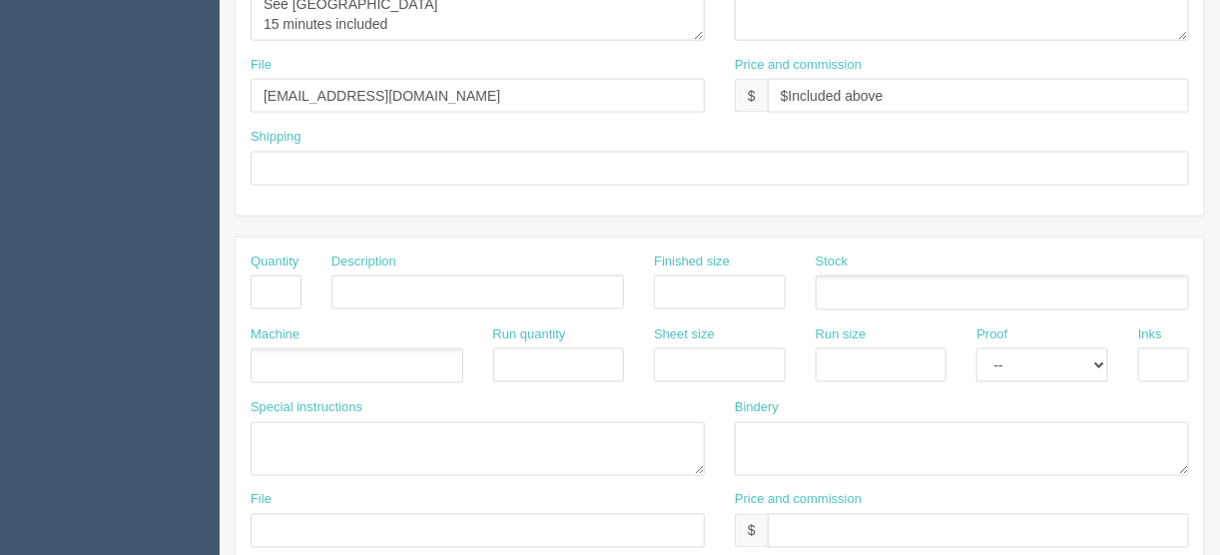
scroll to position [1118, 0]
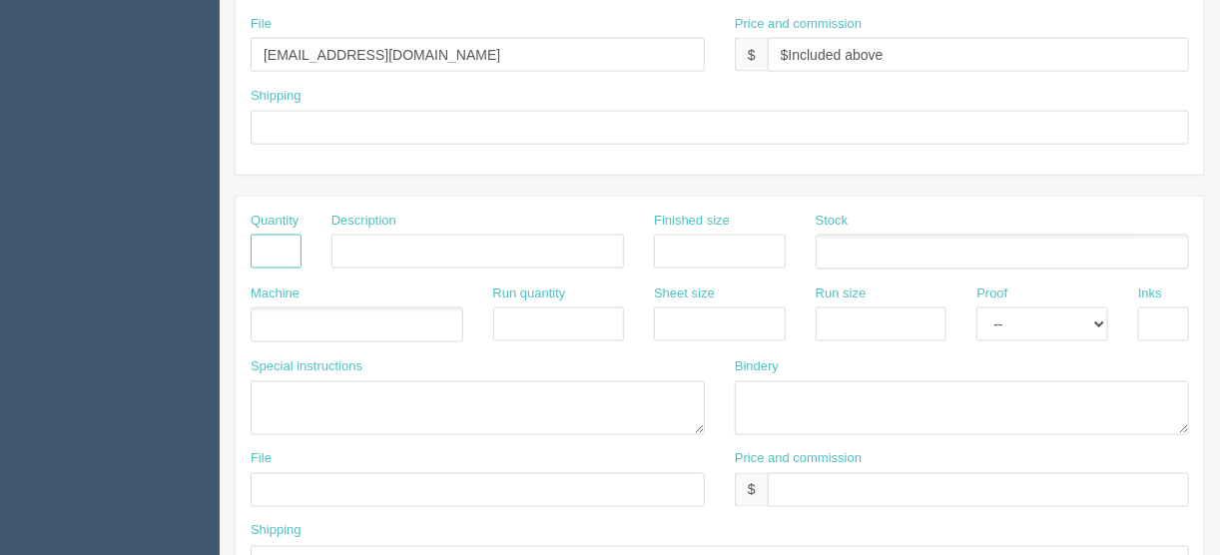
click at [280, 244] on input "text" at bounding box center [276, 252] width 51 height 34
type input "1"
type input "Vehicle decal"
click at [688, 244] on input "text" at bounding box center [720, 252] width 132 height 34
type input "24" x 24""
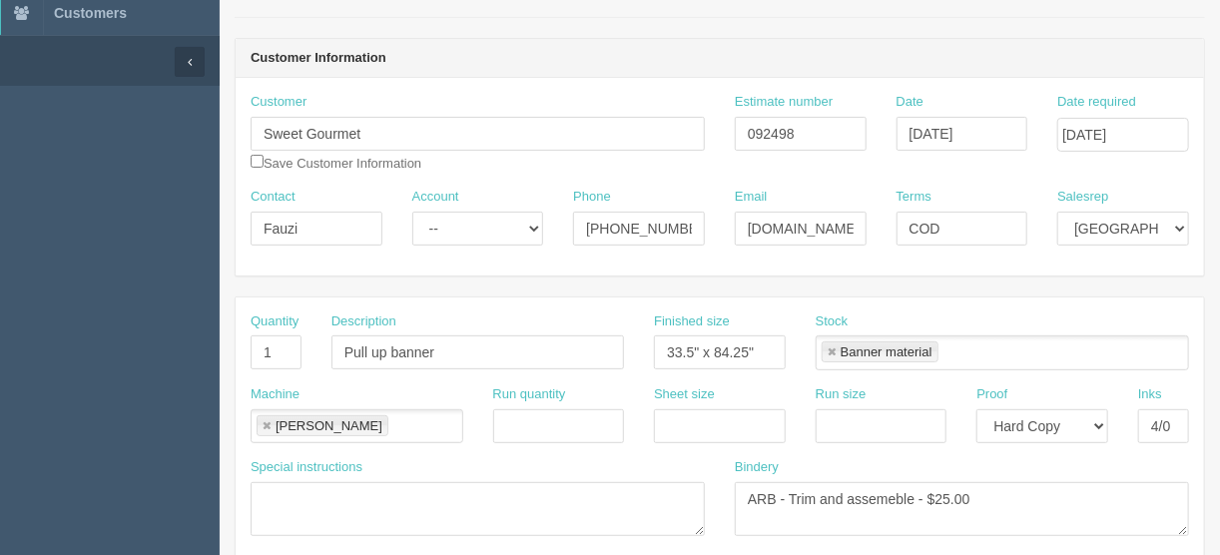
scroll to position [80, 0]
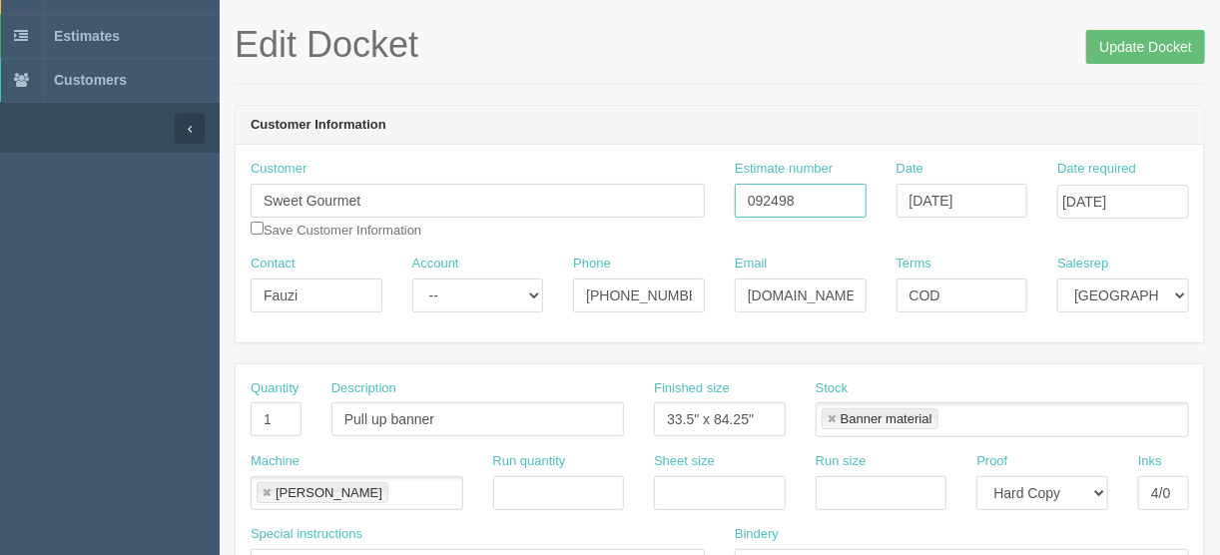
drag, startPoint x: 804, startPoint y: 197, endPoint x: 793, endPoint y: 186, distance: 15.5
click at [804, 197] on input "092498" at bounding box center [801, 201] width 132 height 34
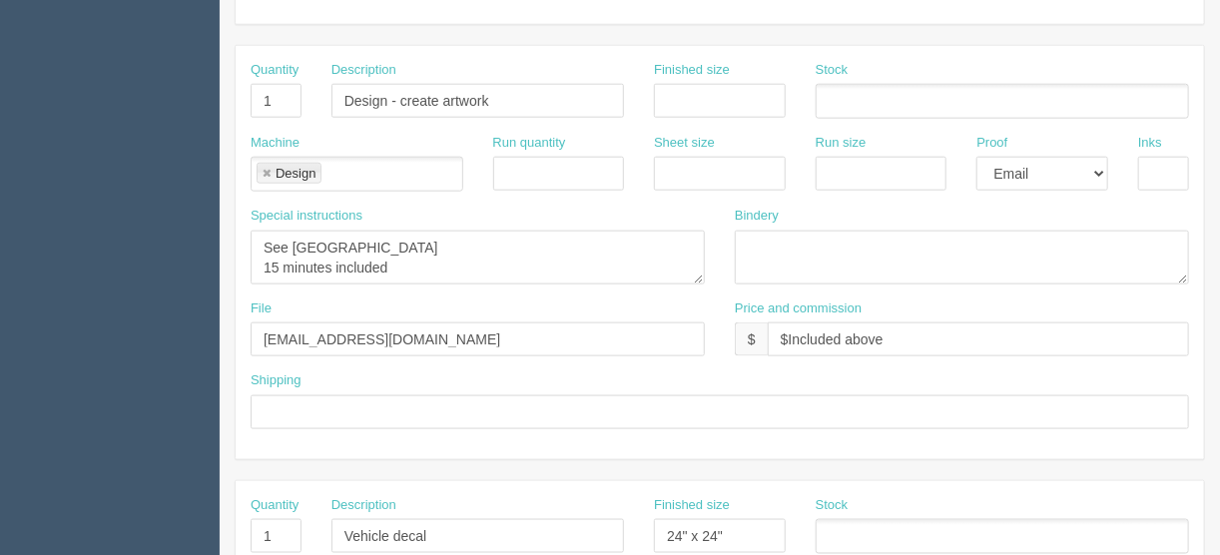
scroll to position [688, 0]
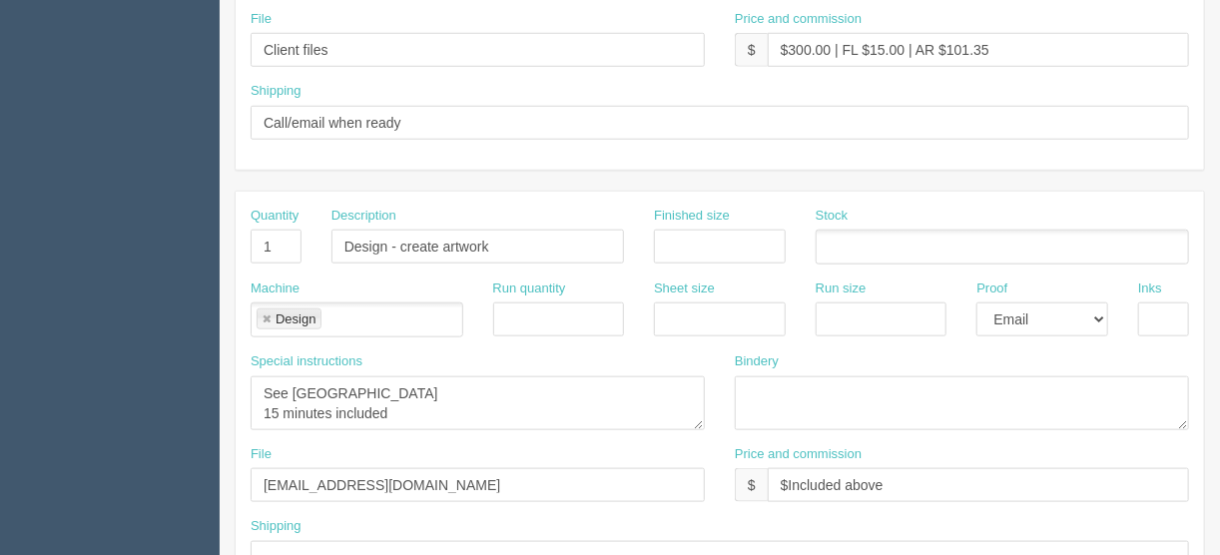
type input "092498/092431"
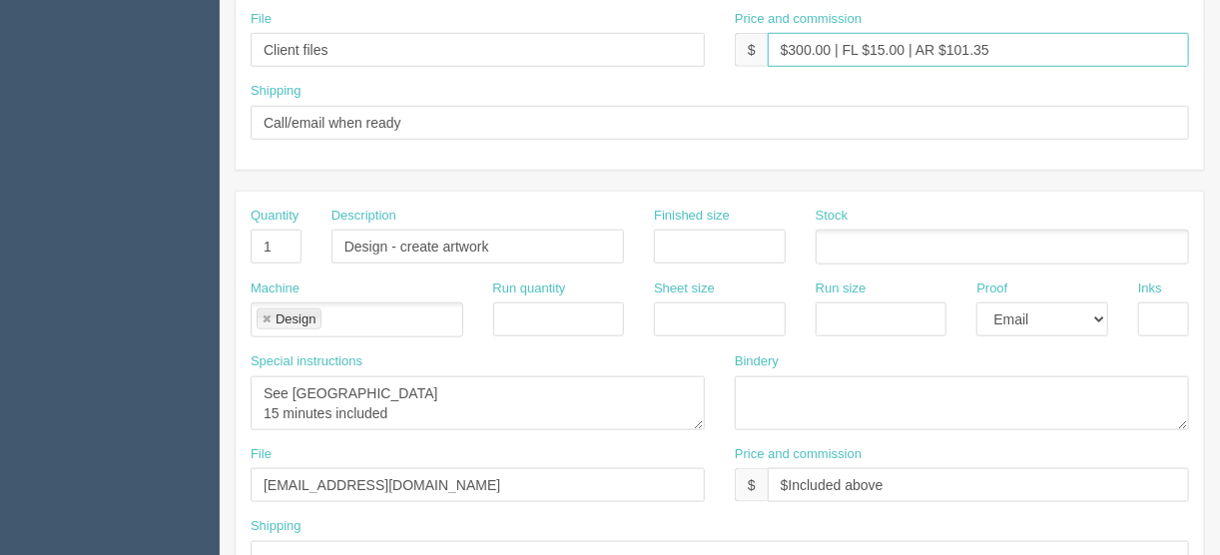
drag, startPoint x: 1013, startPoint y: 38, endPoint x: 749, endPoint y: 119, distance: 276.6
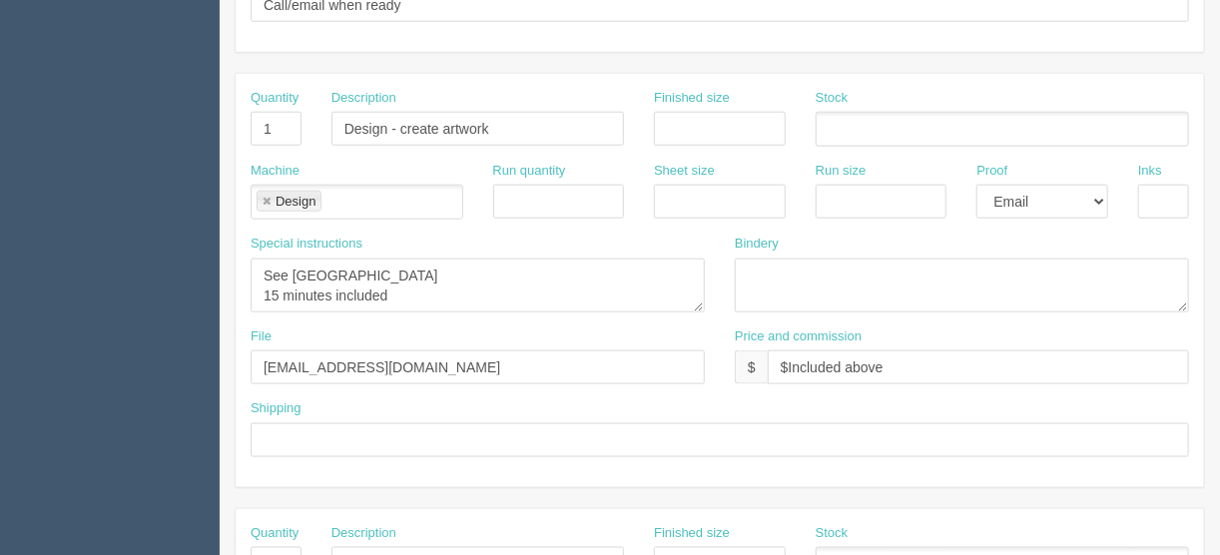
scroll to position [1087, 0]
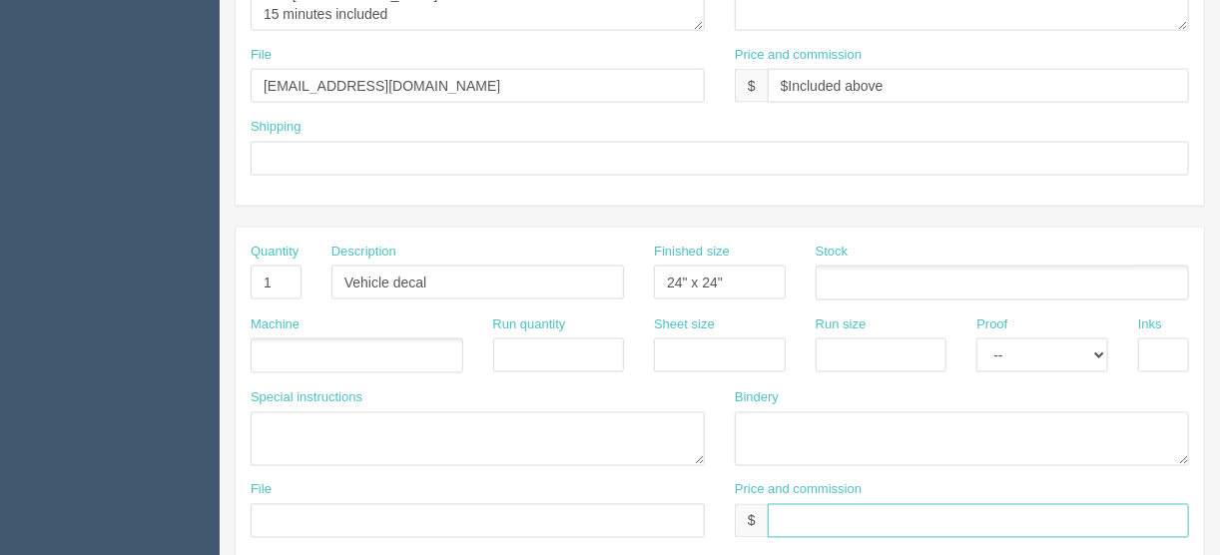
drag, startPoint x: 795, startPoint y: 510, endPoint x: 783, endPoint y: 512, distance: 12.1
click at [794, 511] on input "text" at bounding box center [978, 521] width 421 height 34
paste input "$300.00 | FL $15.00 | AR $101.35"
click at [810, 507] on input "$300.00 | FL $15.00 | AR $101.35" at bounding box center [978, 521] width 421 height 34
type input "$120.00 | FL $15.00 | AR $101.35"
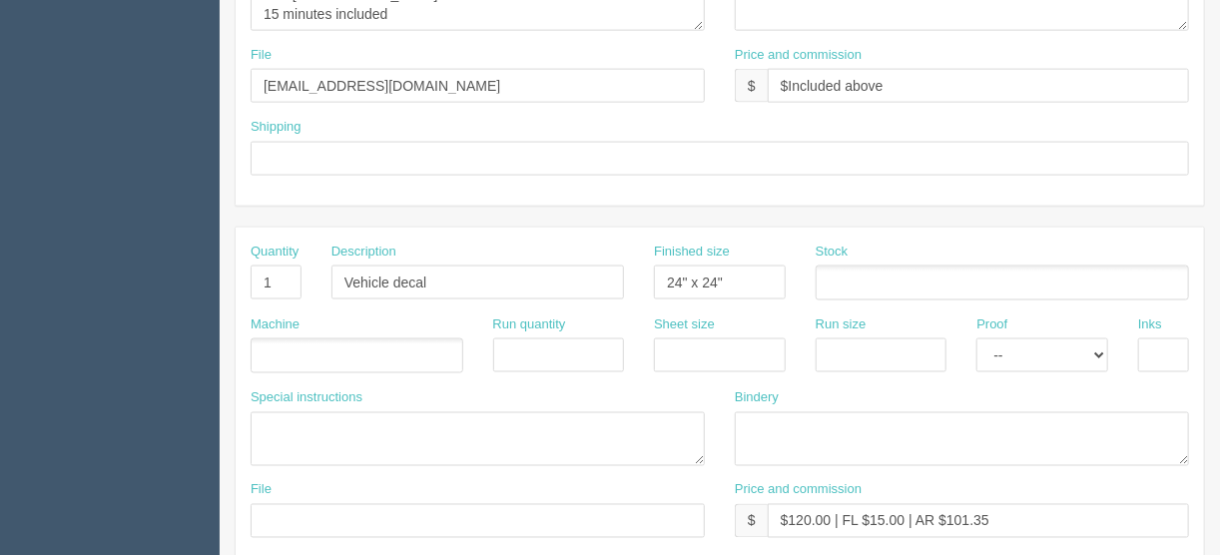
click at [273, 350] on ul at bounding box center [357, 355] width 213 height 35
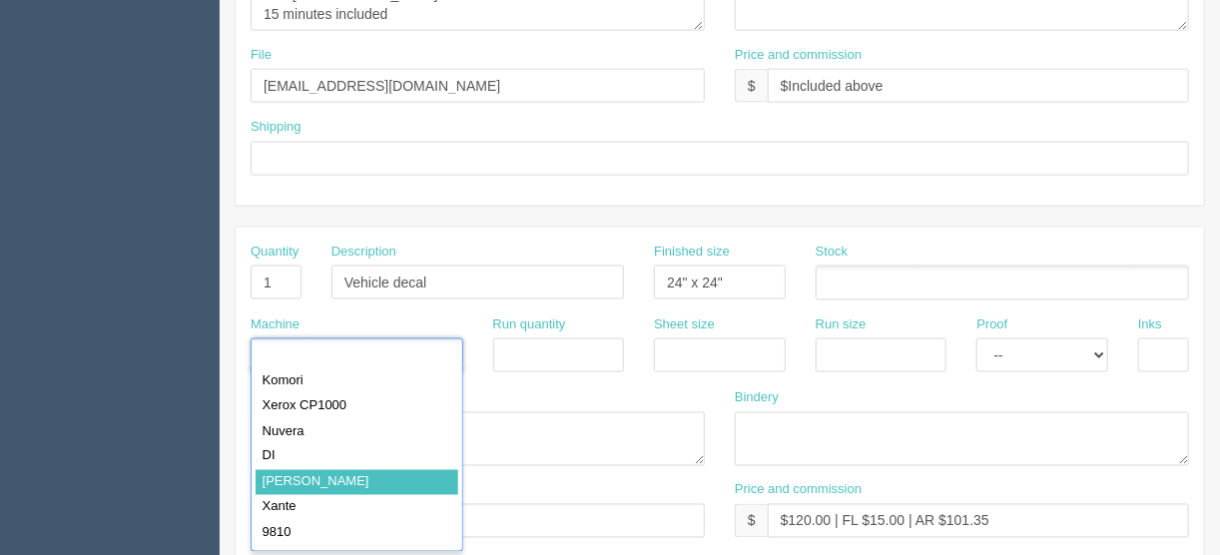
type input "Roland"
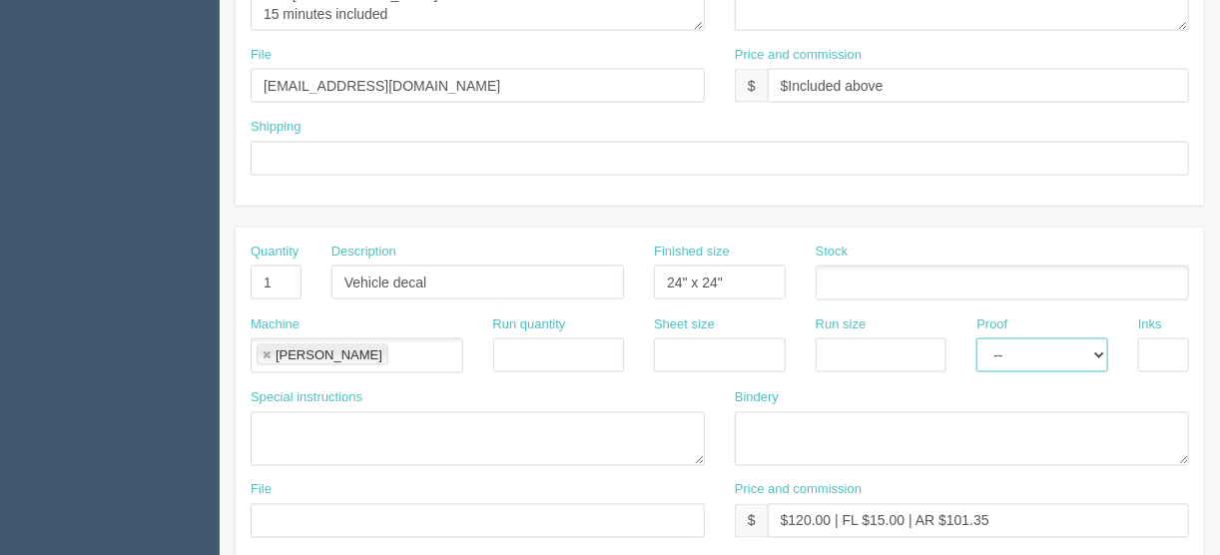
click at [1100, 344] on select "-- Email Hard Copy" at bounding box center [1042, 355] width 132 height 34
select select "Hard Copy"
click at [976, 338] on select "-- Email Hard Copy" at bounding box center [1042, 355] width 132 height 34
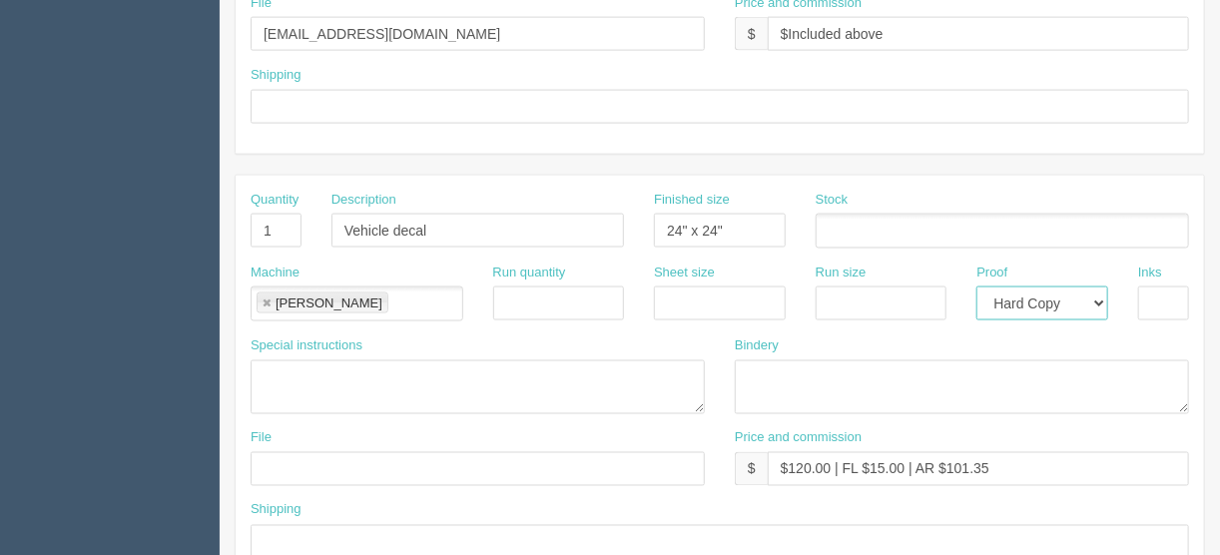
scroll to position [1167, 0]
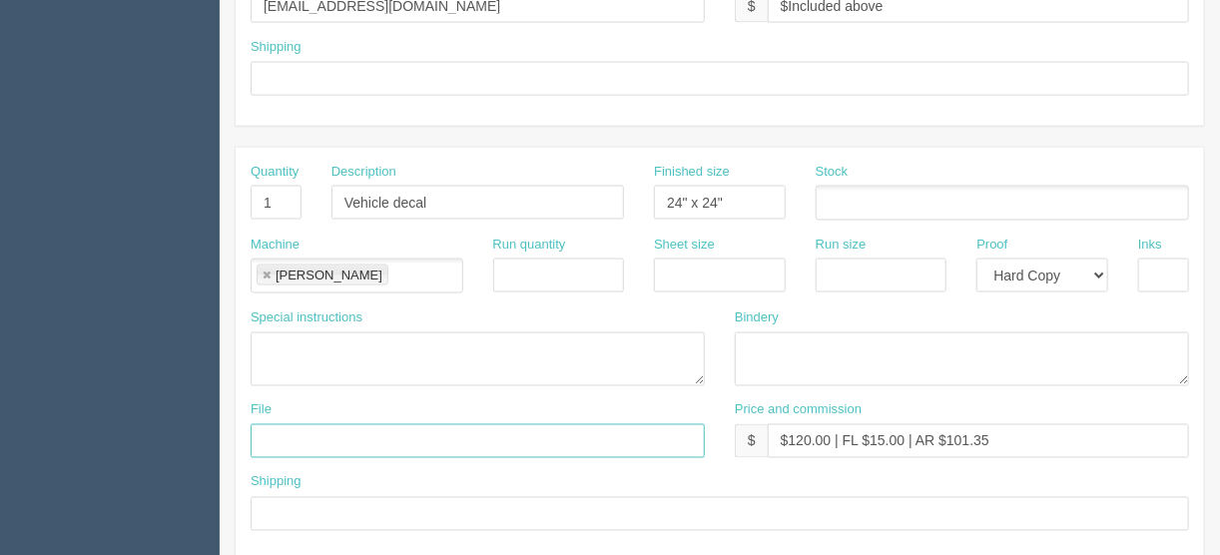
click at [274, 435] on input "text" at bounding box center [478, 441] width 454 height 34
type input "Client files"
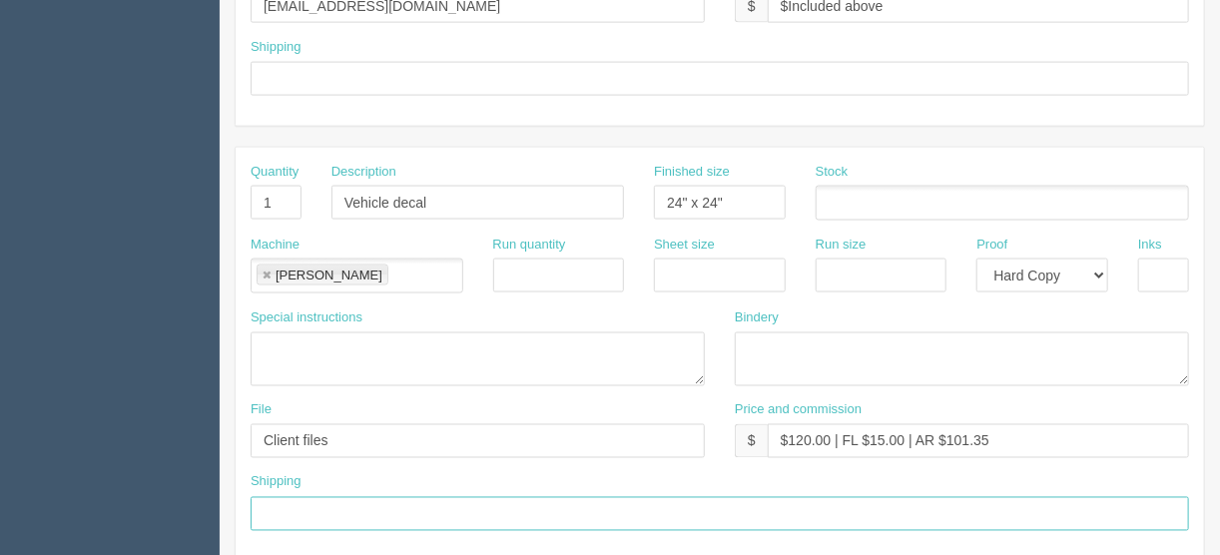
drag, startPoint x: 282, startPoint y: 510, endPoint x: 297, endPoint y: 507, distance: 15.3
click at [282, 510] on input "text" at bounding box center [720, 514] width 938 height 34
type input "Same as above"
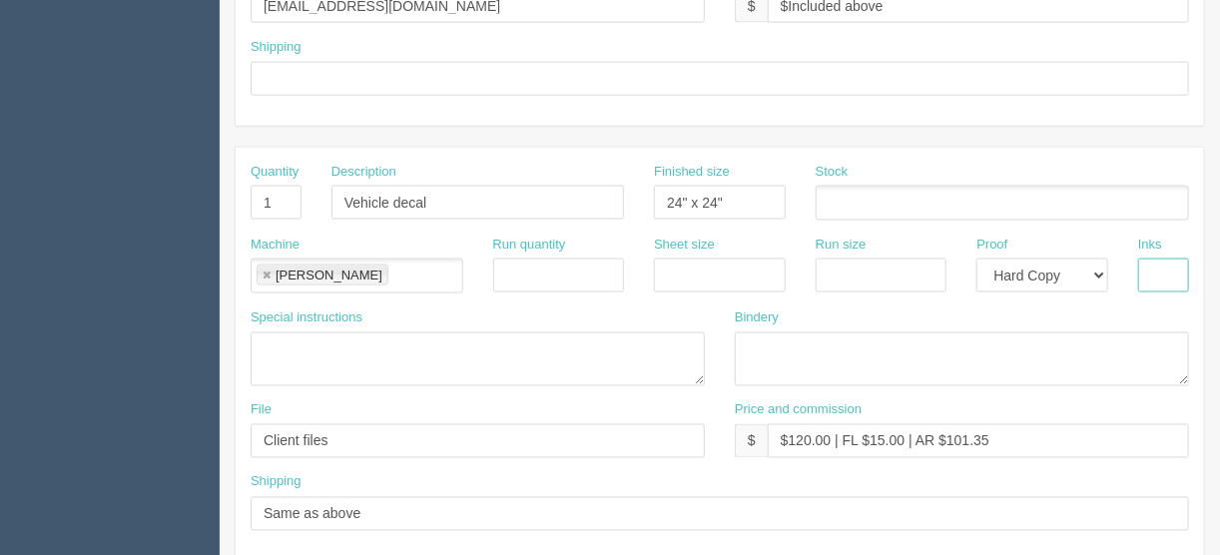
click at [1161, 272] on input "text" at bounding box center [1163, 276] width 51 height 34
type input "4/0"
click at [853, 187] on ul at bounding box center [1002, 203] width 373 height 35
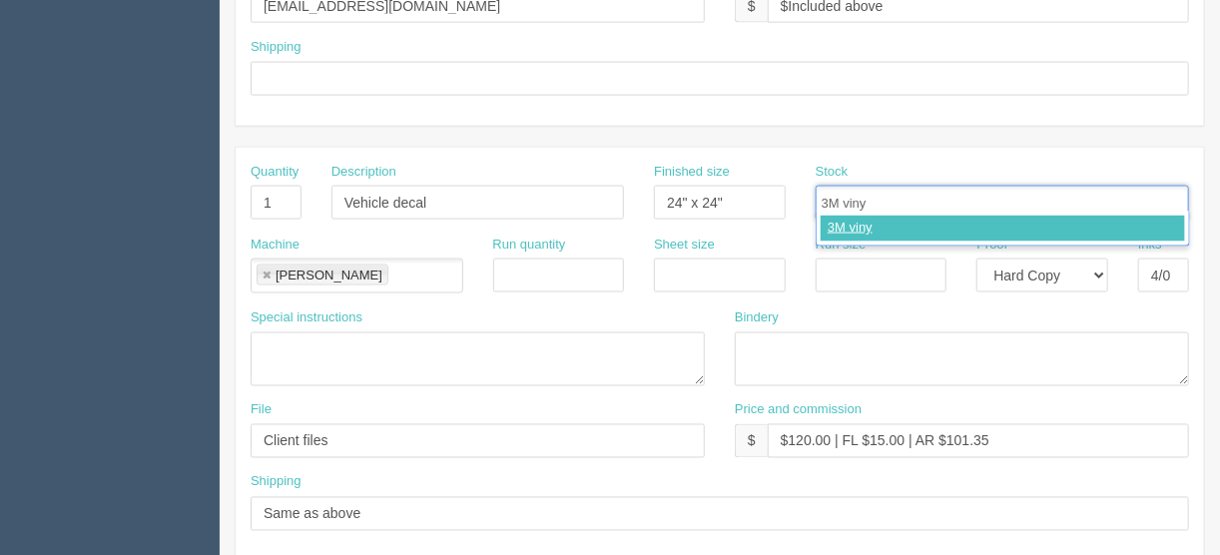
type input "3M vinyl"
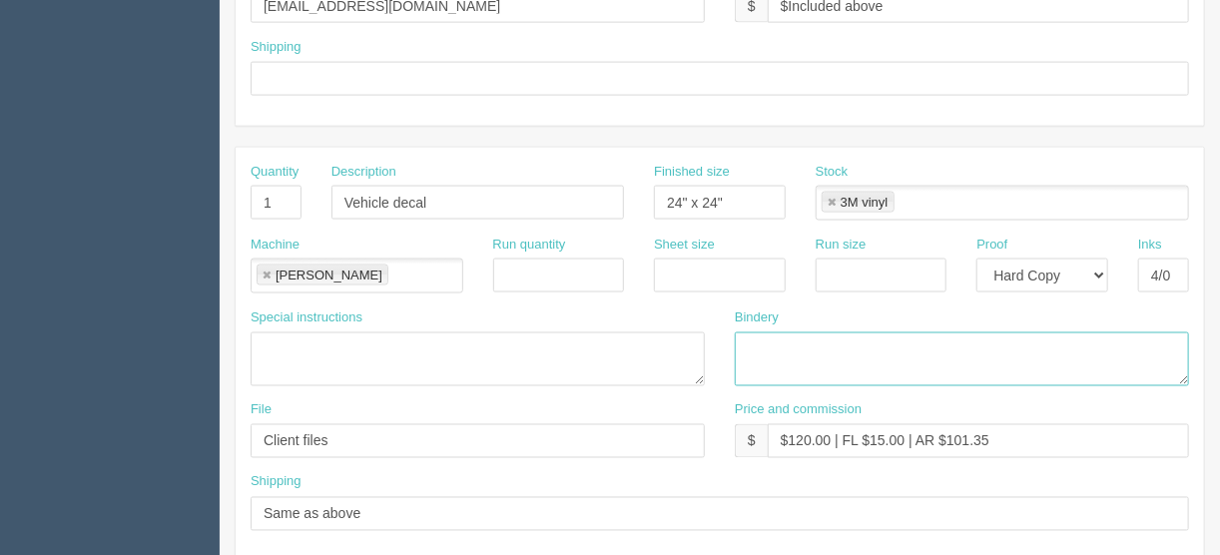
click at [745, 332] on textarea at bounding box center [962, 359] width 454 height 54
click at [965, 338] on textarea "ARB - 3M lam and trim to size - $" at bounding box center [962, 359] width 454 height 54
type textarea "ARB - 3M lam and trim to size - $40.00"
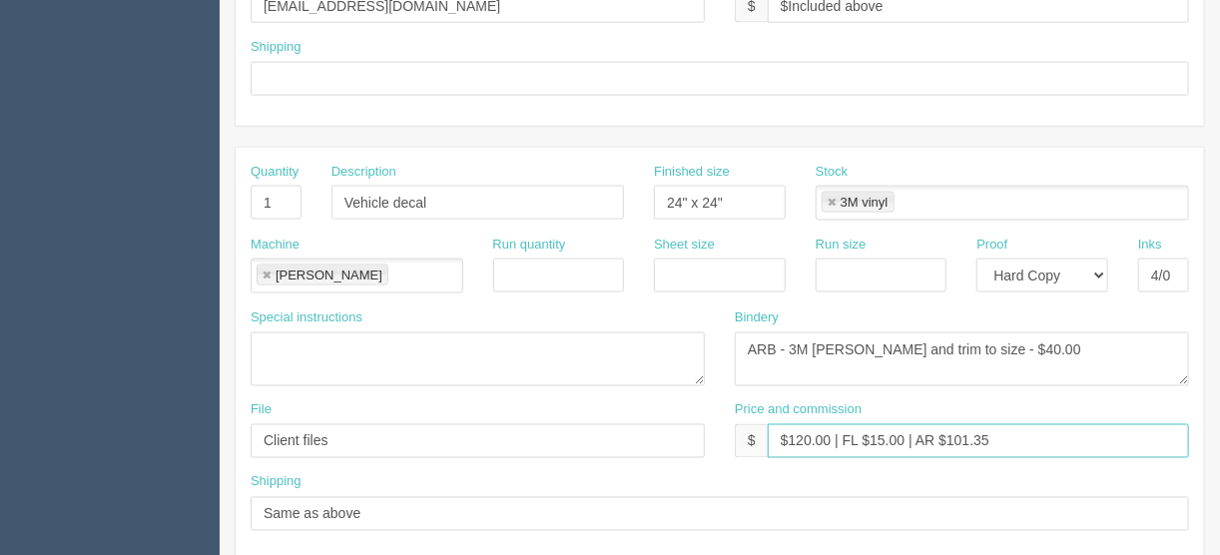
click at [882, 430] on input "$120.00 | FL $15.00 | AR $101.35" at bounding box center [978, 441] width 421 height 34
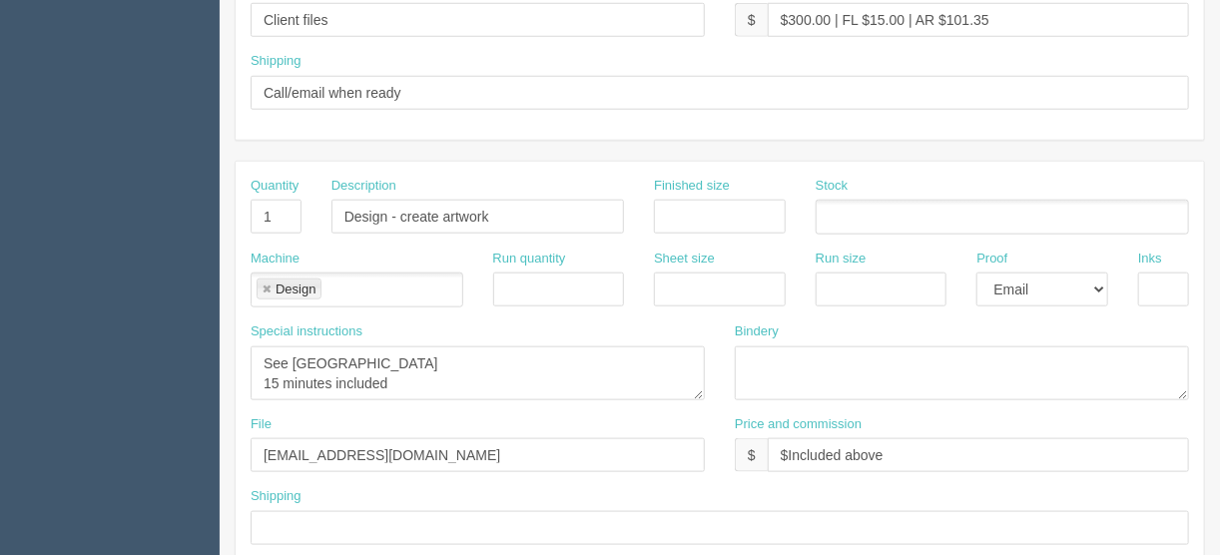
scroll to position [768, 0]
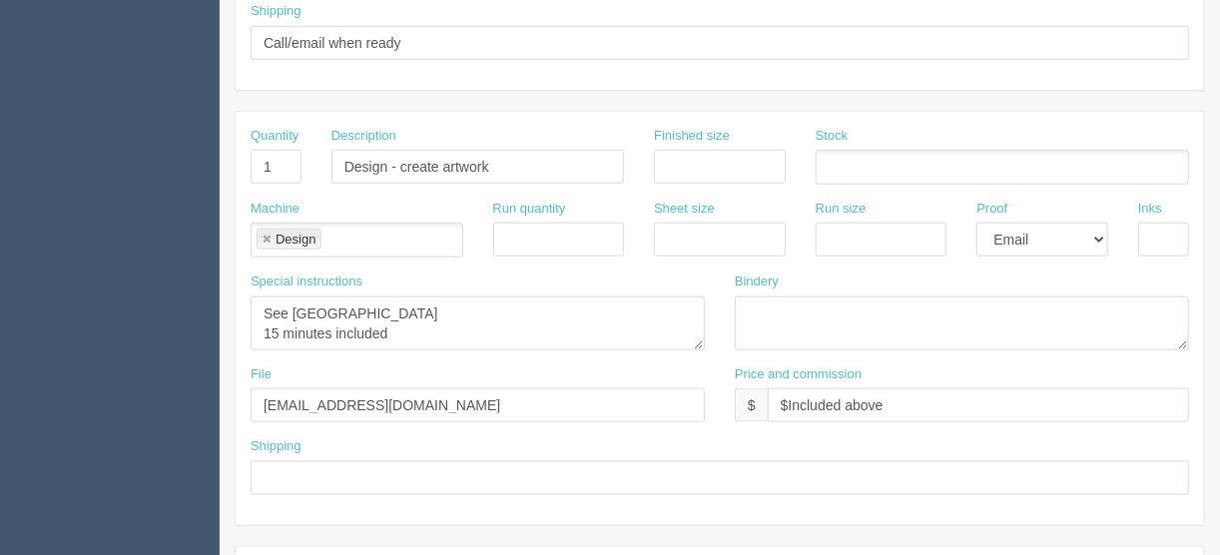
type input "$120.00 | FL $6.00 | AR $101.35"
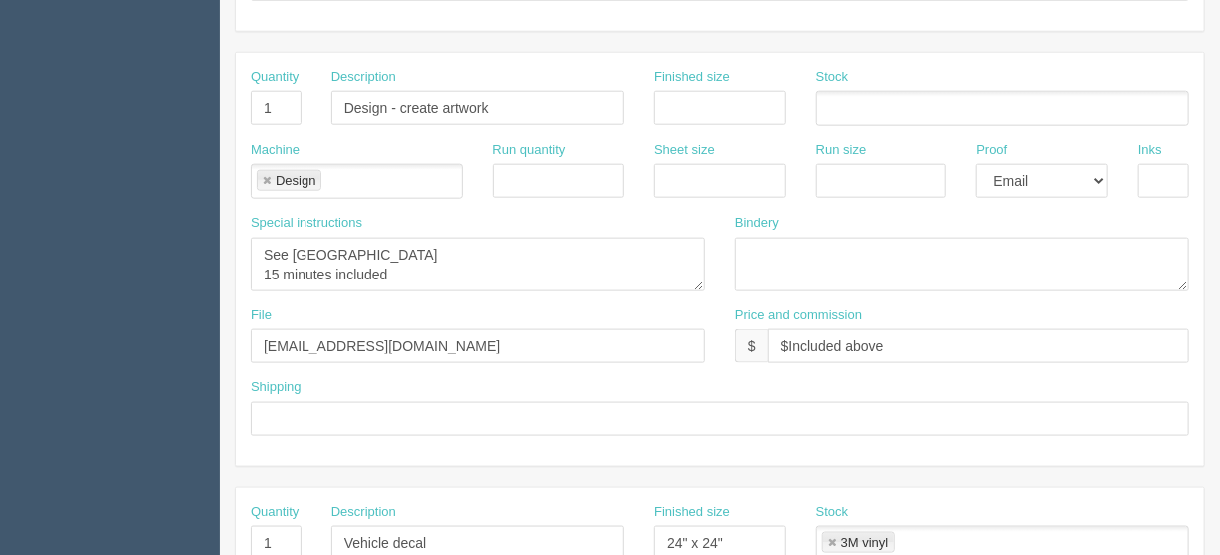
scroll to position [927, 0]
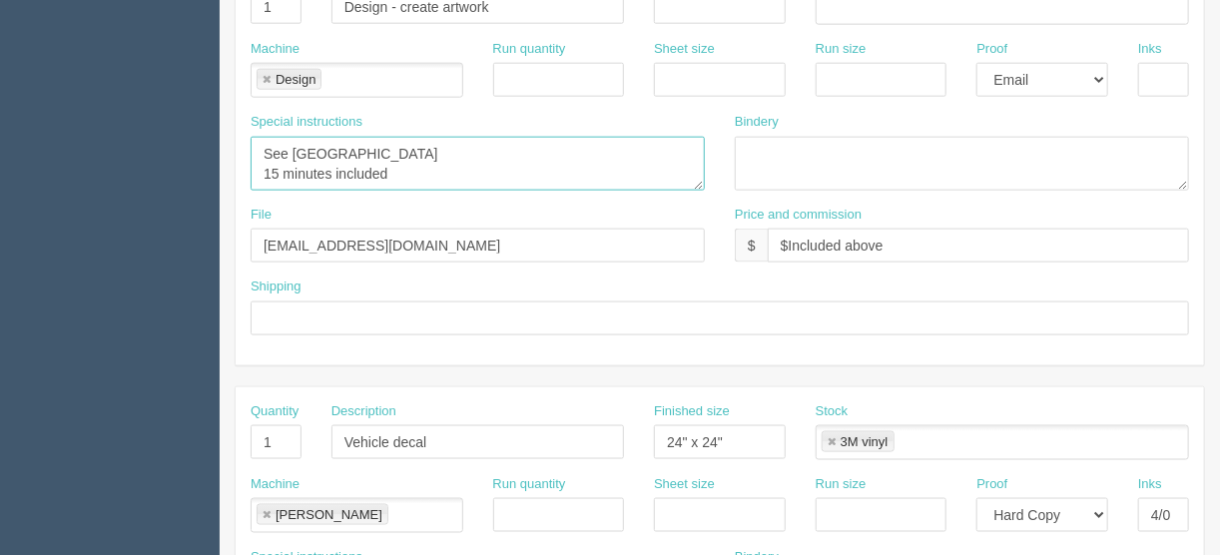
drag, startPoint x: 402, startPoint y: 169, endPoint x: 248, endPoint y: 145, distance: 156.6
click at [248, 145] on div "Special instructions See France 15 minutes included" at bounding box center [478, 159] width 484 height 93
click at [276, 175] on textarea "See France 15 minutes included" at bounding box center [478, 164] width 454 height 54
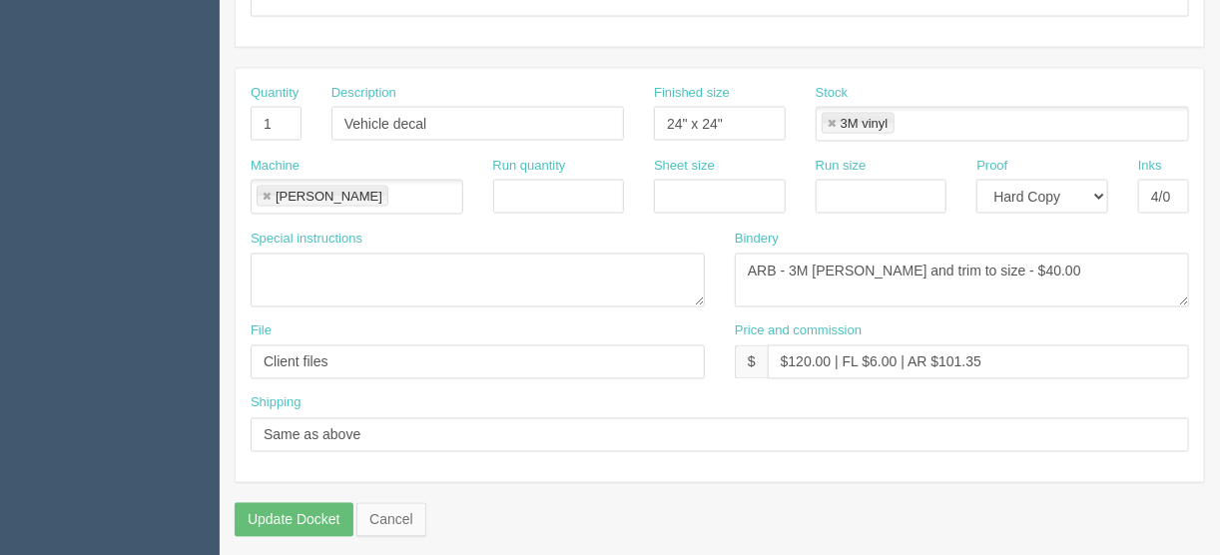
scroll to position [1247, 0]
type textarea "See France 22 minutes included"
drag, startPoint x: 987, startPoint y: 348, endPoint x: 938, endPoint y: 353, distance: 49.2
click at [938, 353] on input "$120.00 | FL $6.00 | AR $101.35" at bounding box center [978, 361] width 421 height 34
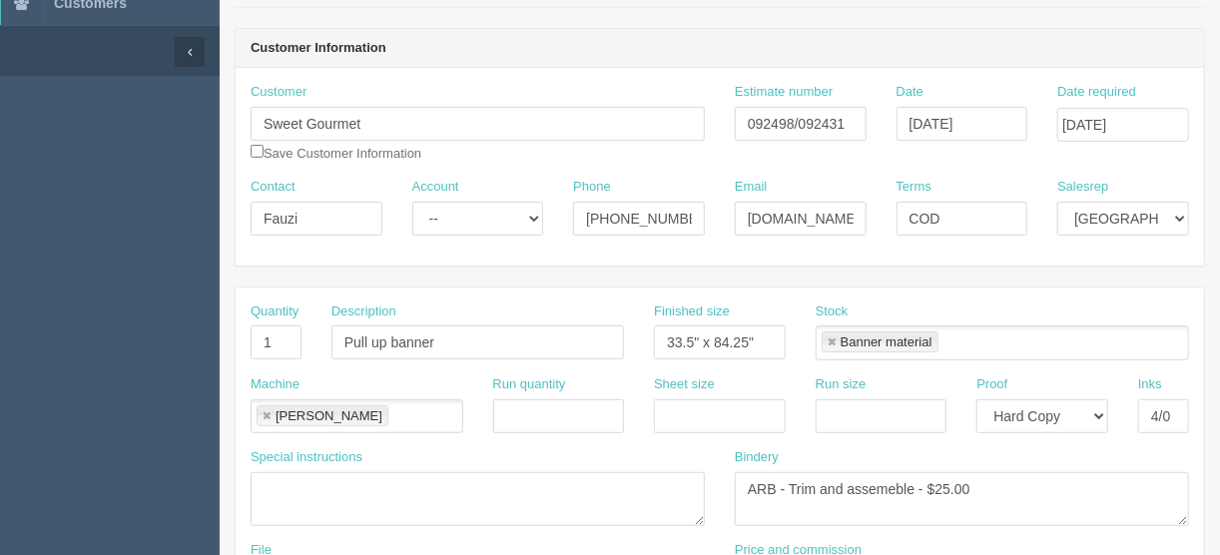
scroll to position [49, 0]
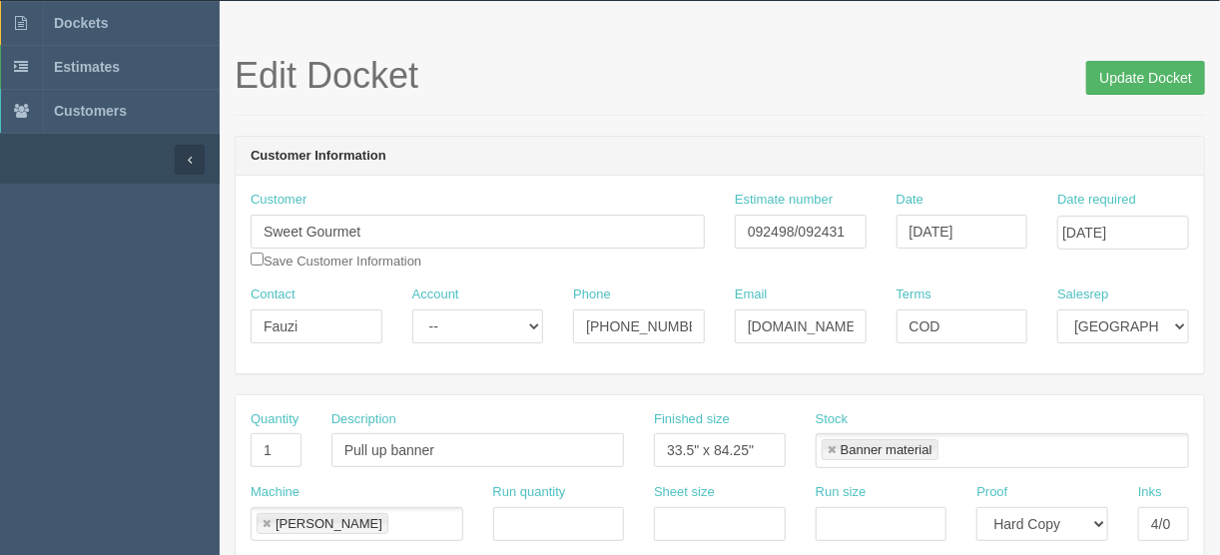
type input "$120.00 | FL $6.00 | AR $40.86"
click at [1152, 76] on input "Update Docket" at bounding box center [1145, 78] width 119 height 34
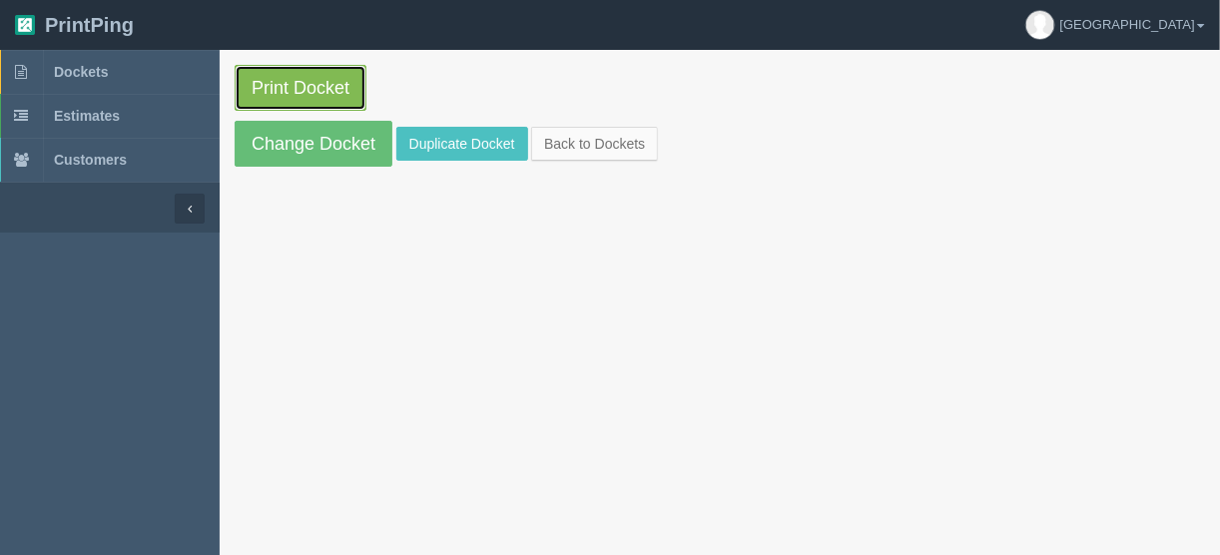
click at [306, 81] on link "Print Docket" at bounding box center [301, 88] width 132 height 46
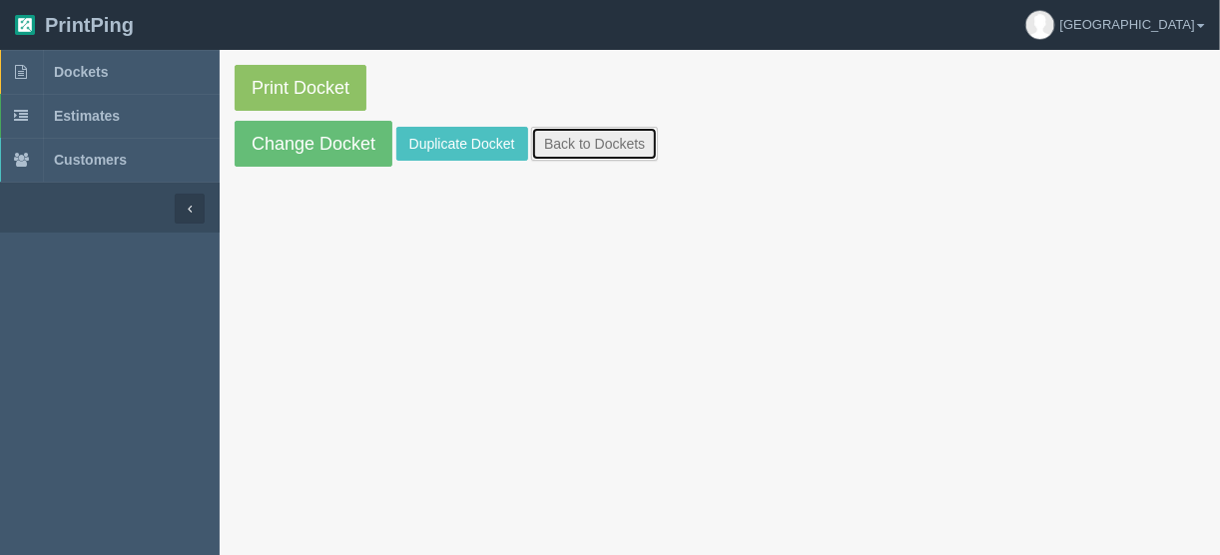
click at [578, 140] on link "Back to Dockets" at bounding box center [594, 144] width 127 height 34
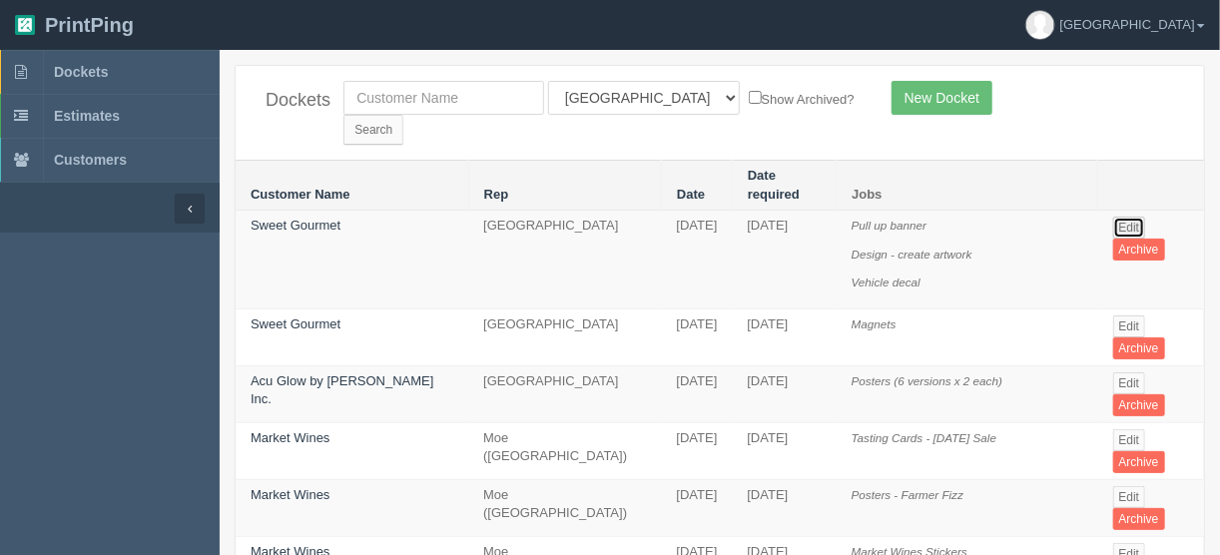
click at [1125, 217] on link "Edit" at bounding box center [1129, 228] width 33 height 22
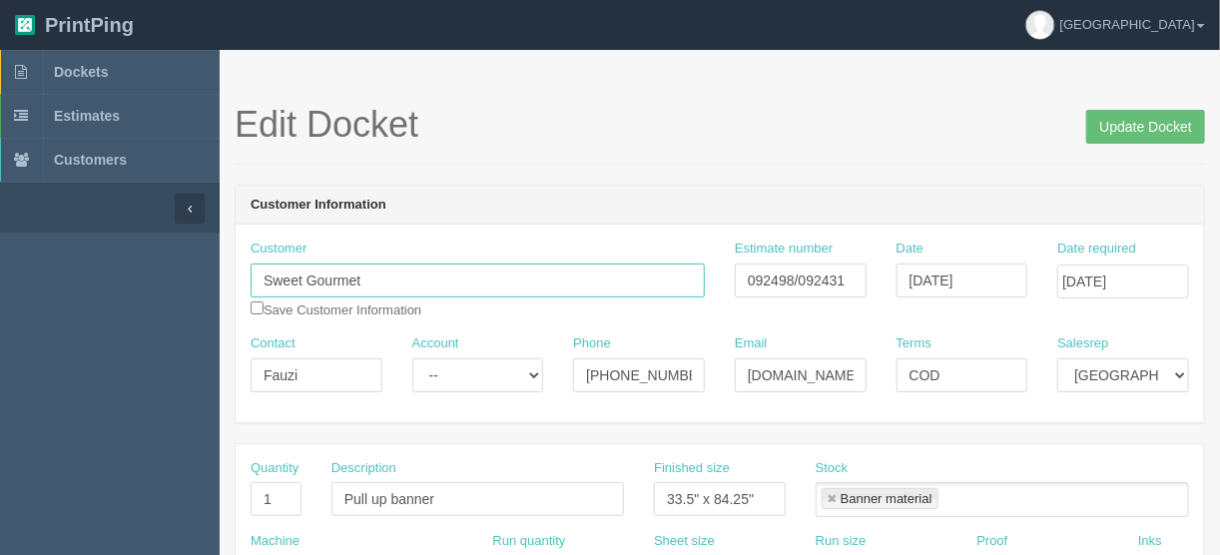
drag, startPoint x: 379, startPoint y: 277, endPoint x: 180, endPoint y: 286, distance: 199.8
drag, startPoint x: 678, startPoint y: 373, endPoint x: 478, endPoint y: 375, distance: 199.6
click at [489, 373] on div "Contact Fauzi Account -- Existing Client Allrush Client Rep Client Phone [PHONE…" at bounding box center [720, 370] width 968 height 73
drag, startPoint x: 323, startPoint y: 374, endPoint x: 138, endPoint y: 373, distance: 185.7
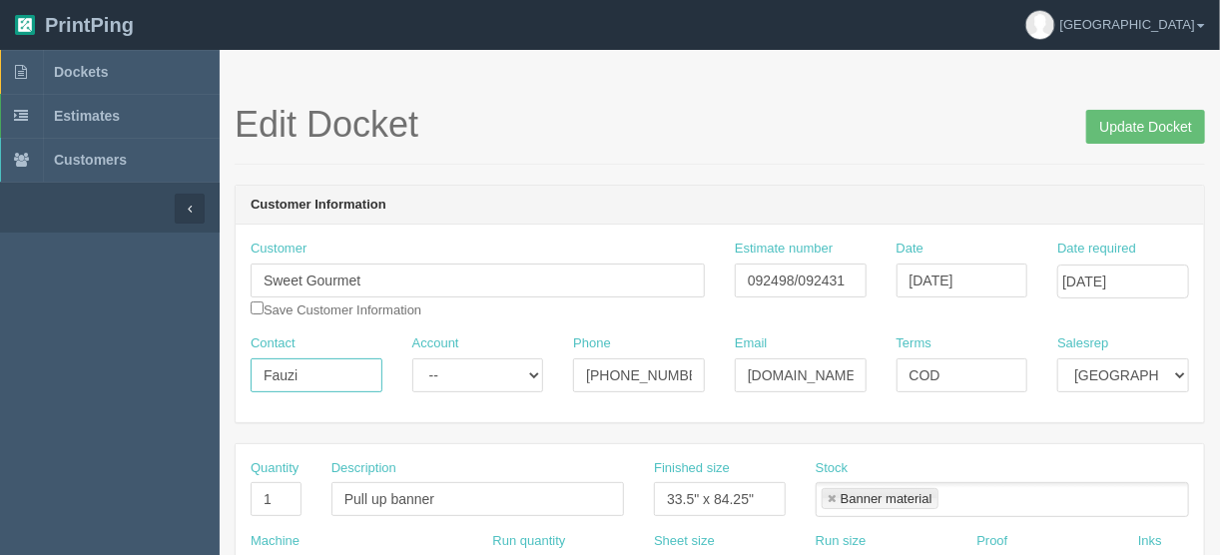
drag, startPoint x: 737, startPoint y: 373, endPoint x: 897, endPoint y: 370, distance: 160.7
click at [897, 370] on div "Contact Fauzi Account -- Existing Client Allrush Client Rep Client Phone 403-88…" at bounding box center [720, 370] width 968 height 73
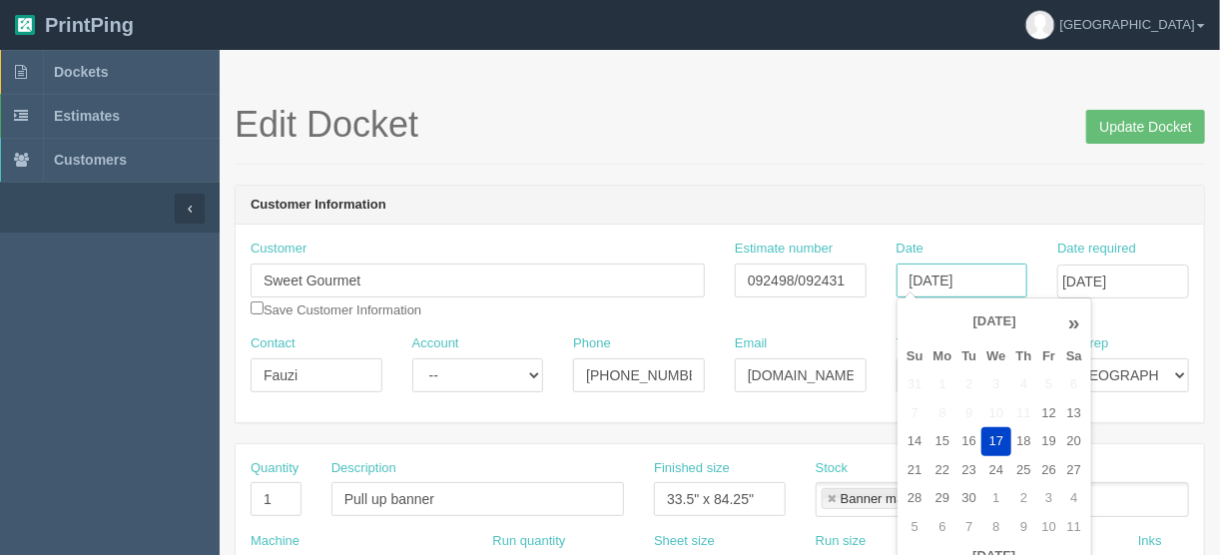
scroll to position [0, 19]
drag, startPoint x: 903, startPoint y: 273, endPoint x: 1066, endPoint y: 281, distance: 162.9
click at [1066, 281] on div "Customer Sweet Gourmet Sweet Gourmet Save Customer Information Estimate number …" at bounding box center [720, 287] width 968 height 95
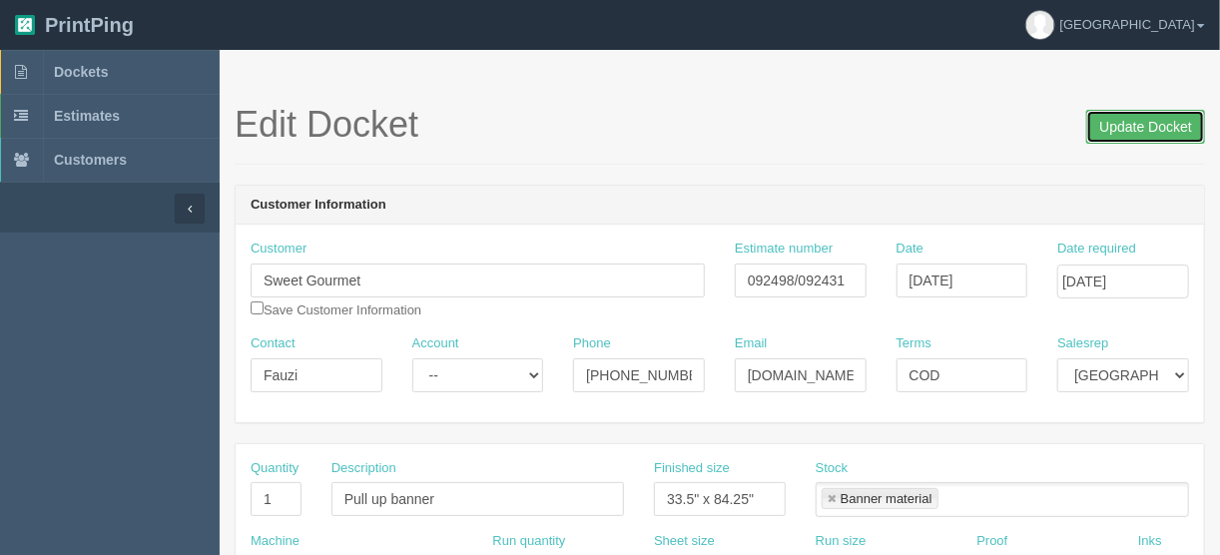
click at [1139, 124] on input "Update Docket" at bounding box center [1145, 127] width 119 height 34
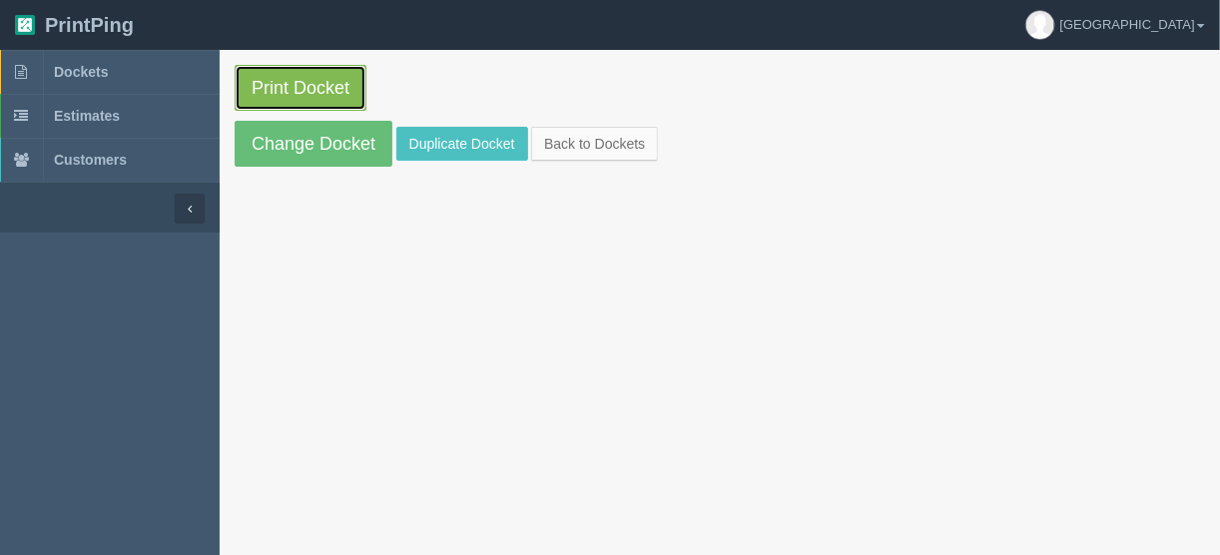
click at [303, 77] on link "Print Docket" at bounding box center [301, 88] width 132 height 46
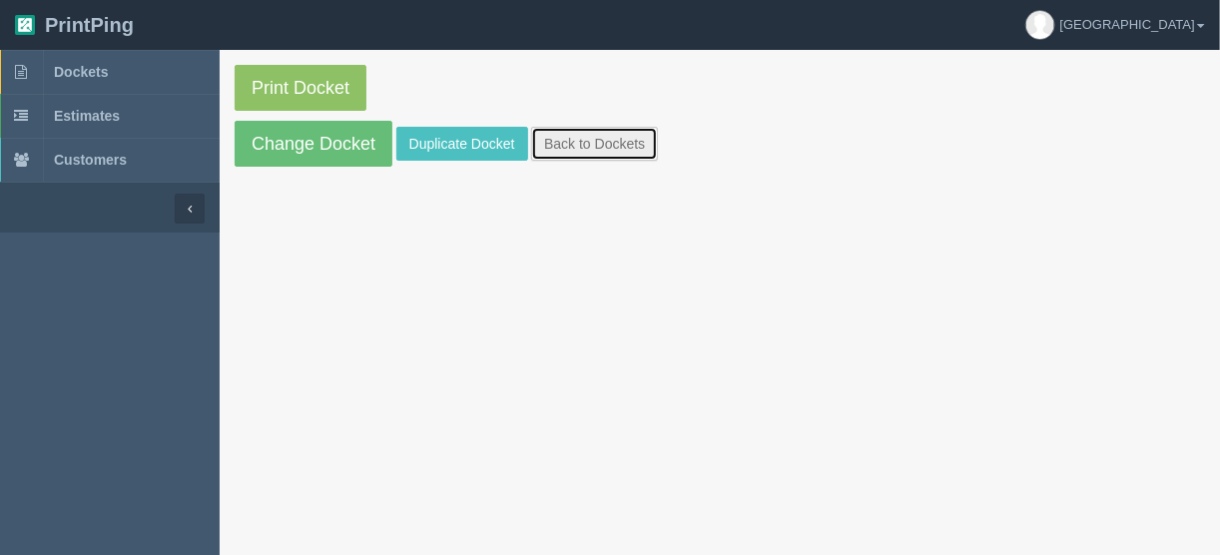
click at [572, 138] on link "Back to Dockets" at bounding box center [594, 144] width 127 height 34
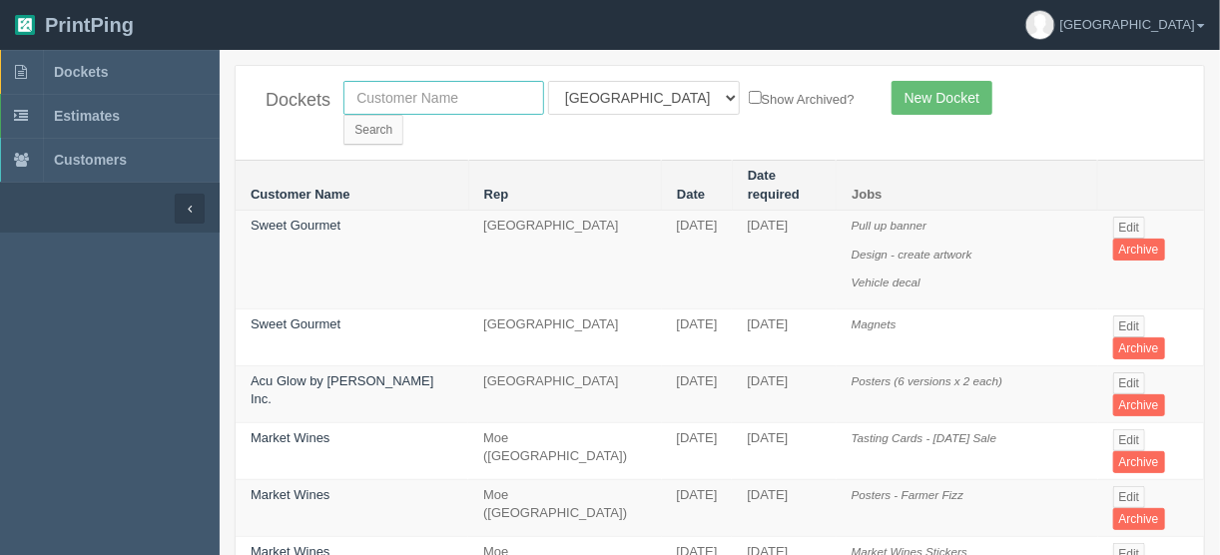
click at [420, 102] on input "text" at bounding box center [443, 98] width 201 height 34
type input "single key"
click at [636, 97] on select "All Users [PERSON_NAME] Test 1 [PERSON_NAME] [PERSON_NAME] [PERSON_NAME] France…" at bounding box center [644, 98] width 192 height 34
select select
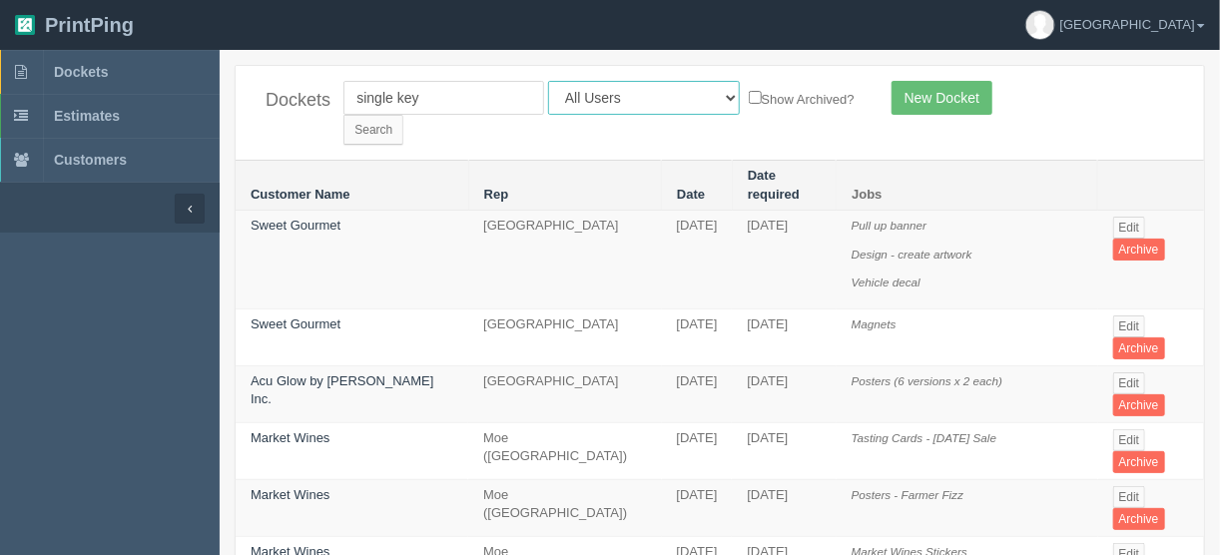
click at [548, 81] on select "All Users Ali Ali Test 1 Aly Amy Ankit Arif Brandon Dan France Greg Jim Mark Ma…" at bounding box center [644, 98] width 192 height 34
click at [403, 115] on input "Search" at bounding box center [373, 130] width 60 height 30
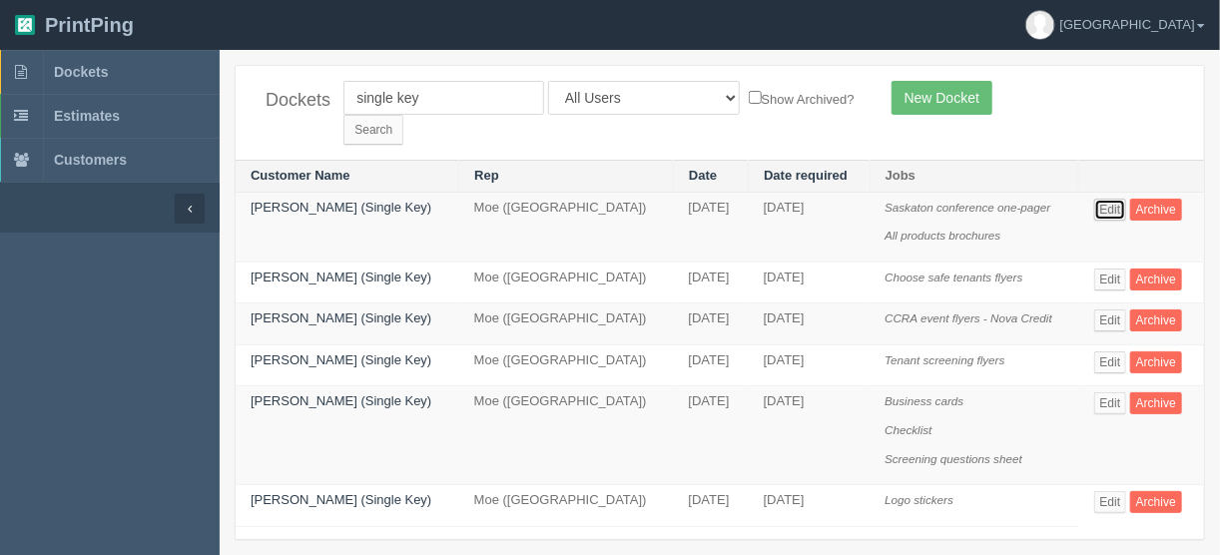
click at [1109, 199] on link "Edit" at bounding box center [1110, 210] width 33 height 22
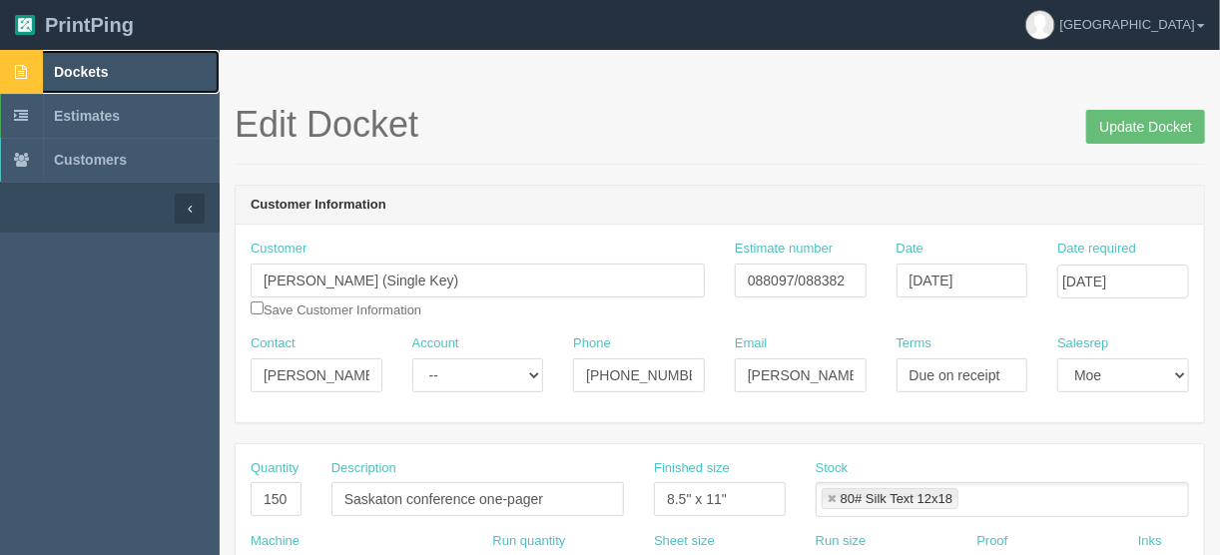
click at [80, 61] on link "Dockets" at bounding box center [110, 72] width 220 height 44
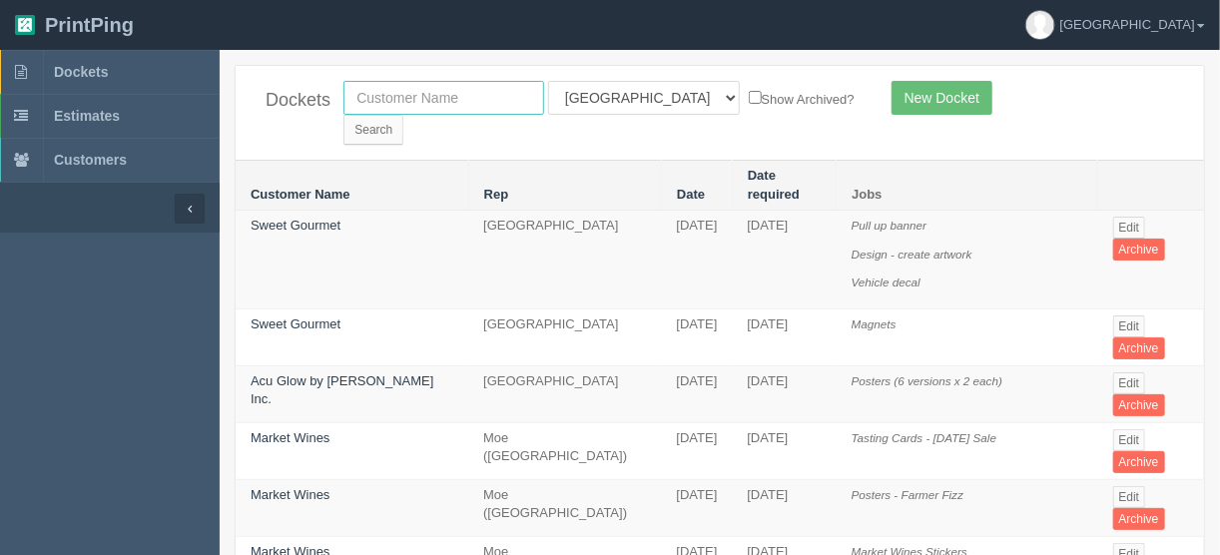
click at [420, 100] on input "text" at bounding box center [443, 98] width 201 height 34
type input "mercedes"
click at [635, 97] on select "All Users [PERSON_NAME] Test 1 [PERSON_NAME] [PERSON_NAME] [PERSON_NAME] France…" at bounding box center [644, 98] width 192 height 34
select select
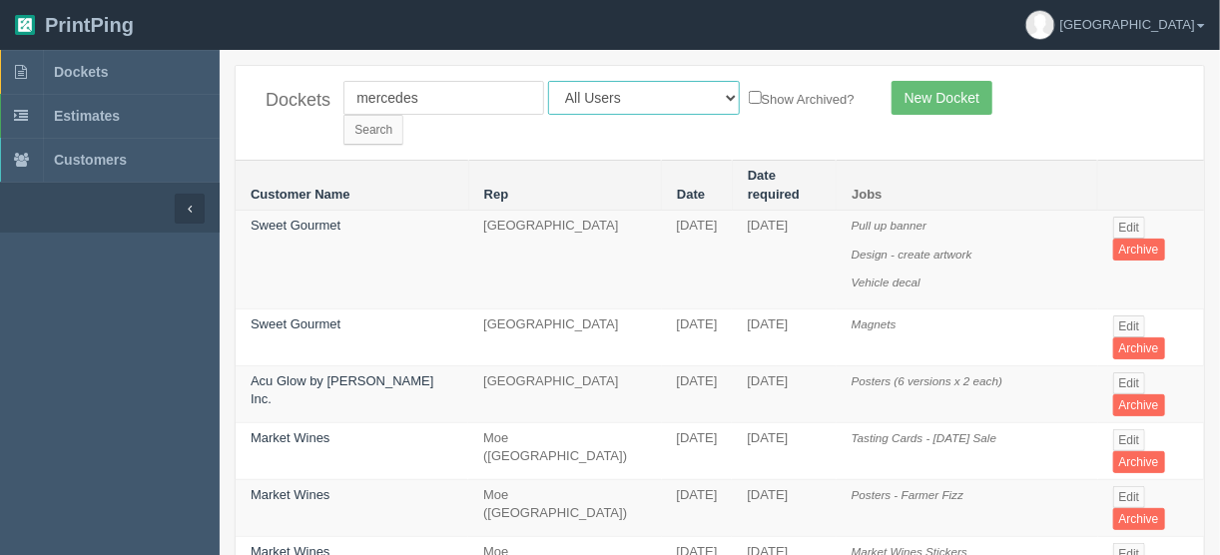
click at [548, 81] on select "All Users [PERSON_NAME] Test 1 [PERSON_NAME] [PERSON_NAME] [PERSON_NAME] France…" at bounding box center [644, 98] width 192 height 34
click at [403, 115] on input "Search" at bounding box center [373, 130] width 60 height 30
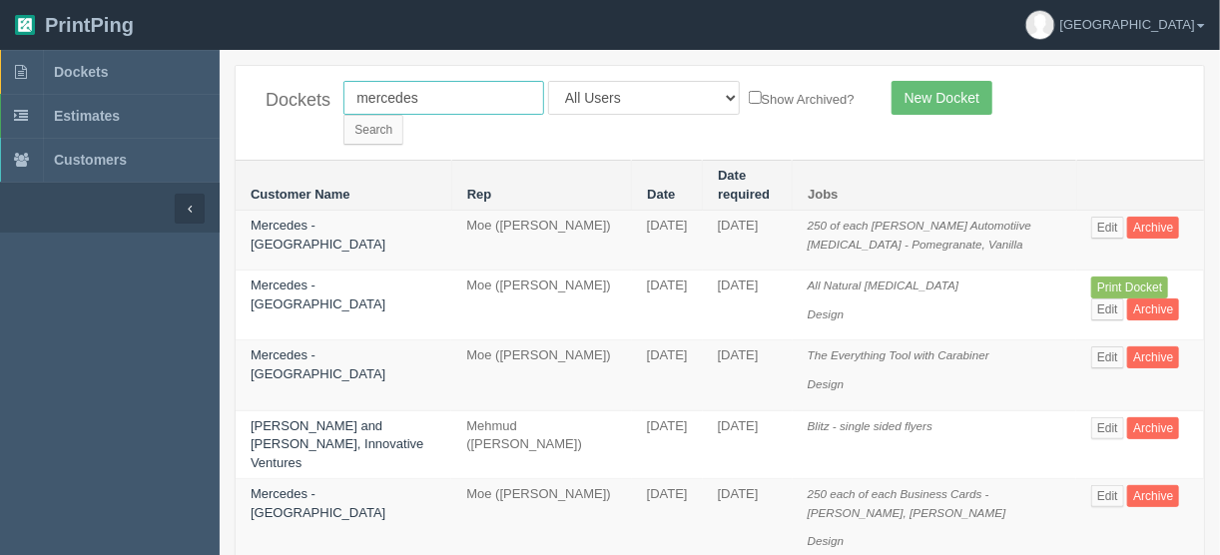
drag, startPoint x: 434, startPoint y: 88, endPoint x: 420, endPoint y: 90, distance: 14.1
type input "germanic"
click at [403, 115] on input "Search" at bounding box center [373, 130] width 60 height 30
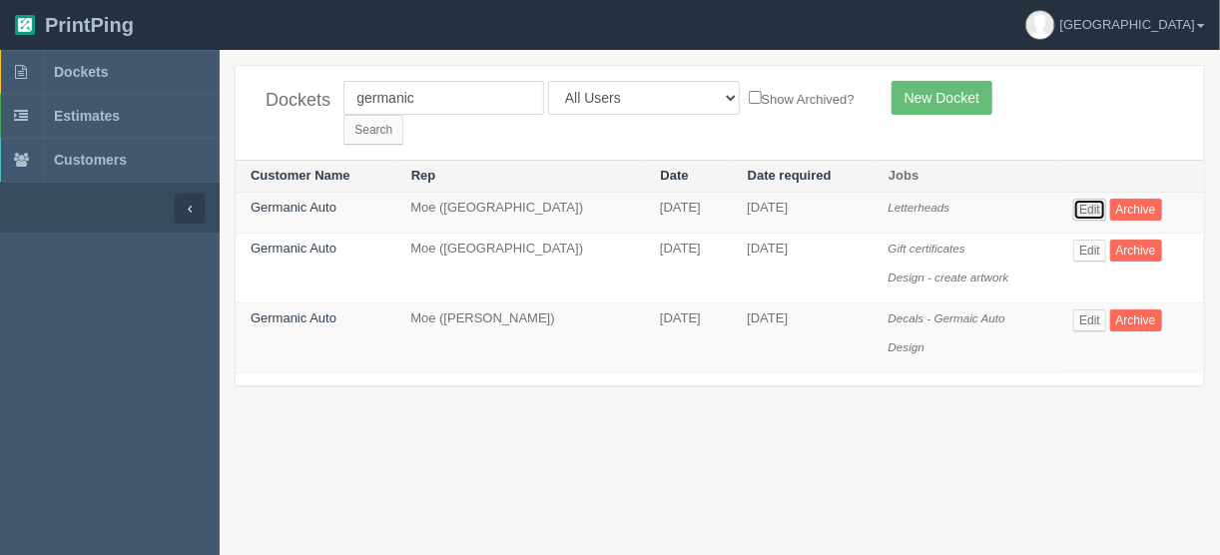
click at [1080, 199] on link "Edit" at bounding box center [1089, 210] width 33 height 22
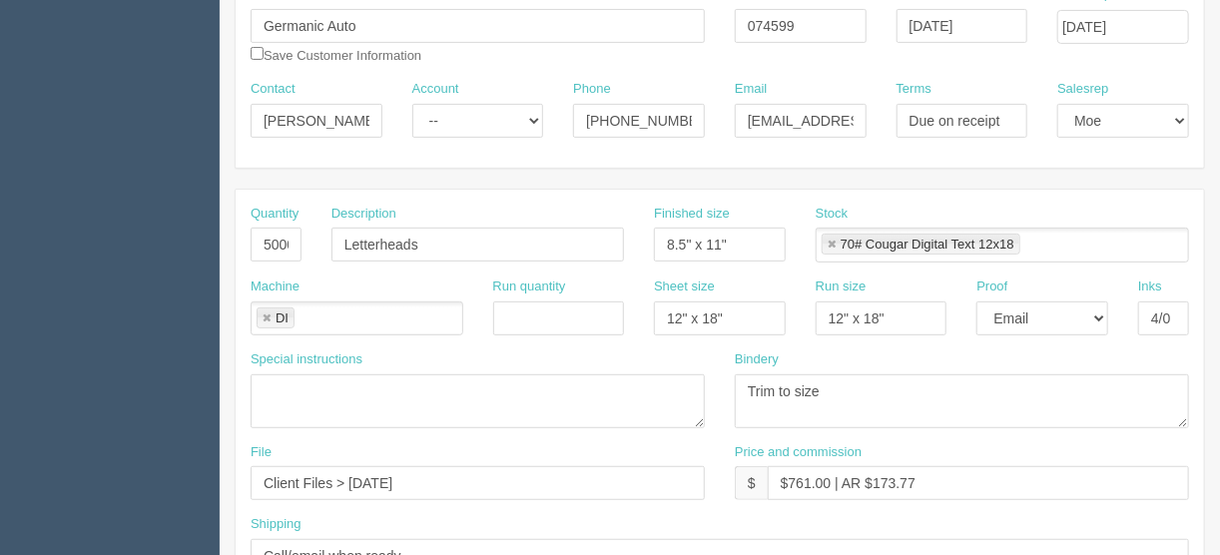
scroll to position [399, 0]
